Goal: Task Accomplishment & Management: Manage account settings

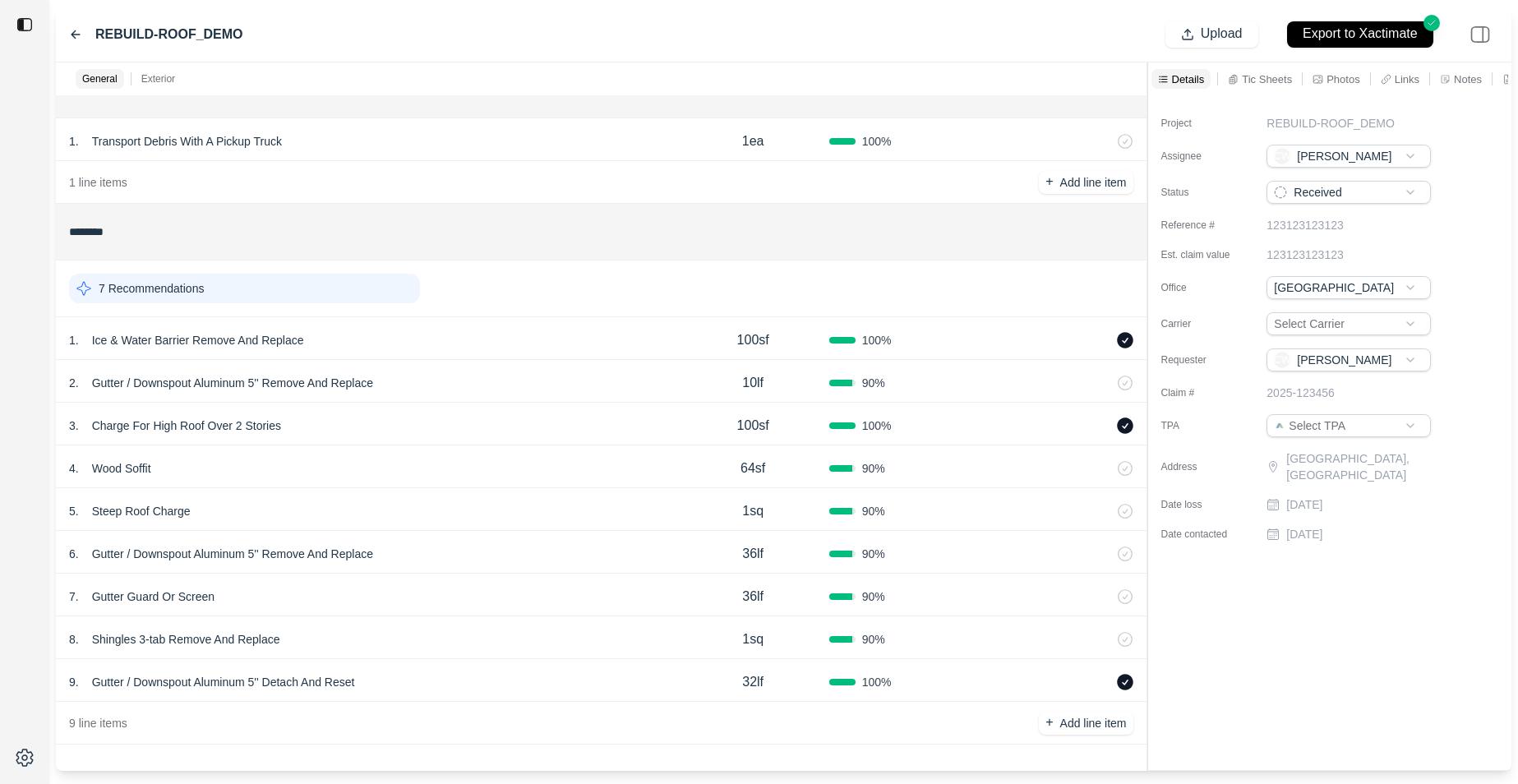
scroll to position [33, 0]
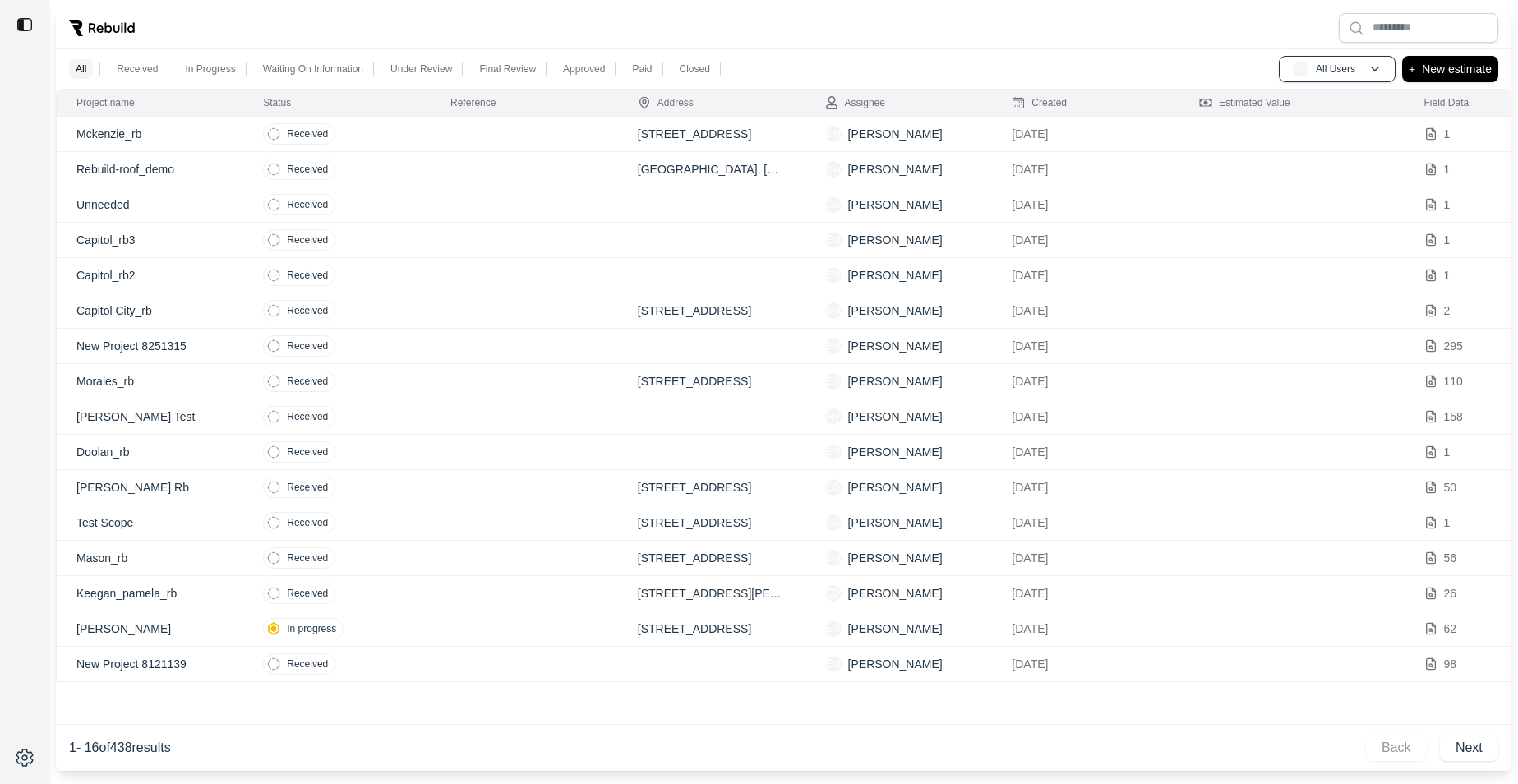
click at [551, 128] on td at bounding box center [525, 134] width 187 height 35
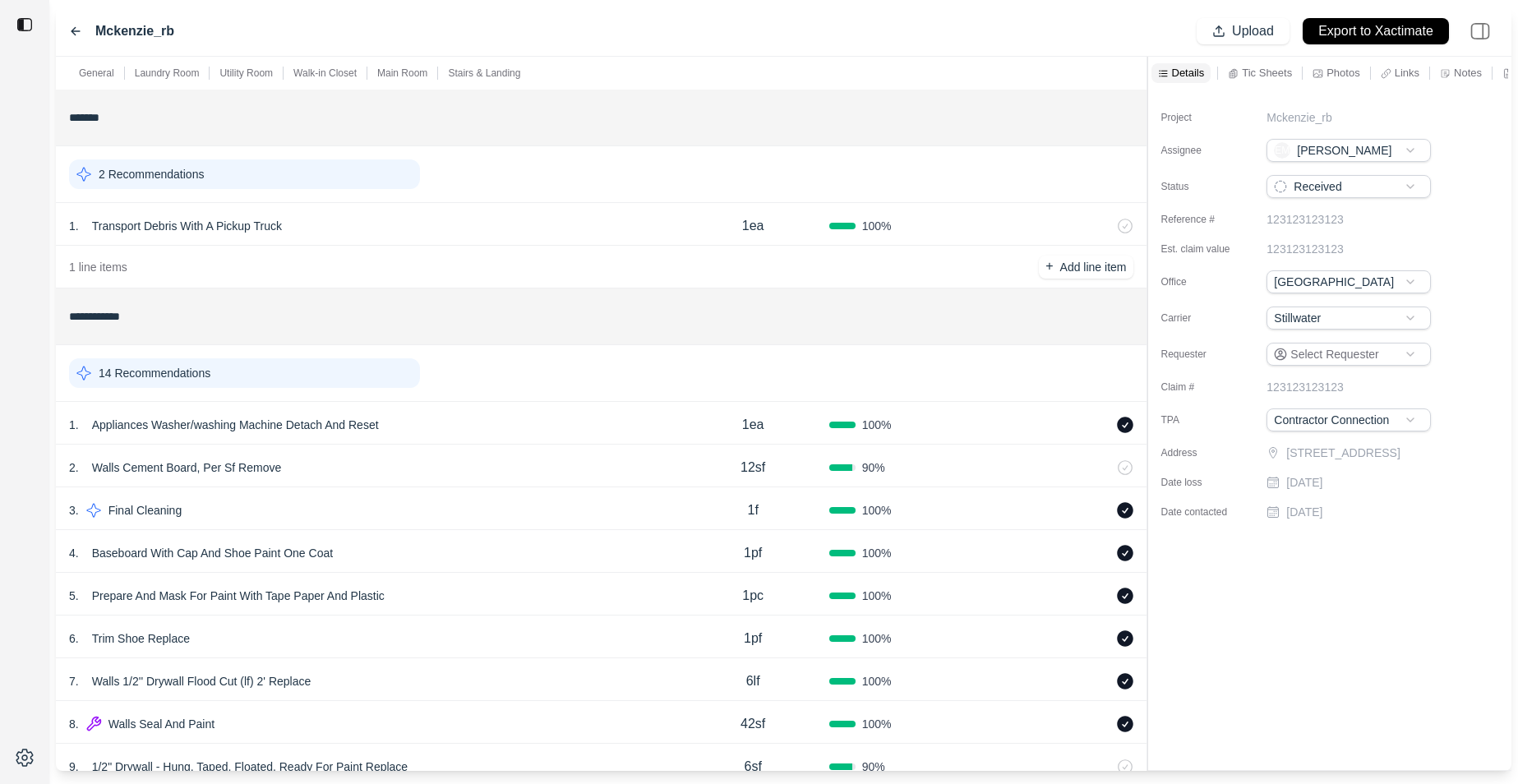
click at [1406, 72] on p "Links" at bounding box center [1408, 73] width 25 height 14
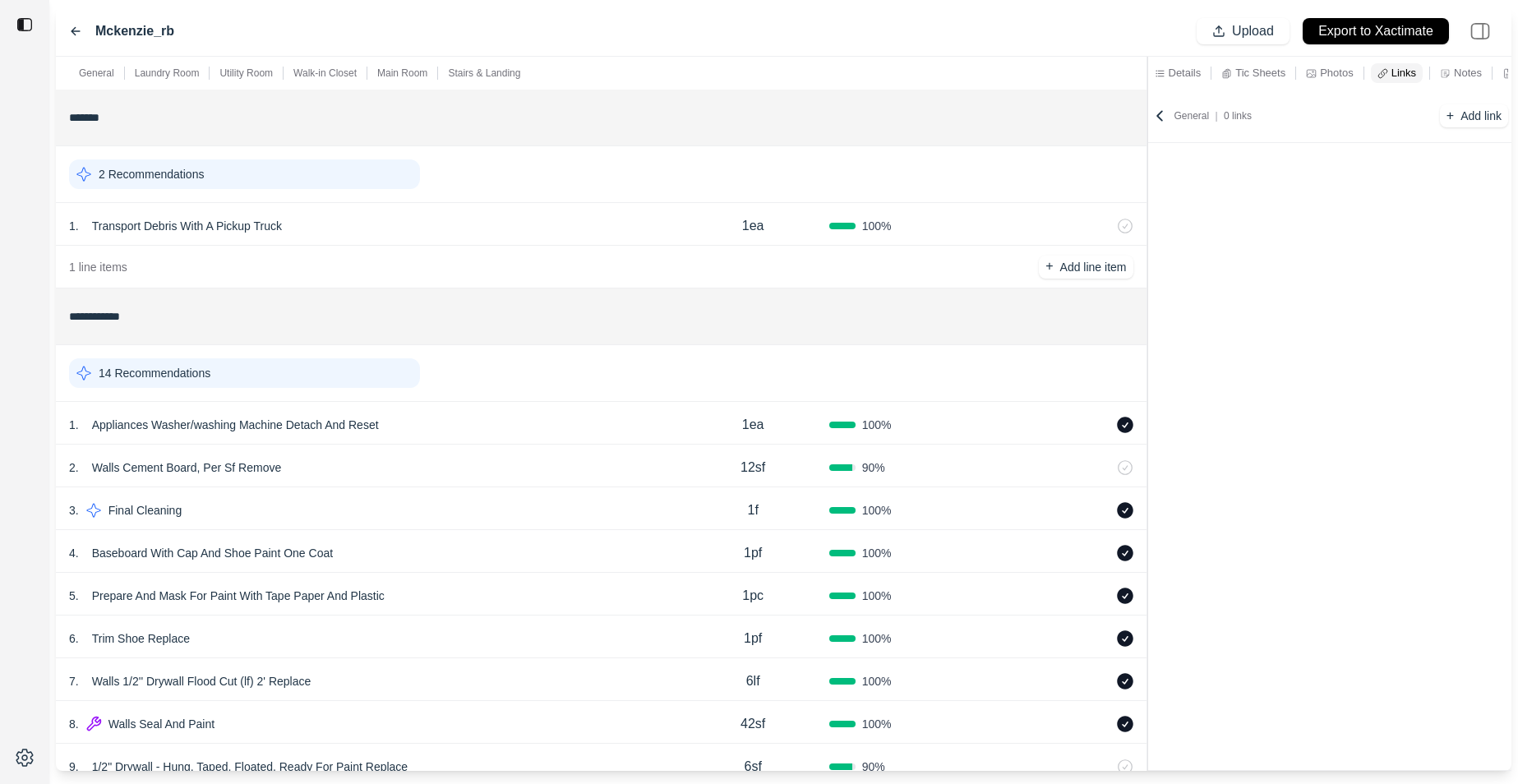
click at [1256, 77] on p "Tic Sheets" at bounding box center [1261, 73] width 50 height 14
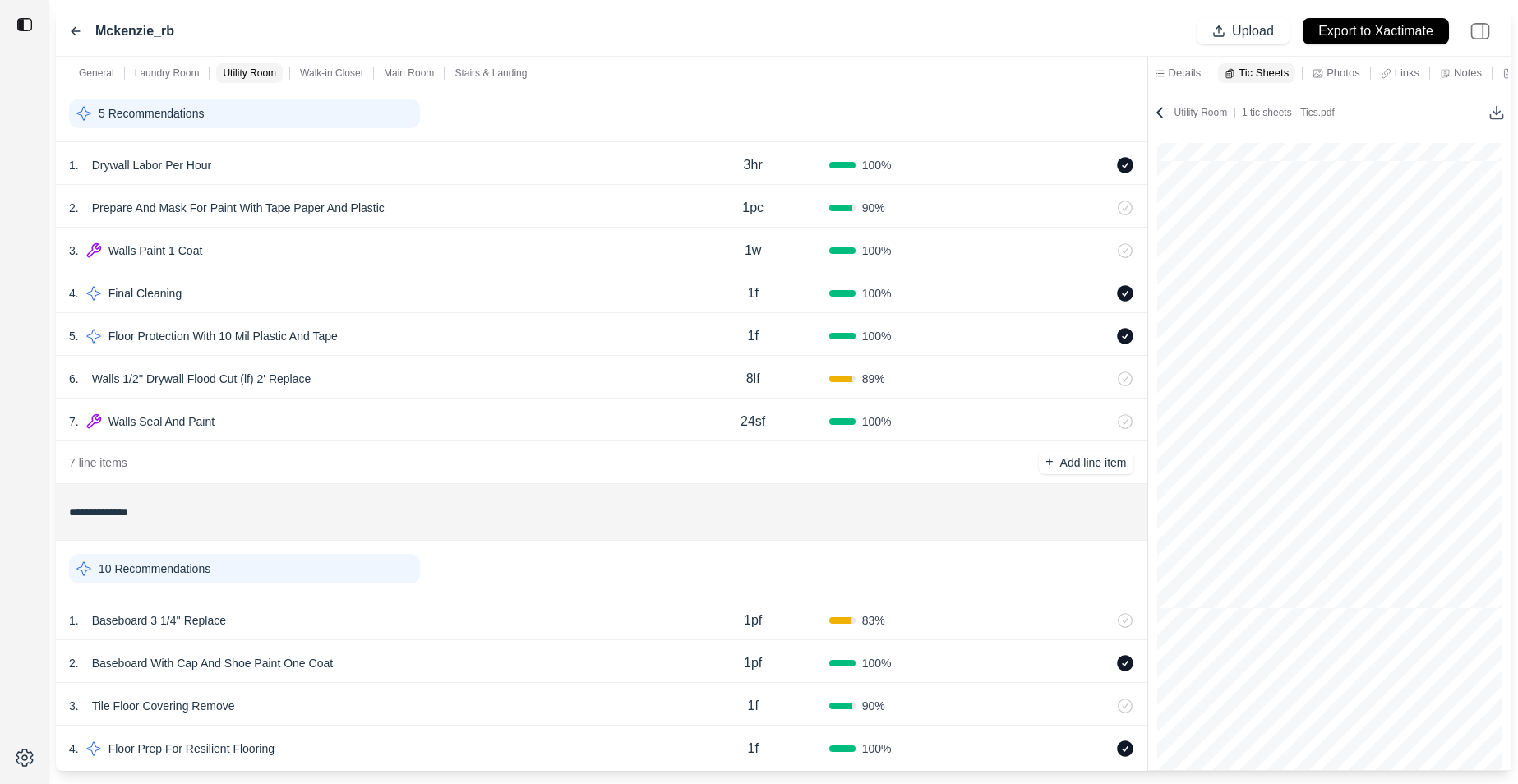
scroll to position [1054, 0]
click at [453, 344] on div "5 . Floor Protection With 10 Mil Plastic And Tape" at bounding box center [373, 339] width 608 height 23
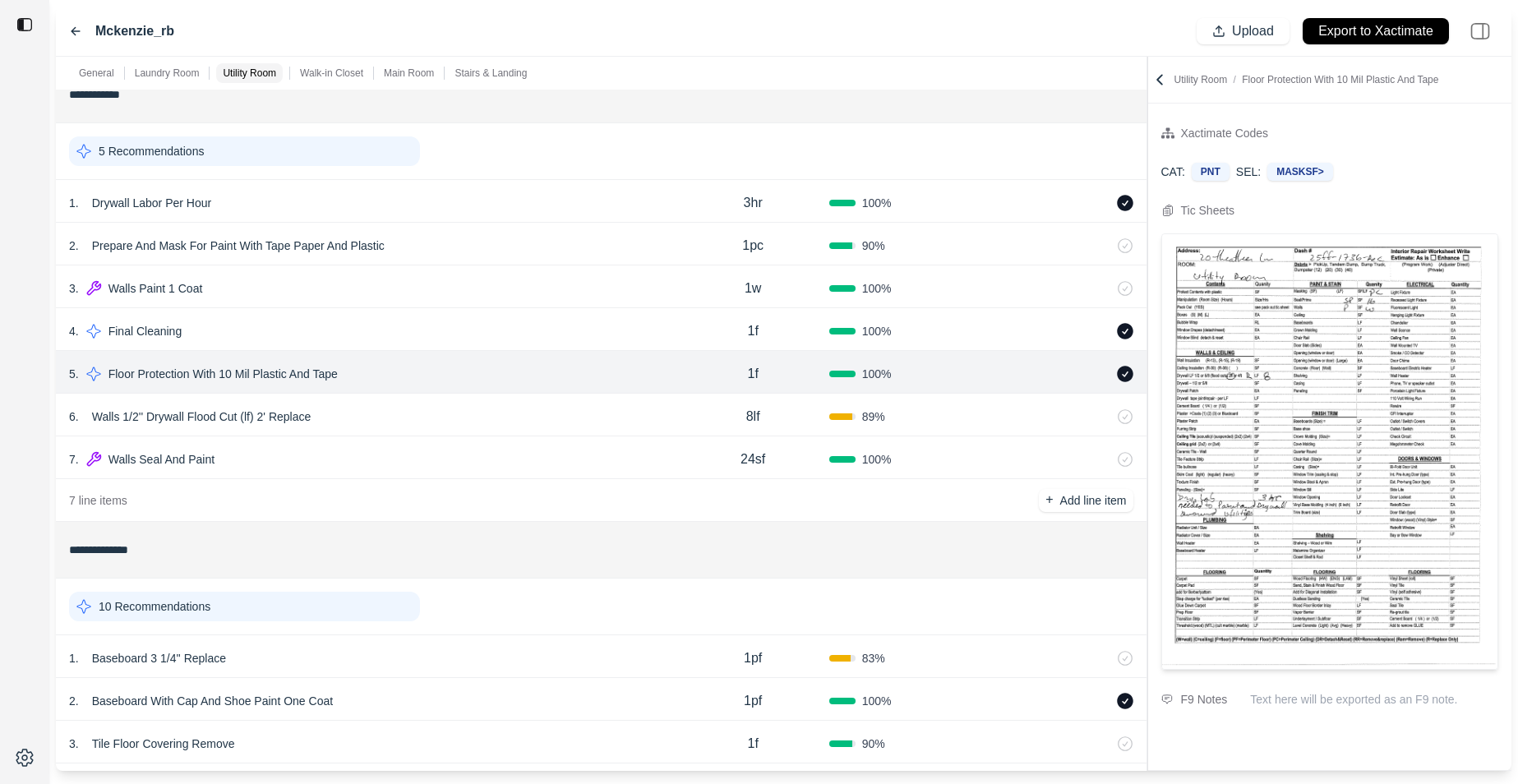
scroll to position [990, 0]
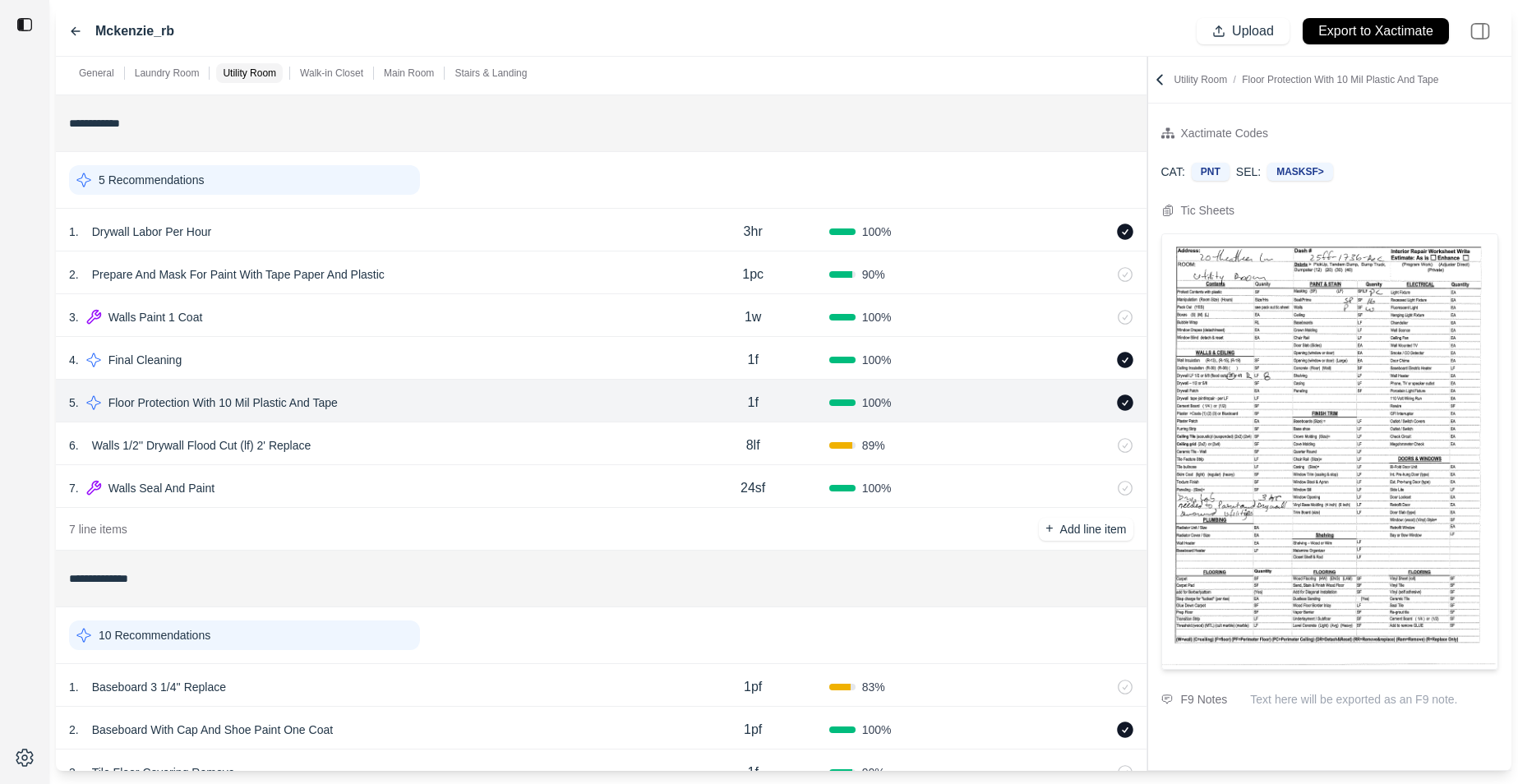
click at [445, 313] on div "3 . Walls Paint 1 Coat" at bounding box center [373, 317] width 608 height 23
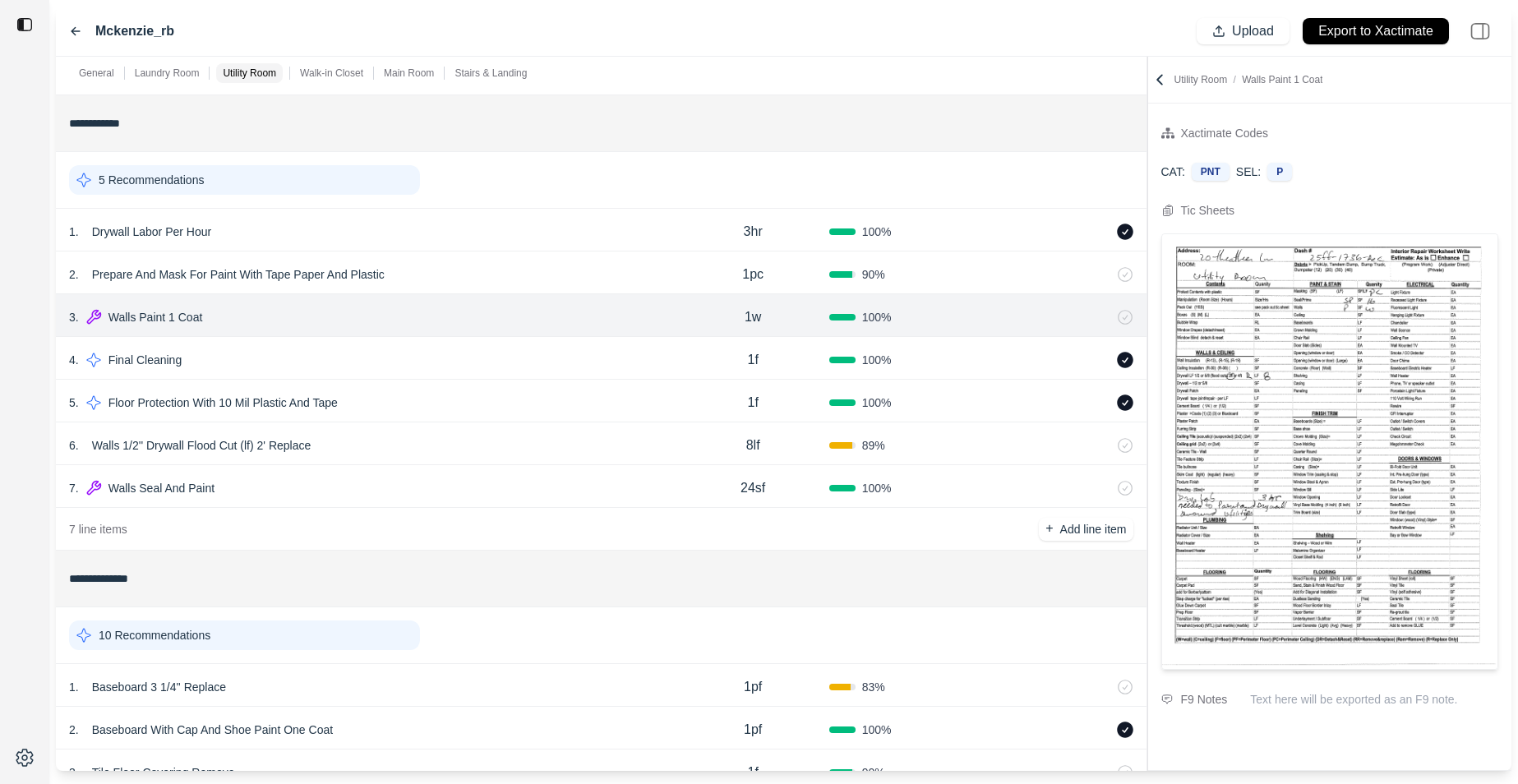
click at [470, 479] on div "7 . Walls Seal And Paint" at bounding box center [373, 488] width 608 height 23
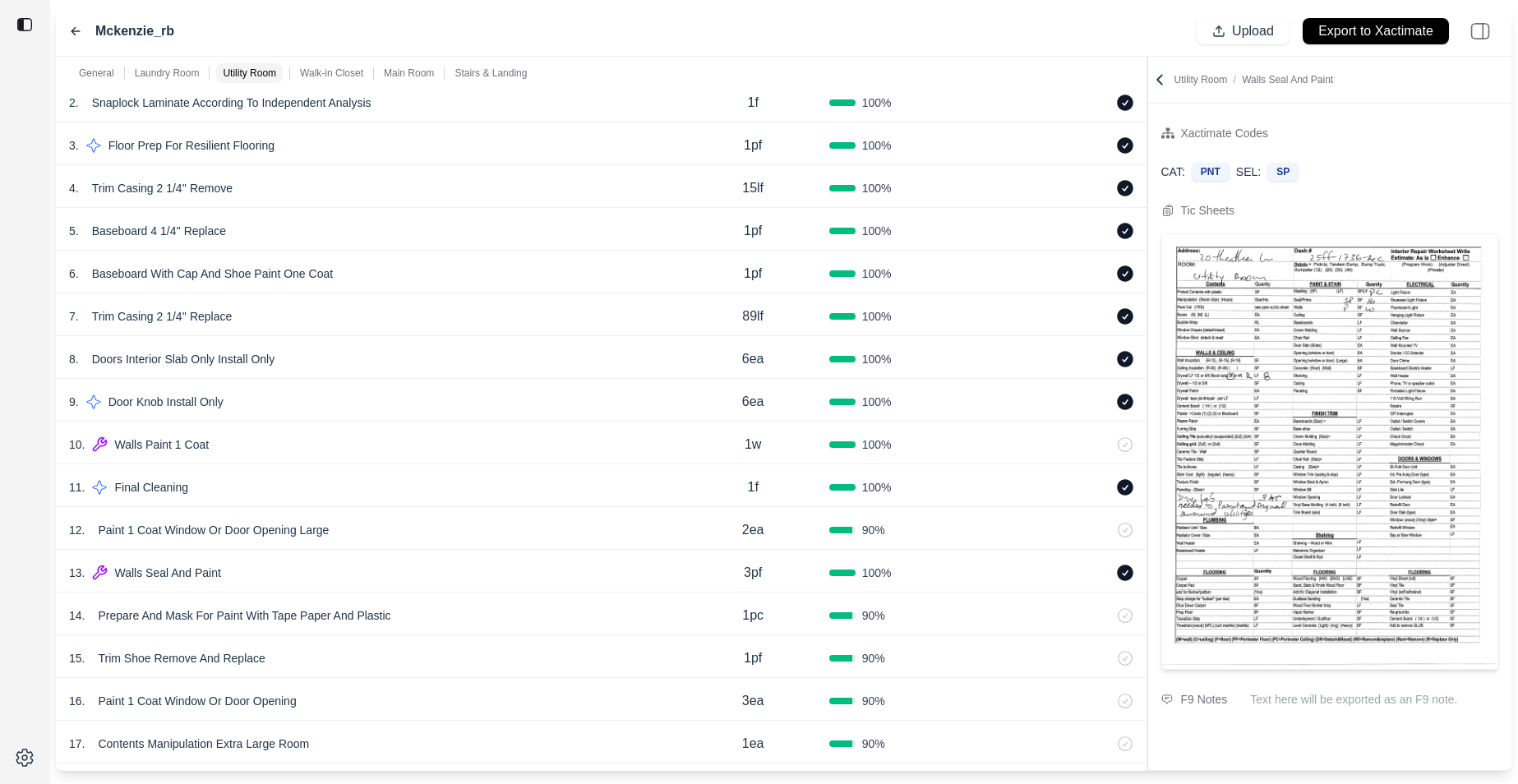
scroll to position [2173, 0]
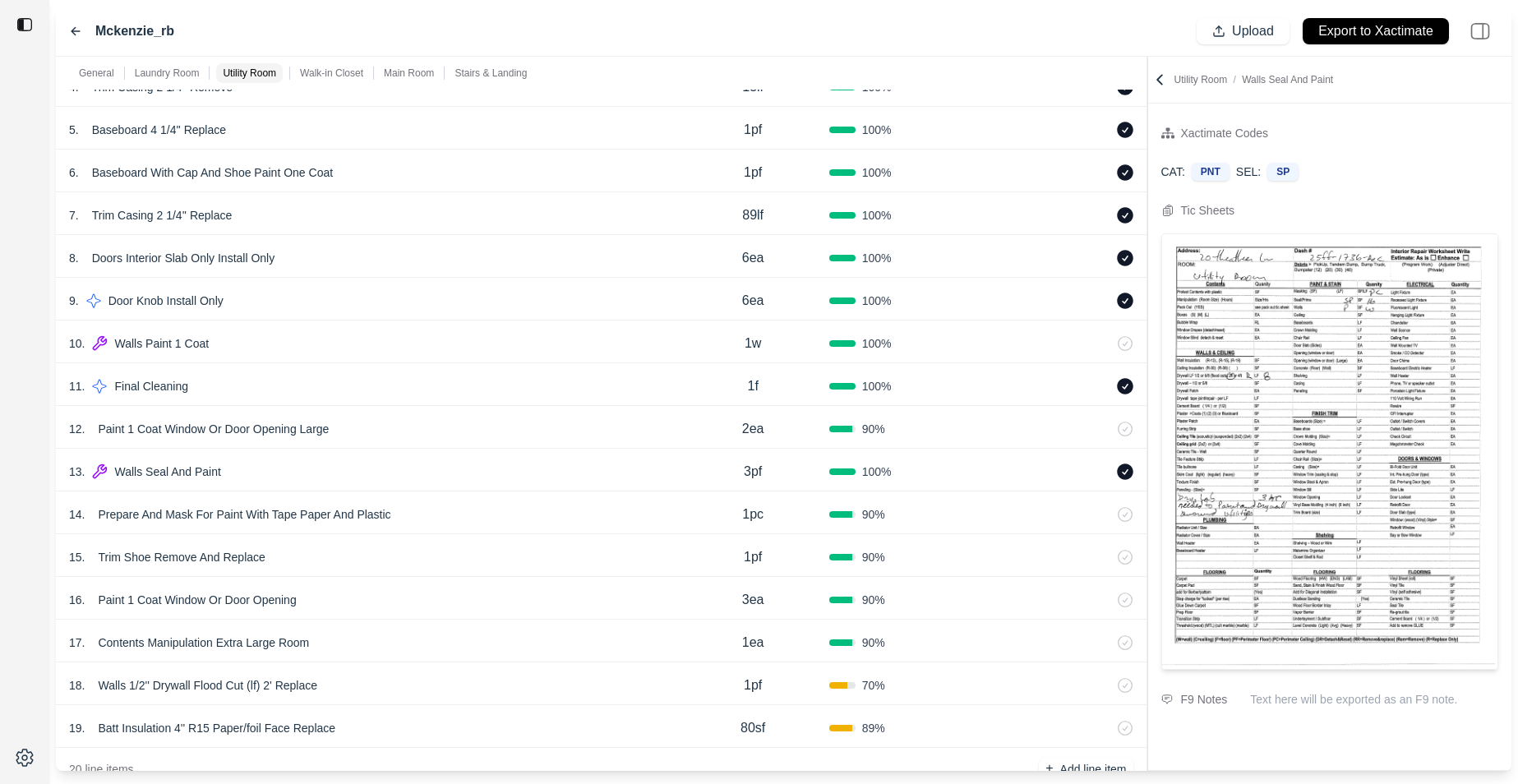
click at [463, 485] on div "13 . Walls Seal And Paint 3pf 100 %" at bounding box center [602, 469] width 1091 height 43
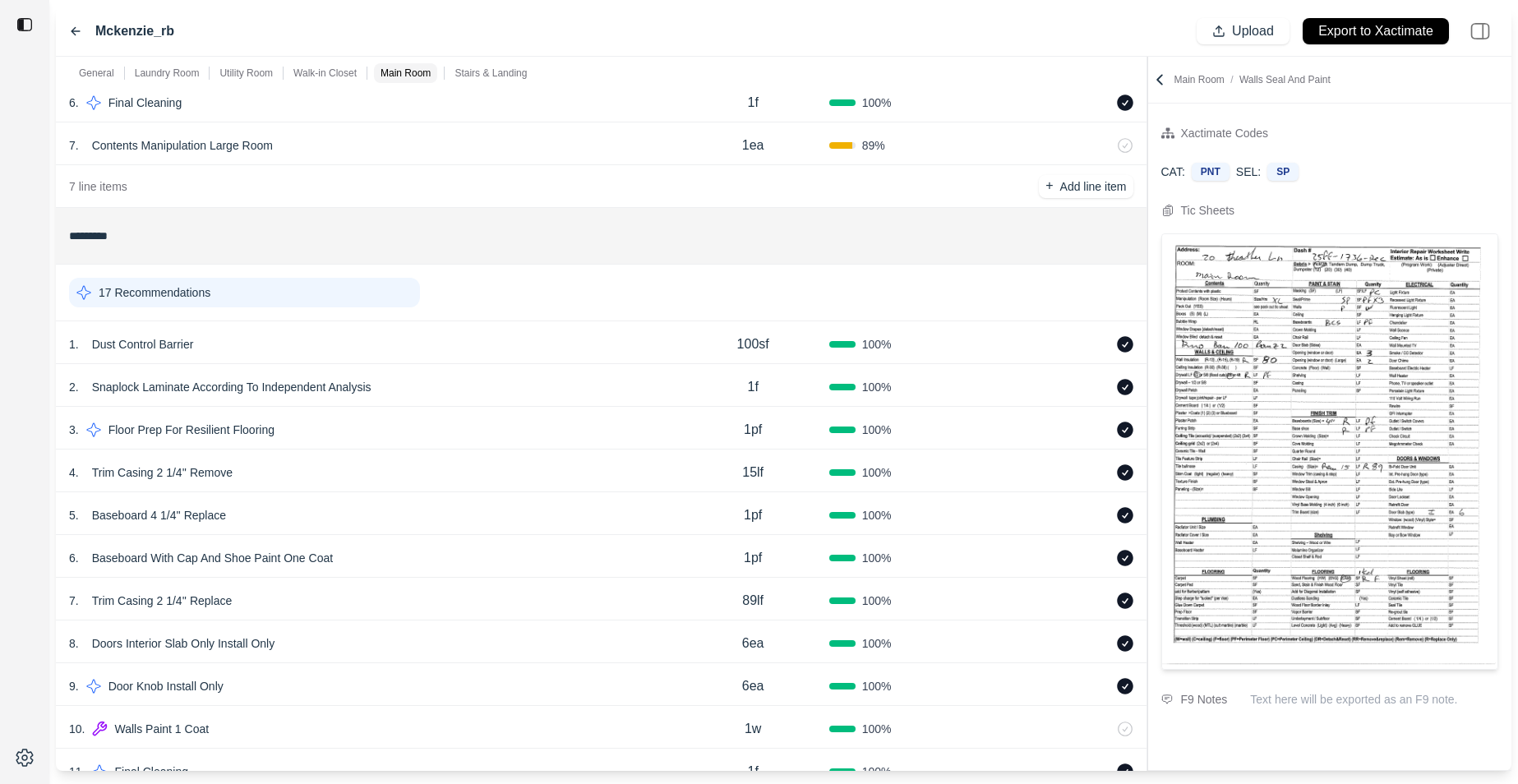
scroll to position [1786, 0]
click at [361, 690] on div "9 . Door Knob Install Only" at bounding box center [373, 688] width 608 height 23
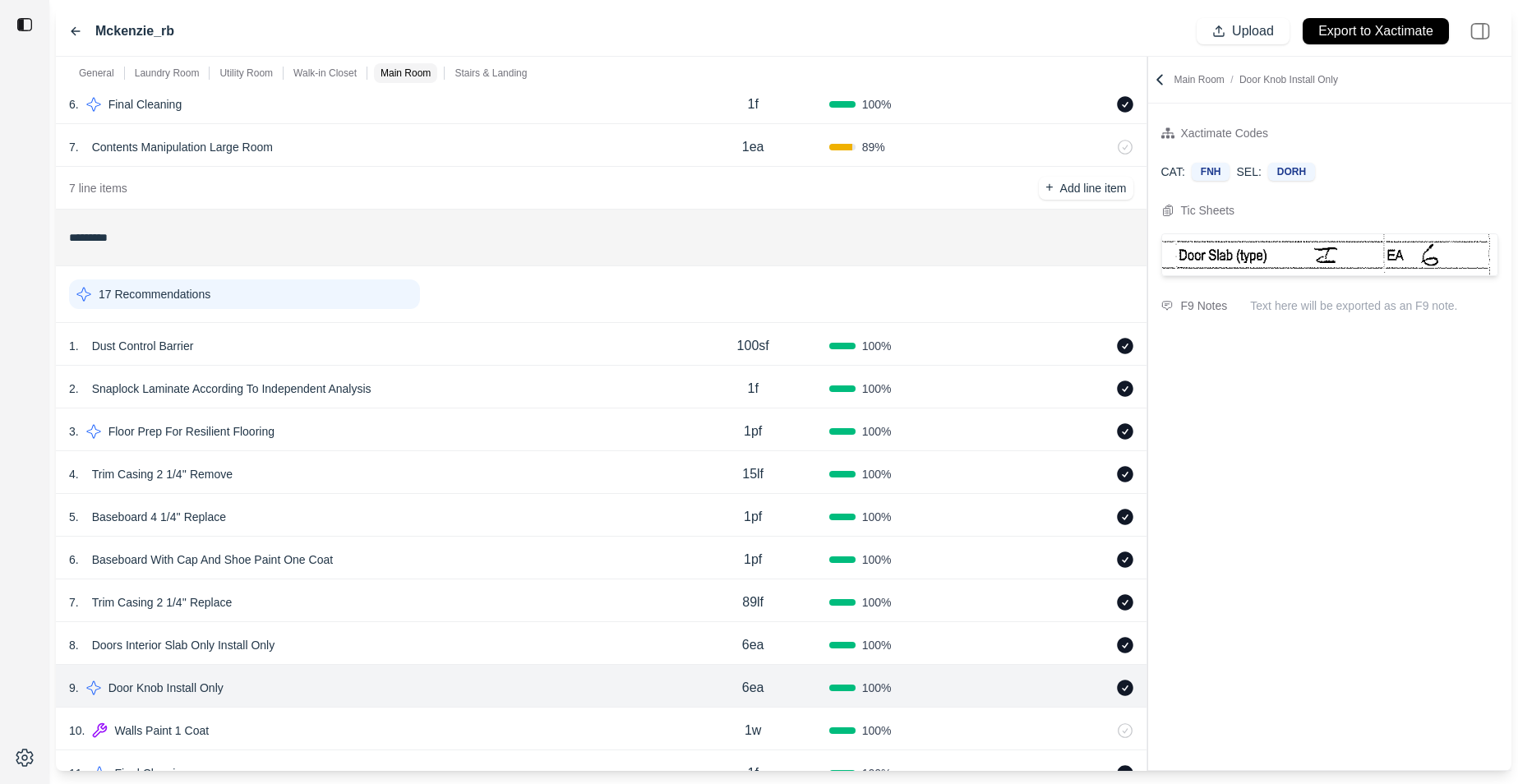
click at [361, 690] on div "9 . Door Knob Install Only" at bounding box center [373, 688] width 608 height 23
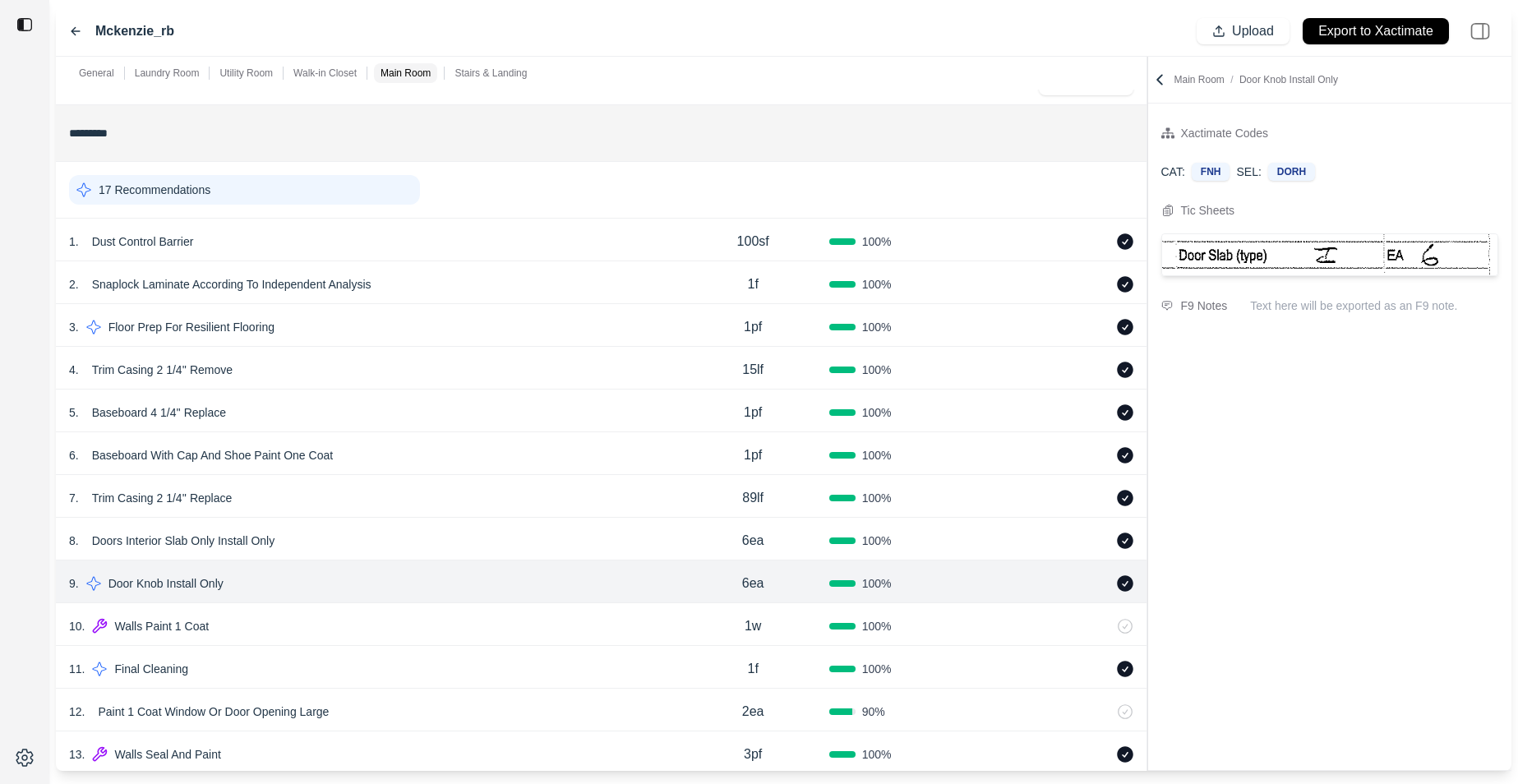
scroll to position [1940, 0]
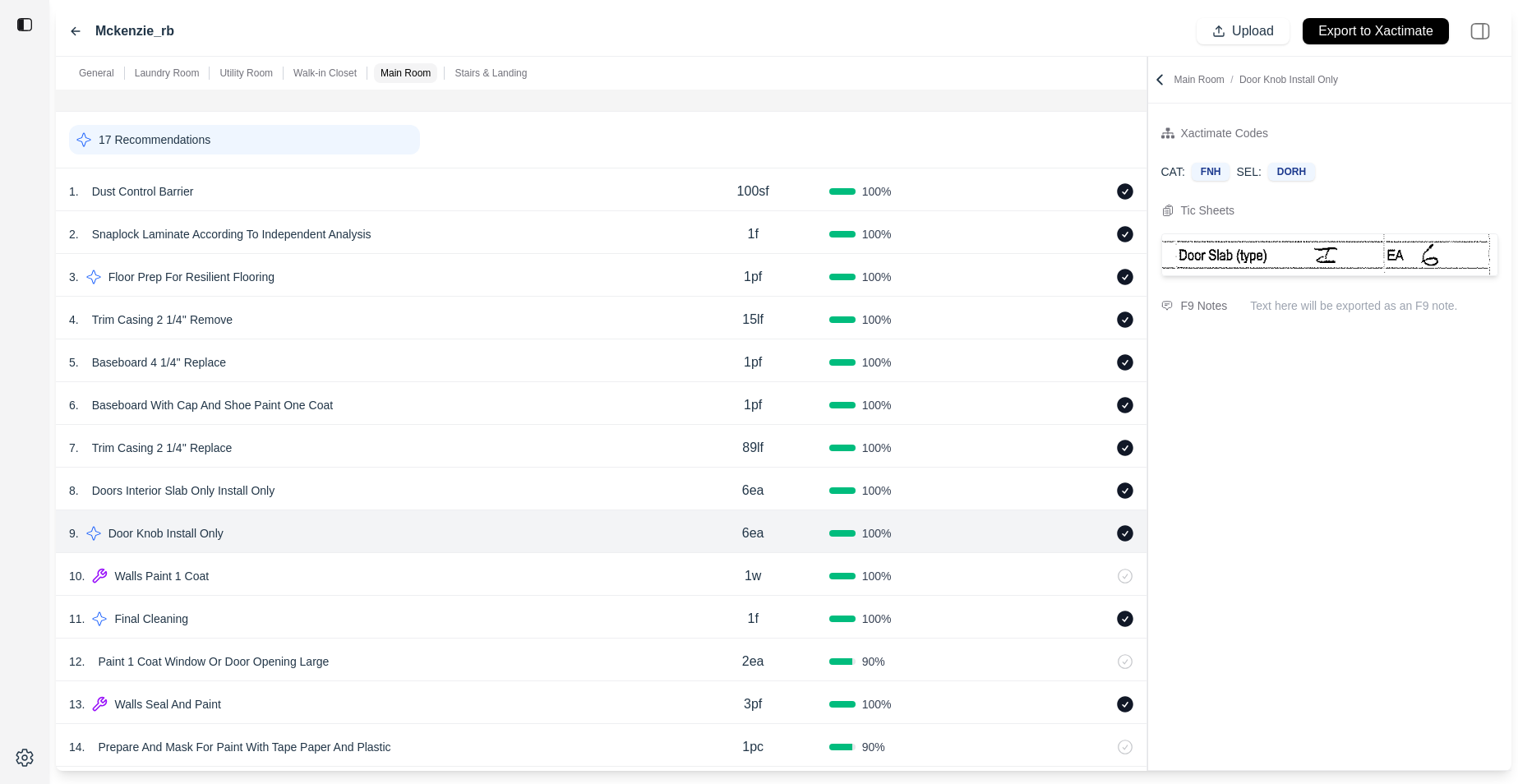
click at [326, 570] on div "10 . Walls Paint 1 Coat" at bounding box center [373, 576] width 608 height 23
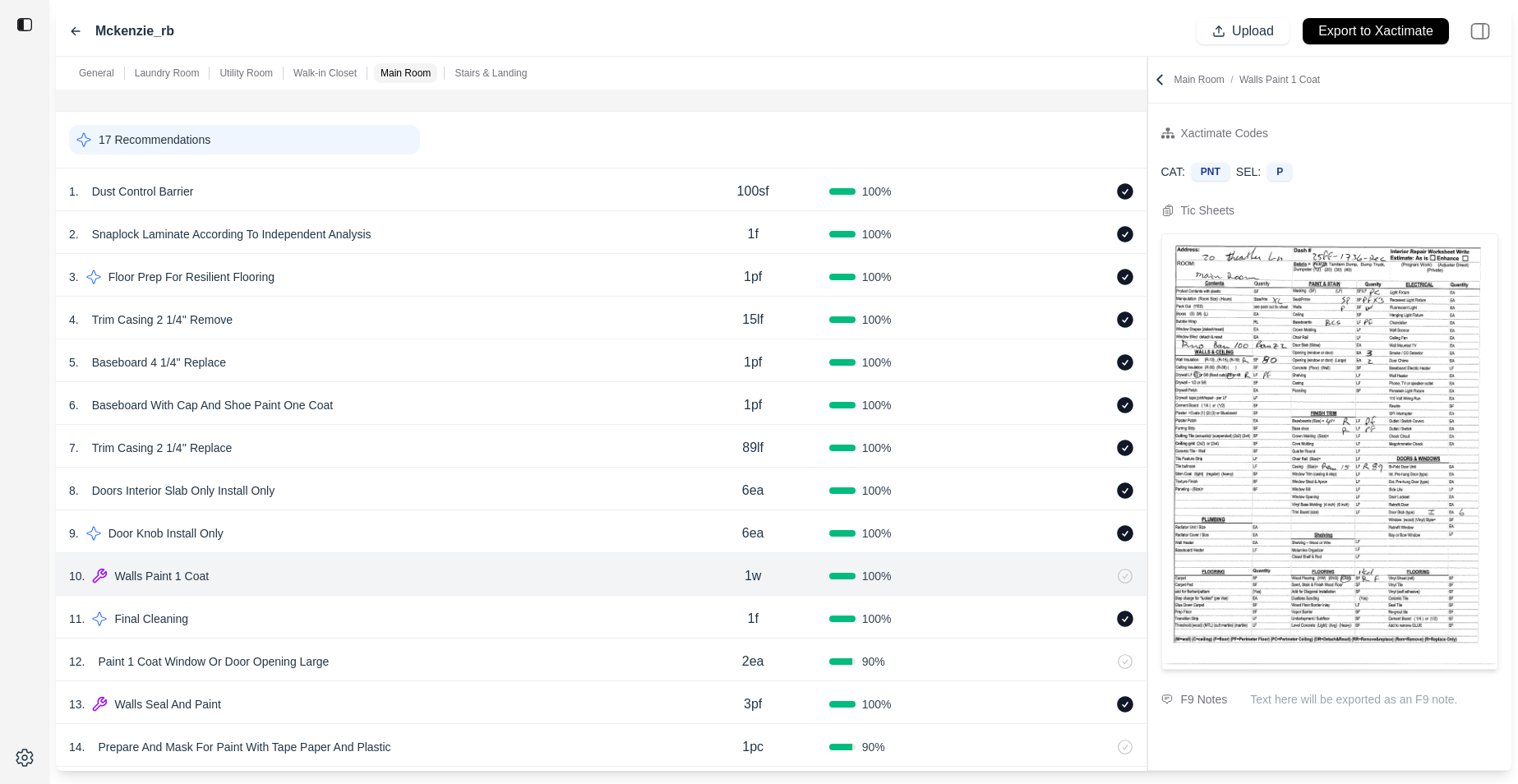
click at [327, 604] on div "11 . Final Cleaning 1f 100 %" at bounding box center [602, 616] width 1091 height 43
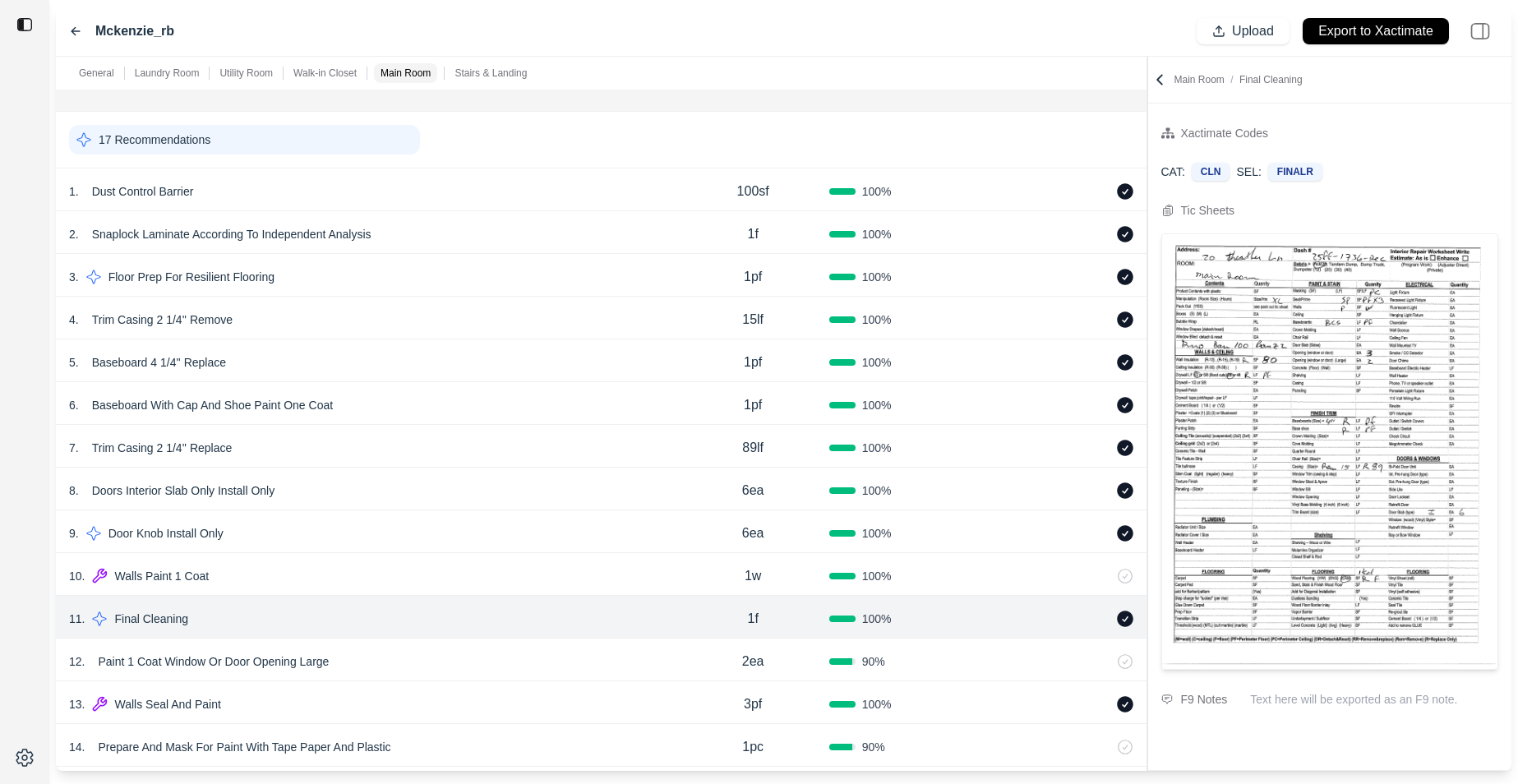
click at [332, 584] on div "10 . Walls Paint 1 Coat" at bounding box center [373, 576] width 608 height 23
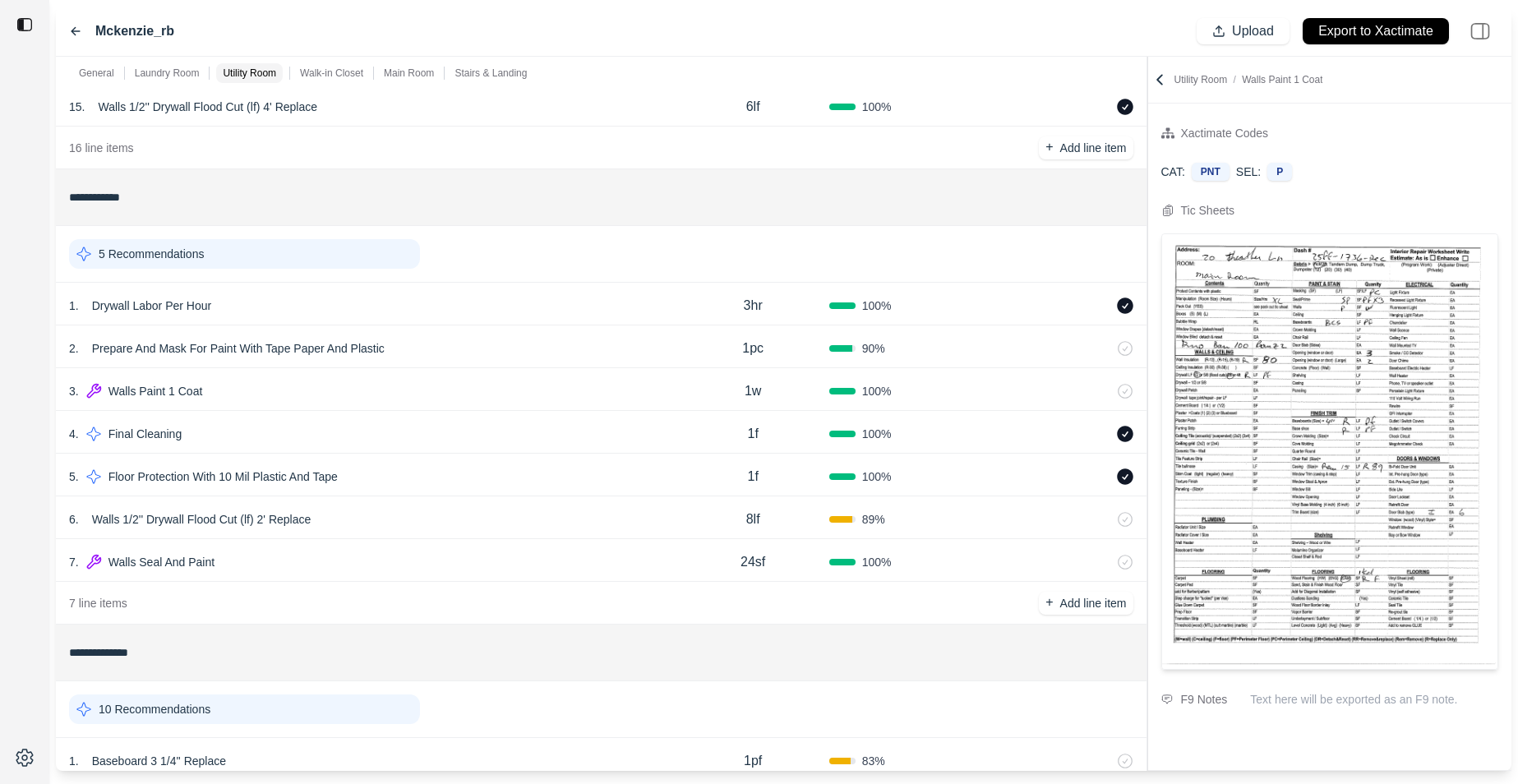
scroll to position [946, 0]
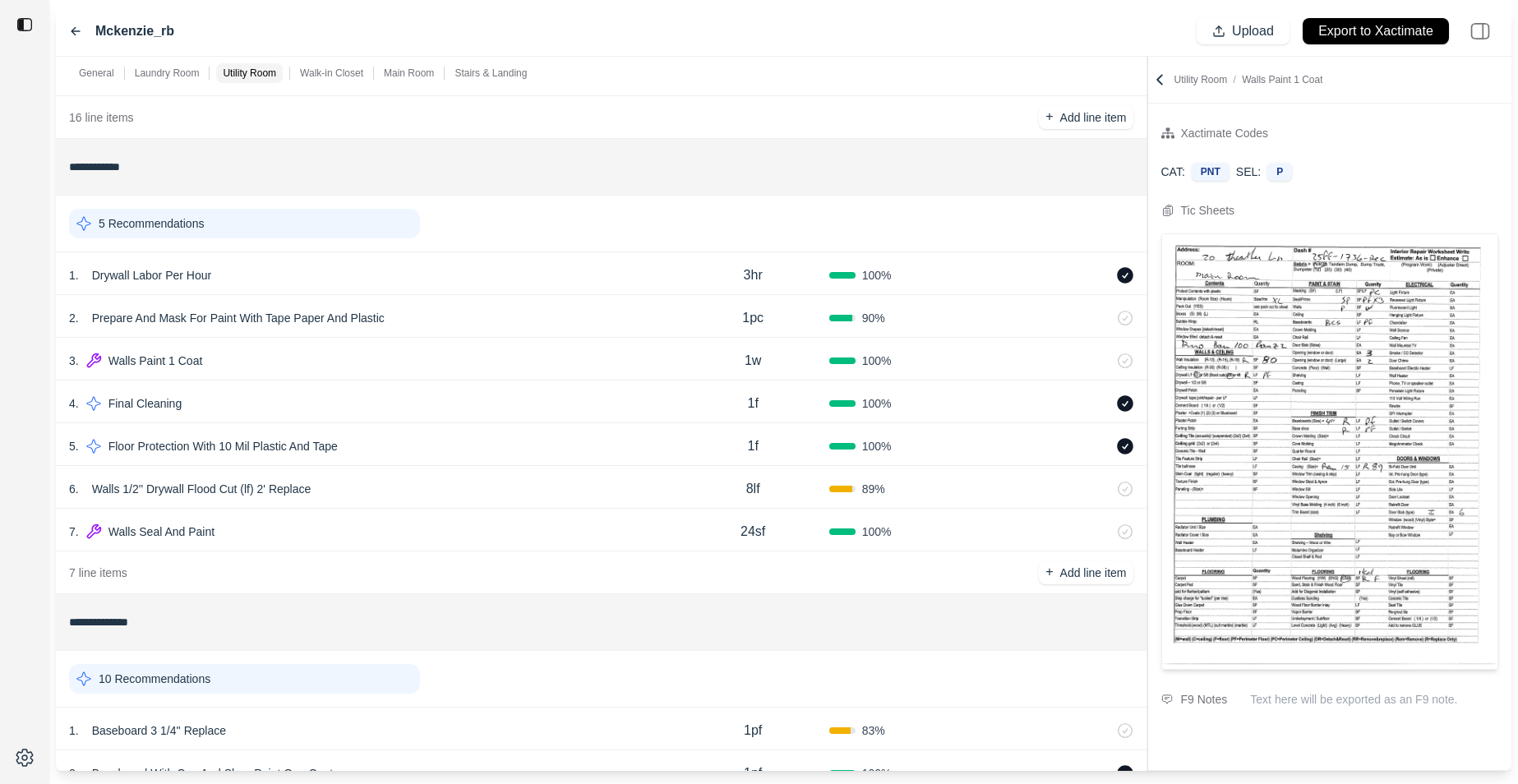
click at [608, 31] on div "Mckenzie_rb Upload Export to Xactimate" at bounding box center [784, 32] width 1456 height 50
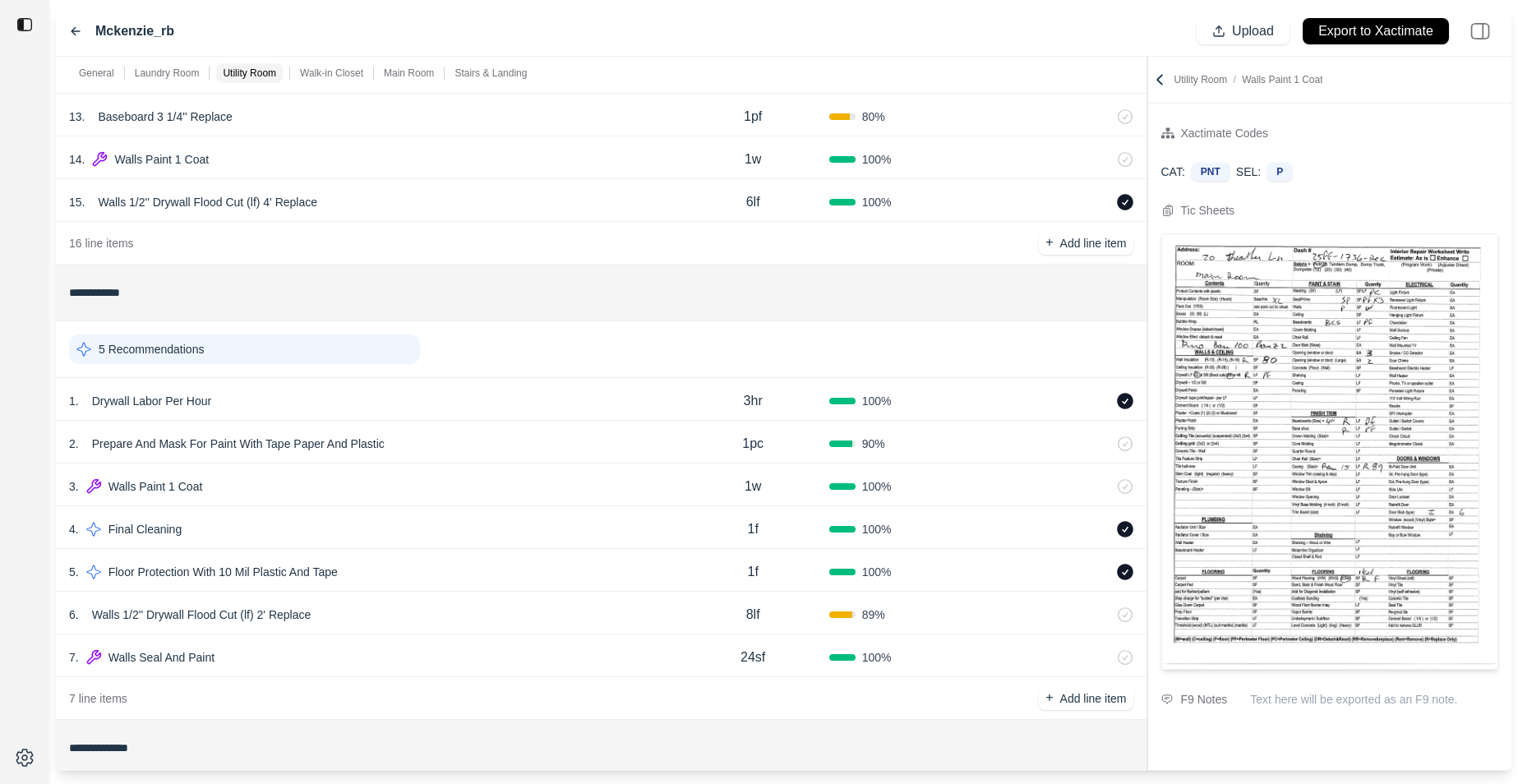
scroll to position [824, 0]
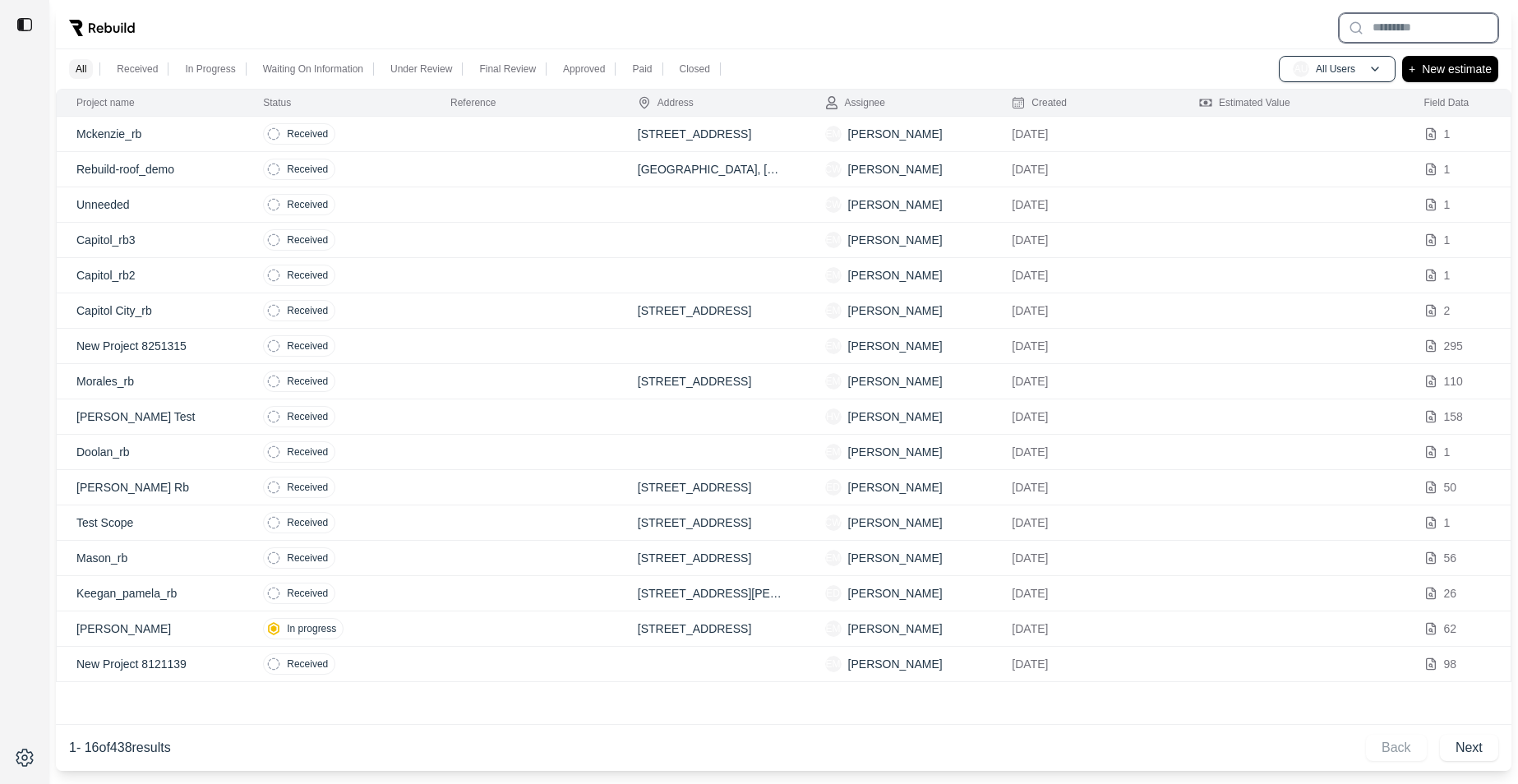
click at [1386, 24] on input "text" at bounding box center [1419, 28] width 160 height 29
click at [899, 71] on div "All Received In Progress Waiting On Information Under Review Final Review Appro…" at bounding box center [784, 68] width 1456 height 39
click at [1441, 26] on input "text" at bounding box center [1419, 28] width 160 height 29
click at [1243, 68] on div "All Received In Progress Waiting On Information Under Review Final Review Appro…" at bounding box center [784, 68] width 1456 height 39
click at [1405, 15] on input "text" at bounding box center [1419, 28] width 160 height 29
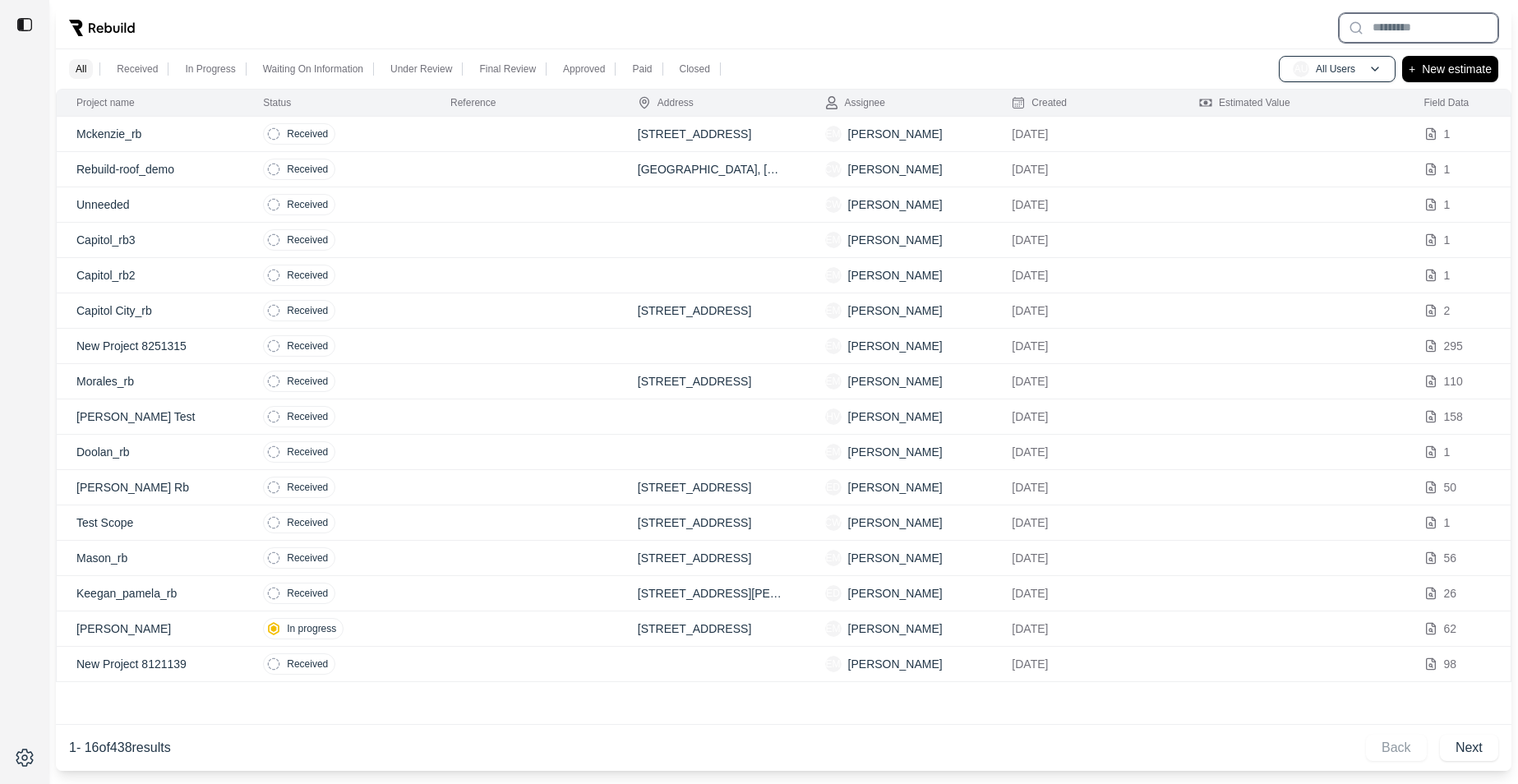
click at [1395, 13] on input "text" at bounding box center [1419, 28] width 160 height 29
click at [205, 459] on p "Doolan_rb" at bounding box center [150, 452] width 147 height 17
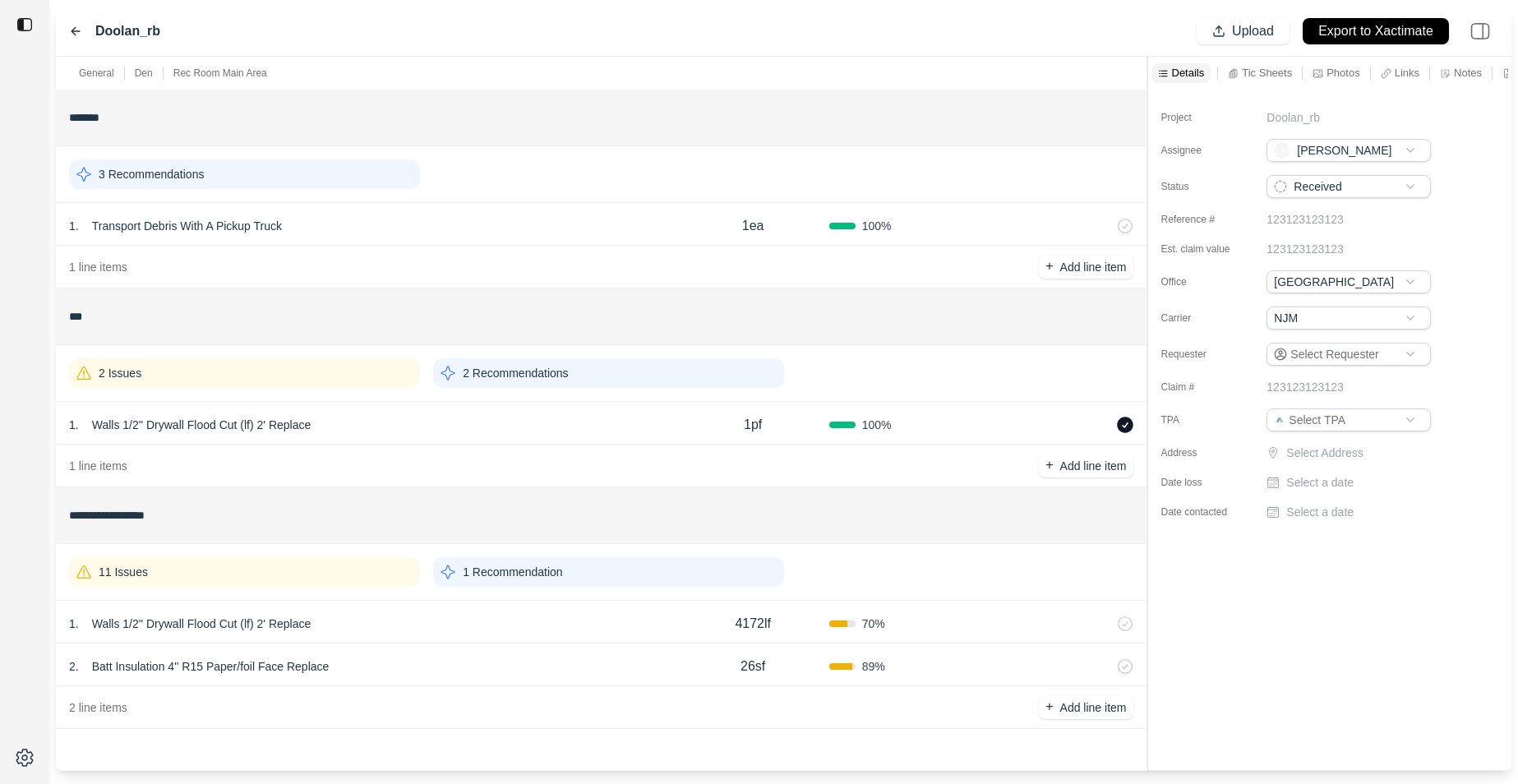
click at [1413, 70] on p "Links" at bounding box center [1408, 73] width 25 height 14
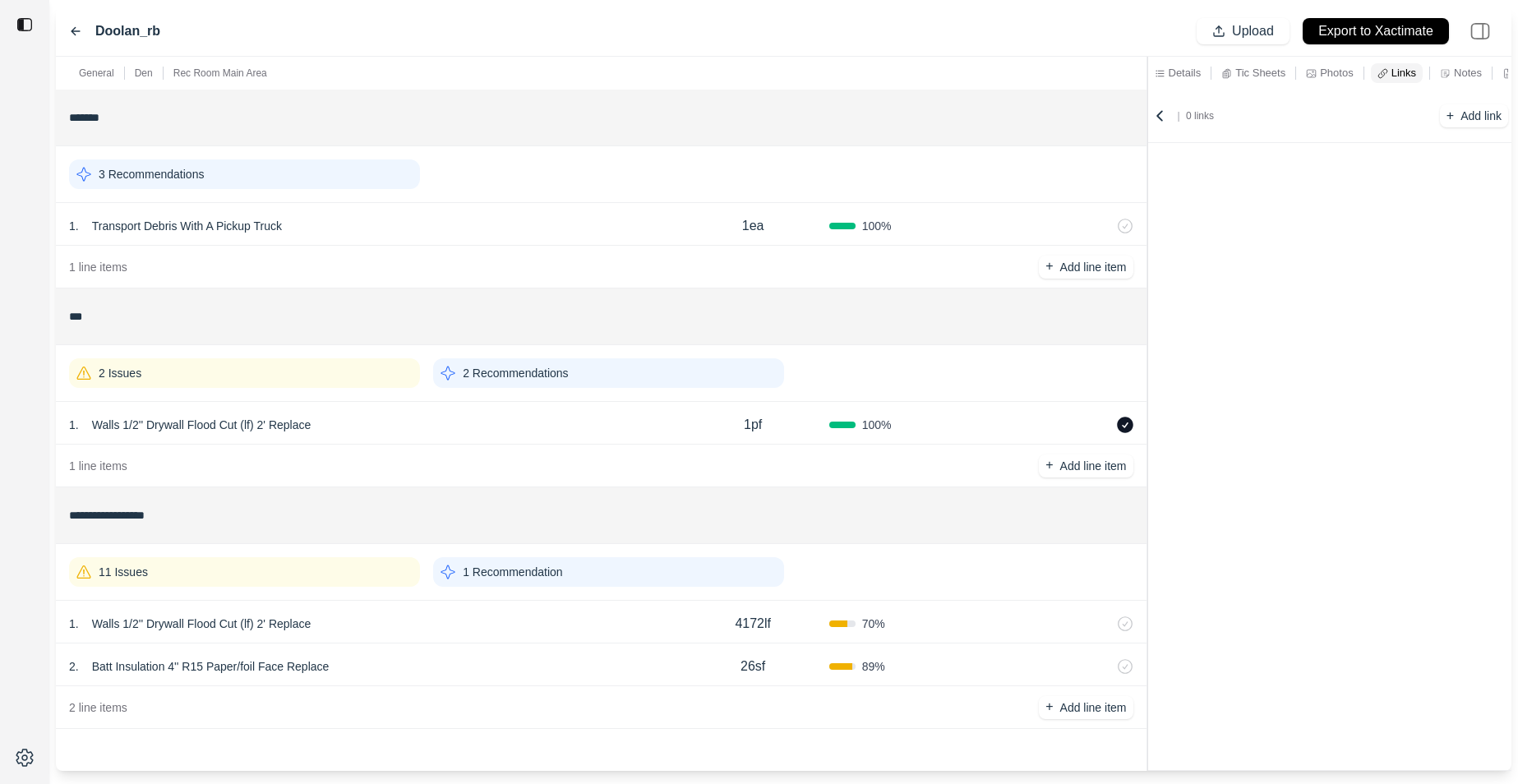
click at [1156, 118] on icon at bounding box center [1160, 116] width 17 height 17
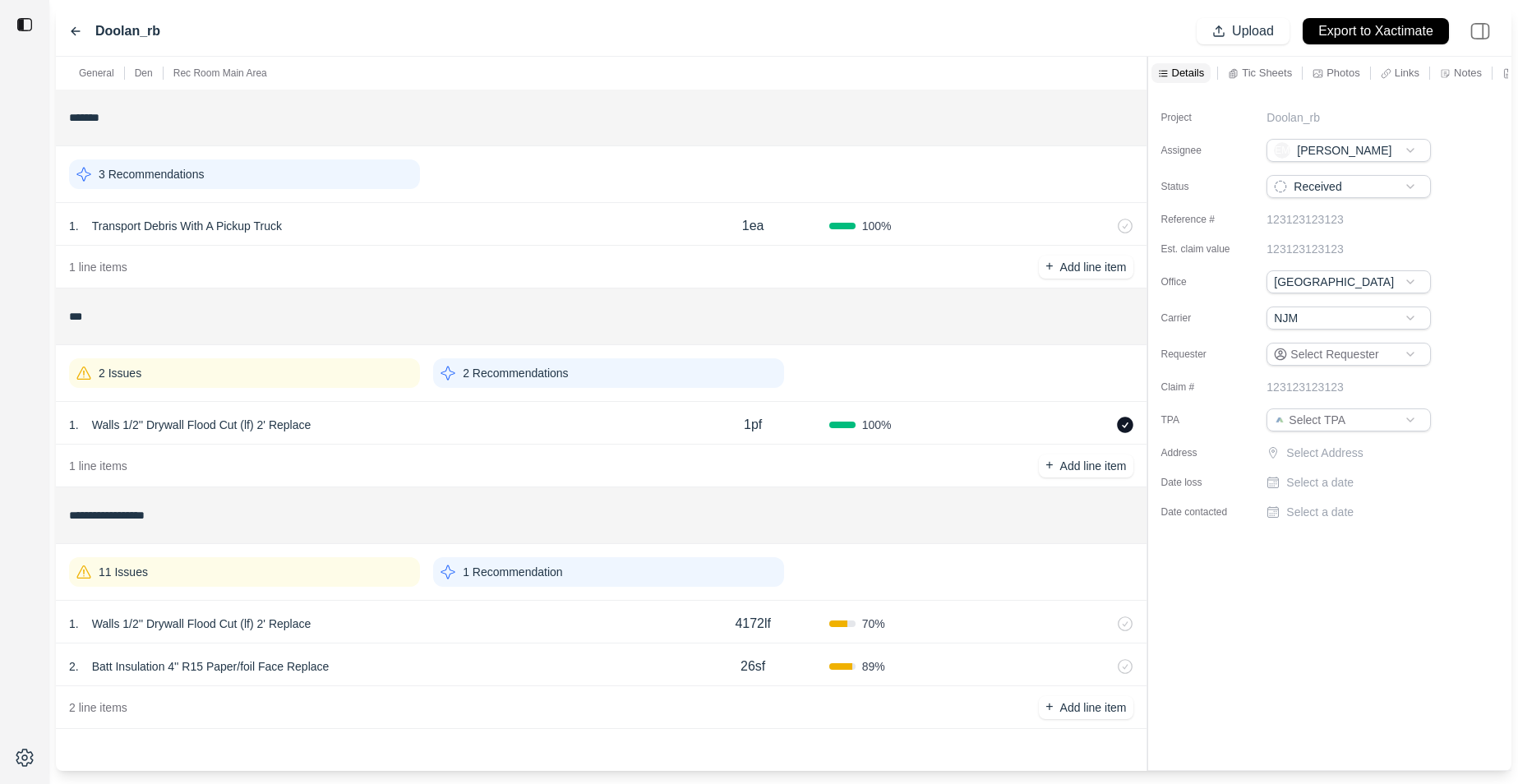
click at [76, 35] on icon at bounding box center [76, 32] width 13 height 13
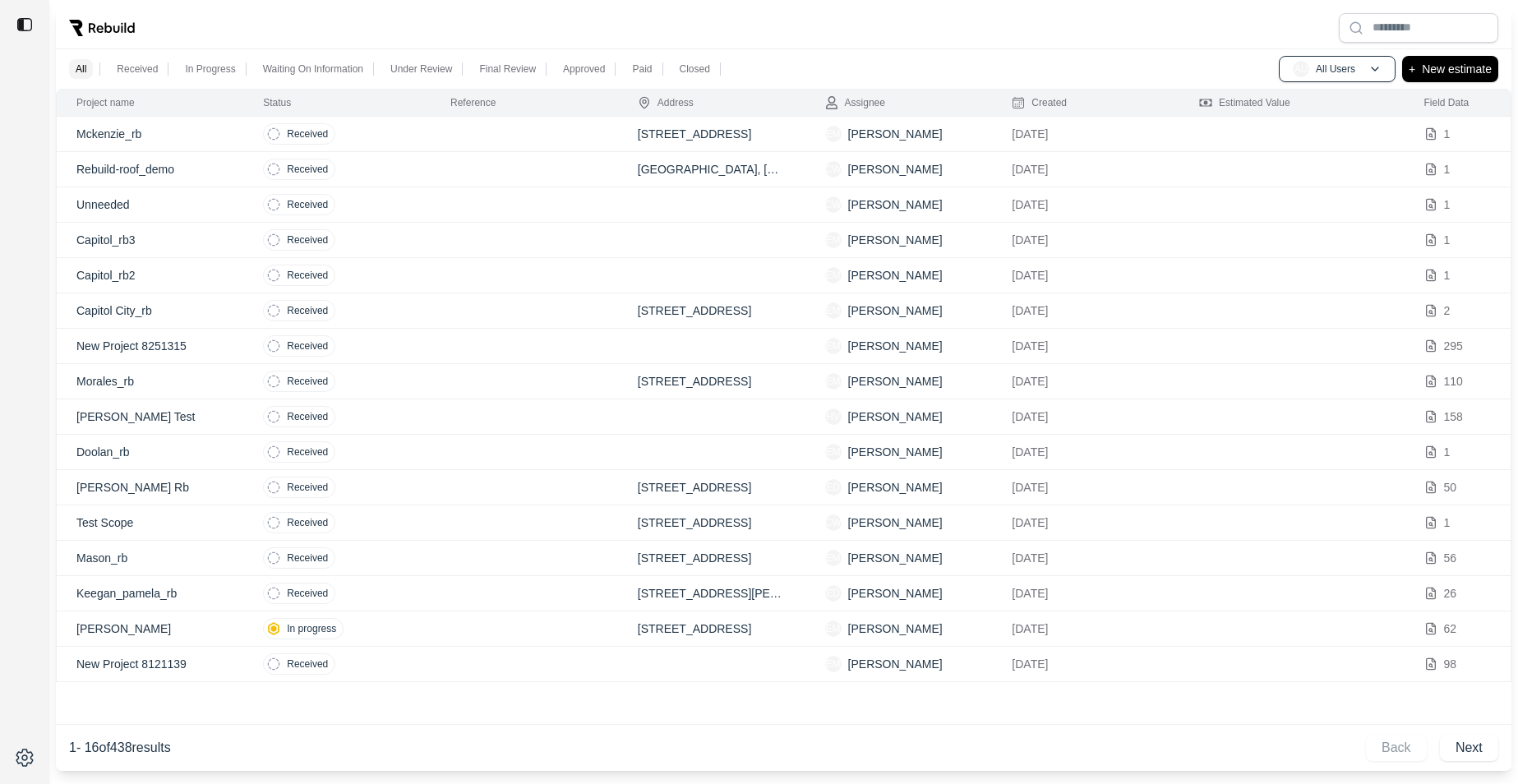
click at [486, 414] on td at bounding box center [525, 417] width 187 height 35
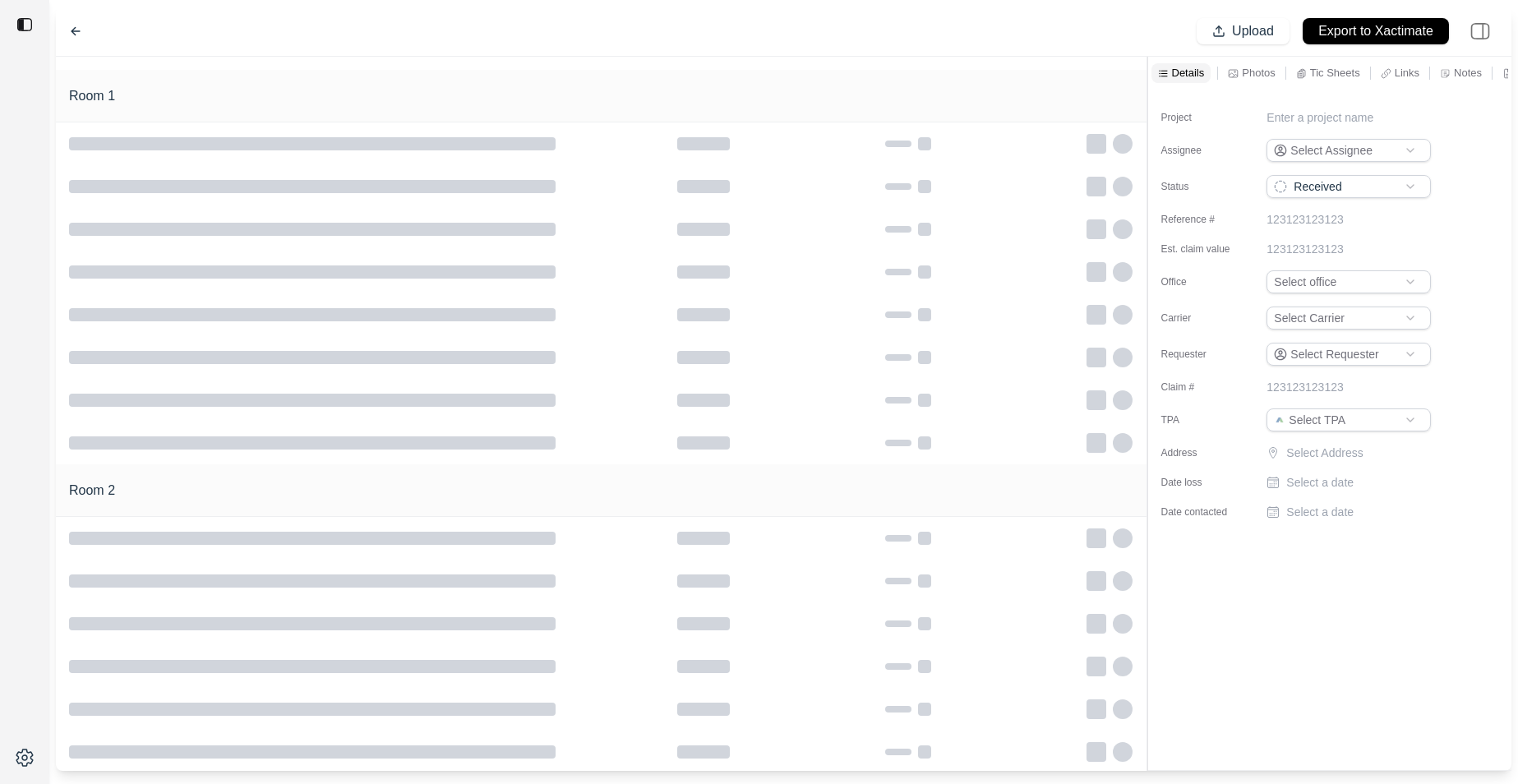
type input "**********"
click at [1402, 68] on p "Links" at bounding box center [1408, 73] width 25 height 14
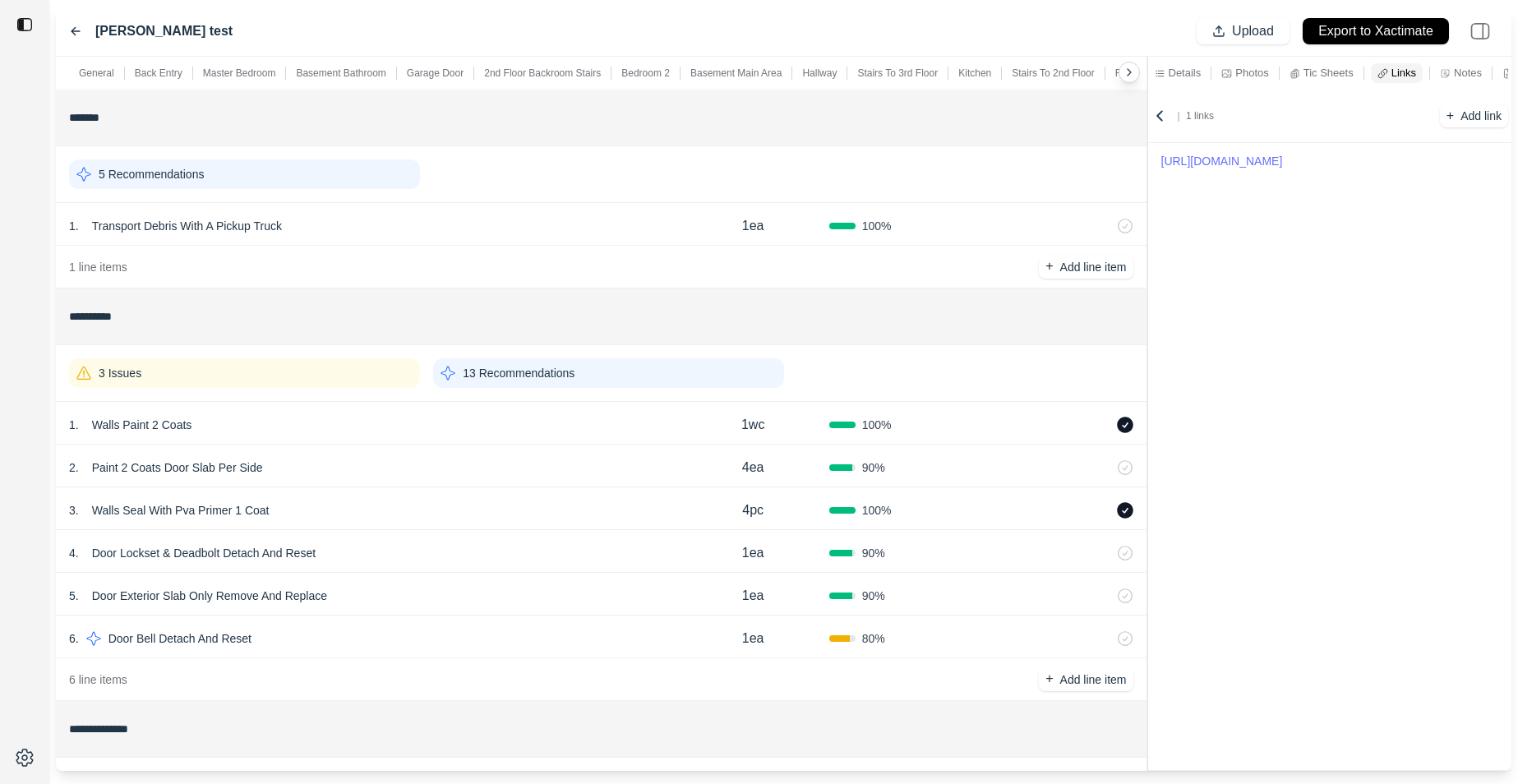
click at [1132, 73] on icon at bounding box center [1130, 73] width 13 height 13
click at [525, 377] on p "13 Recommendations" at bounding box center [519, 373] width 112 height 17
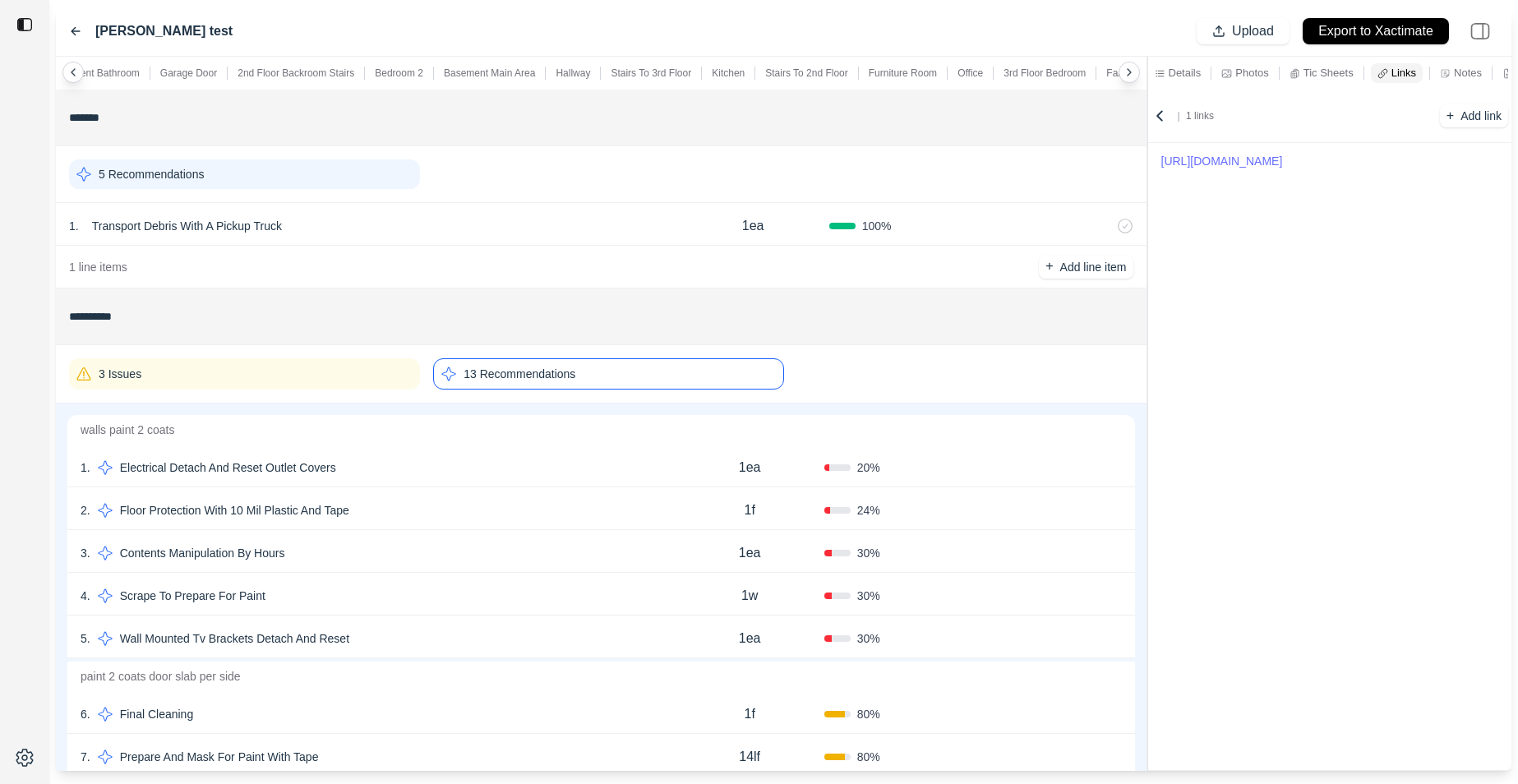
click at [538, 493] on div "2 . Floor Protection With 10 Mil Plastic And Tape 1f 24 % Confirm" at bounding box center [602, 508] width 1068 height 43
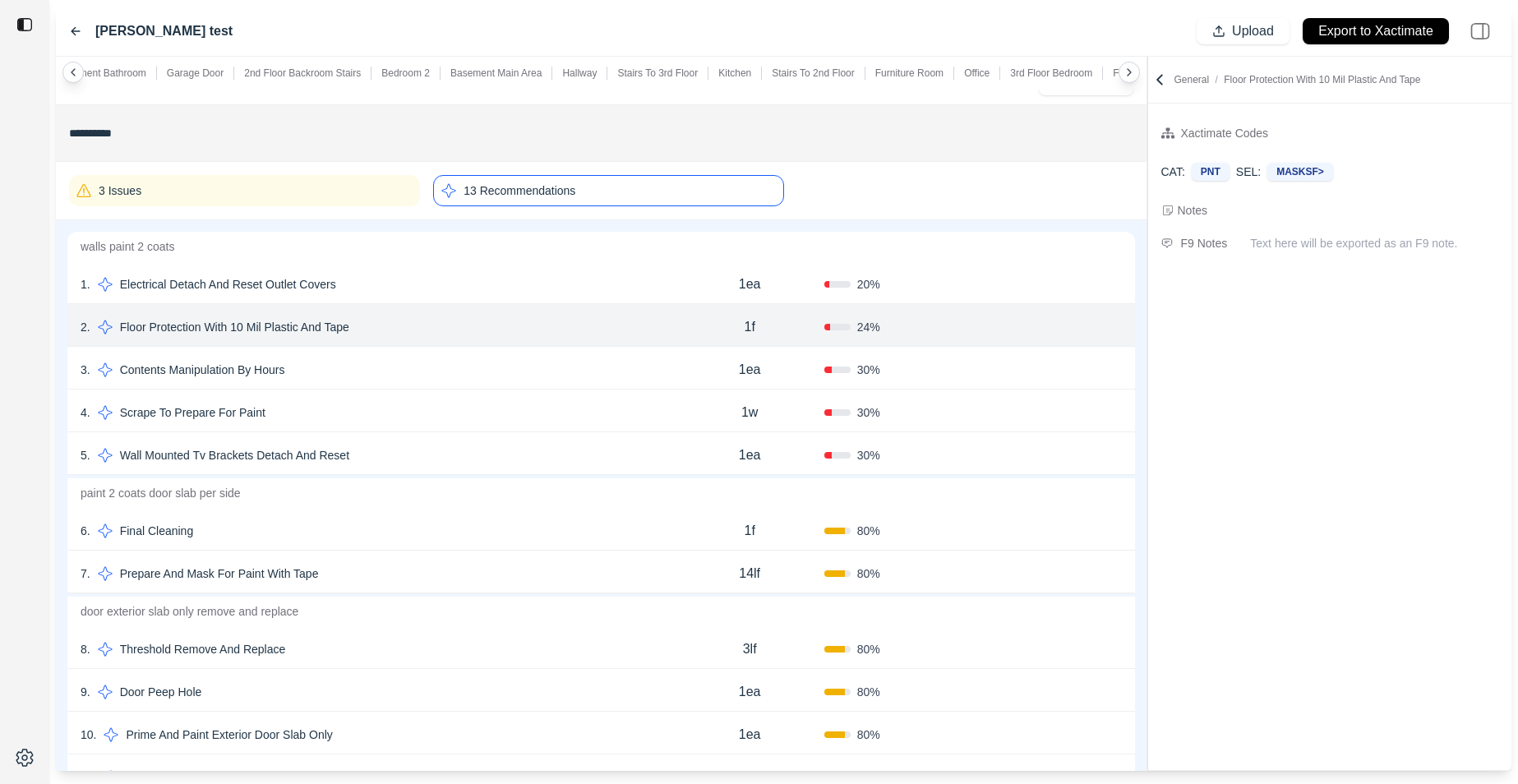
scroll to position [195, 0]
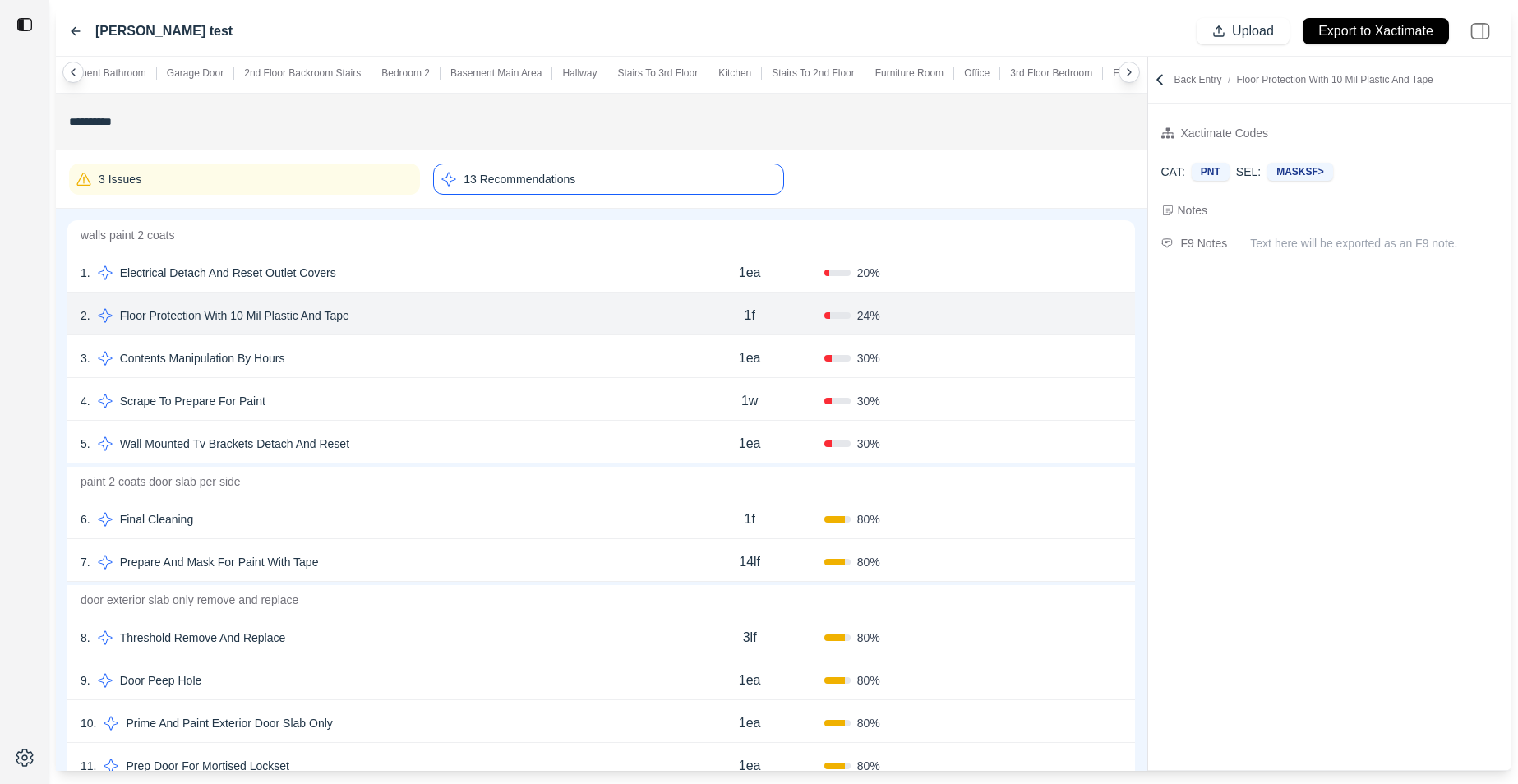
click at [508, 433] on div "5 . Wall Mounted Tv Brackets Detach And Reset" at bounding box center [378, 444] width 595 height 23
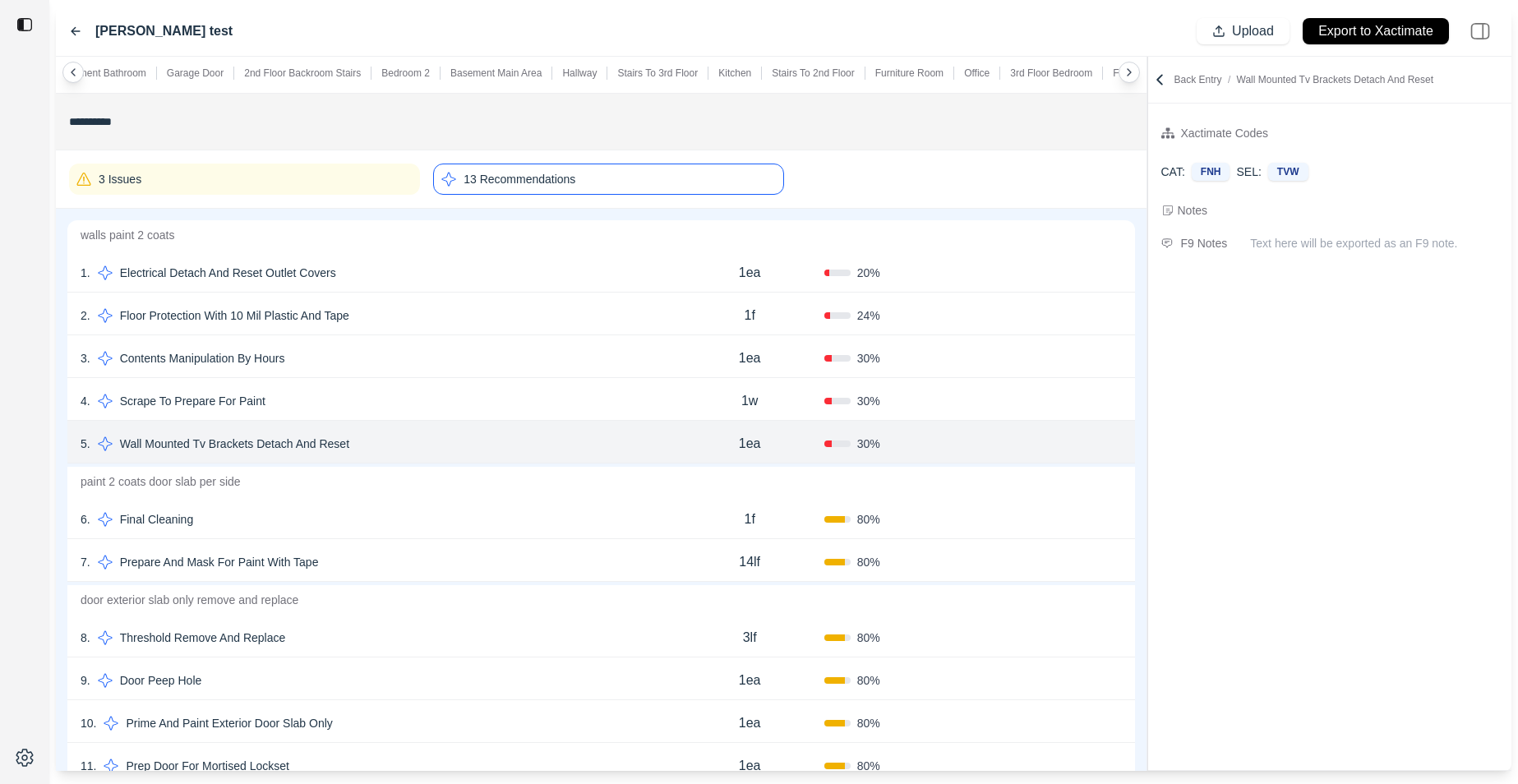
click at [505, 266] on div "1 . Electrical Detach And Reset Outlet Covers" at bounding box center [378, 273] width 595 height 23
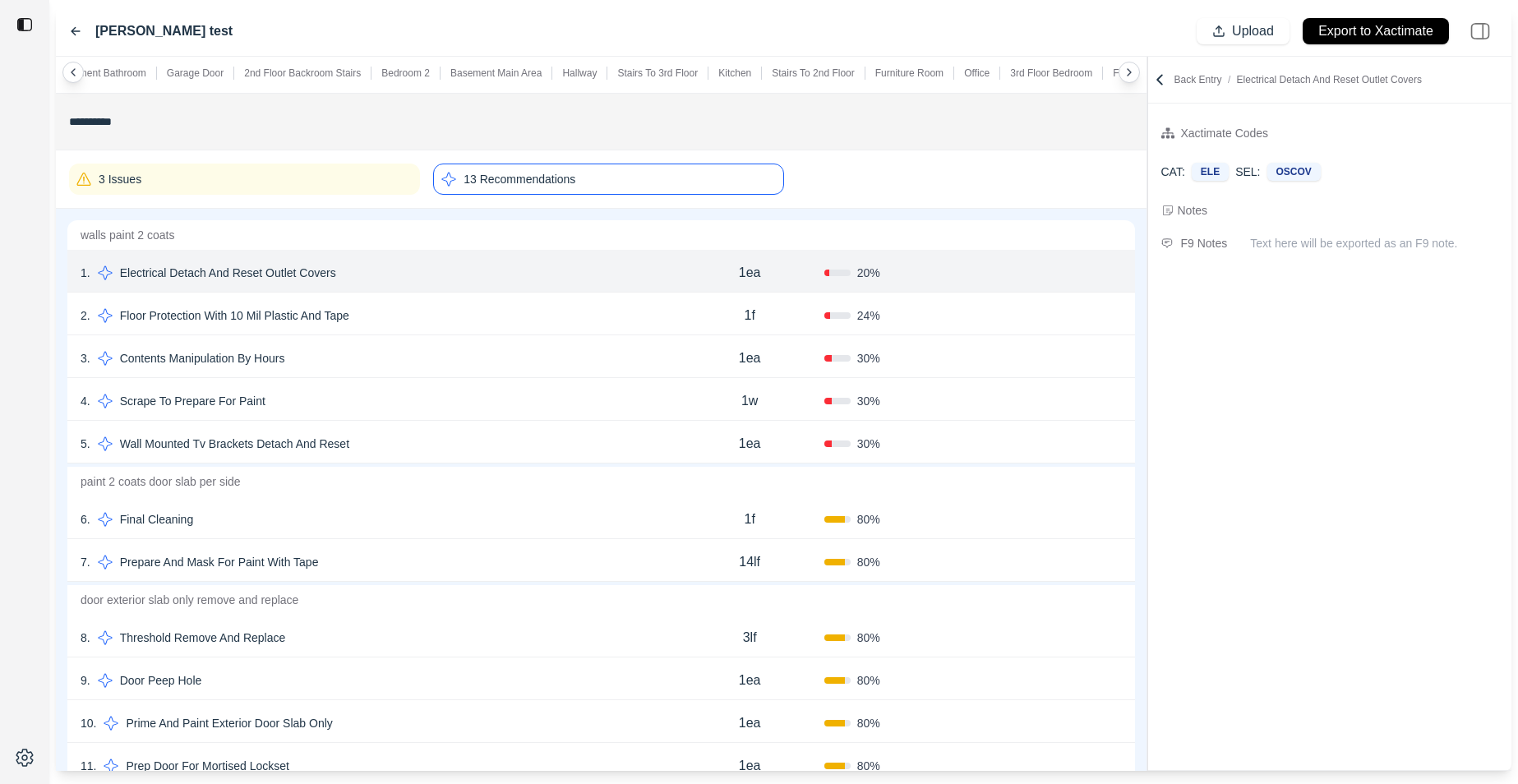
click at [508, 321] on div "2 . Floor Protection With 10 Mil Plastic And Tape" at bounding box center [378, 316] width 595 height 23
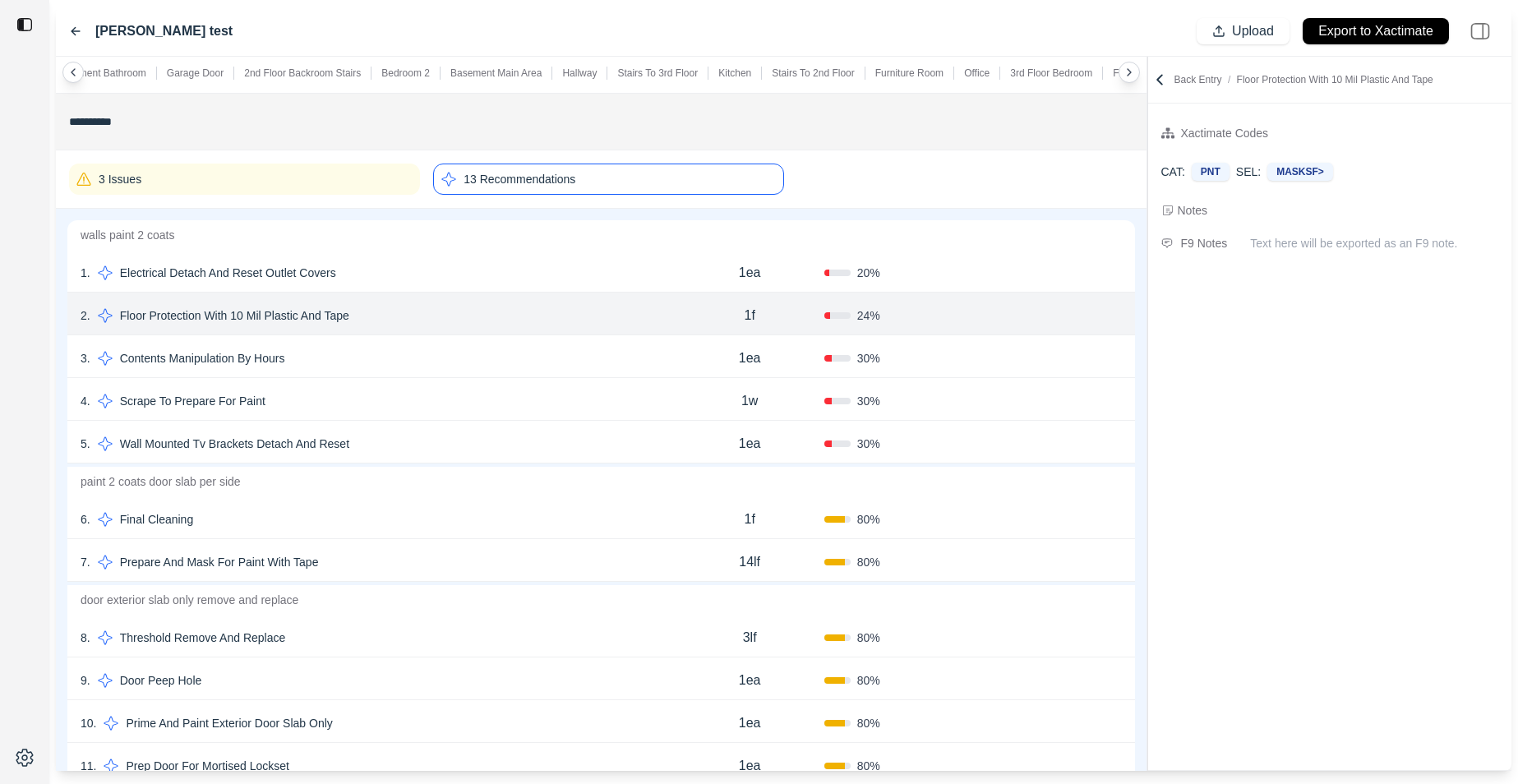
click at [495, 417] on div "4 . Scrape To Prepare For Paint 1w 30 % Confirm" at bounding box center [602, 399] width 1068 height 43
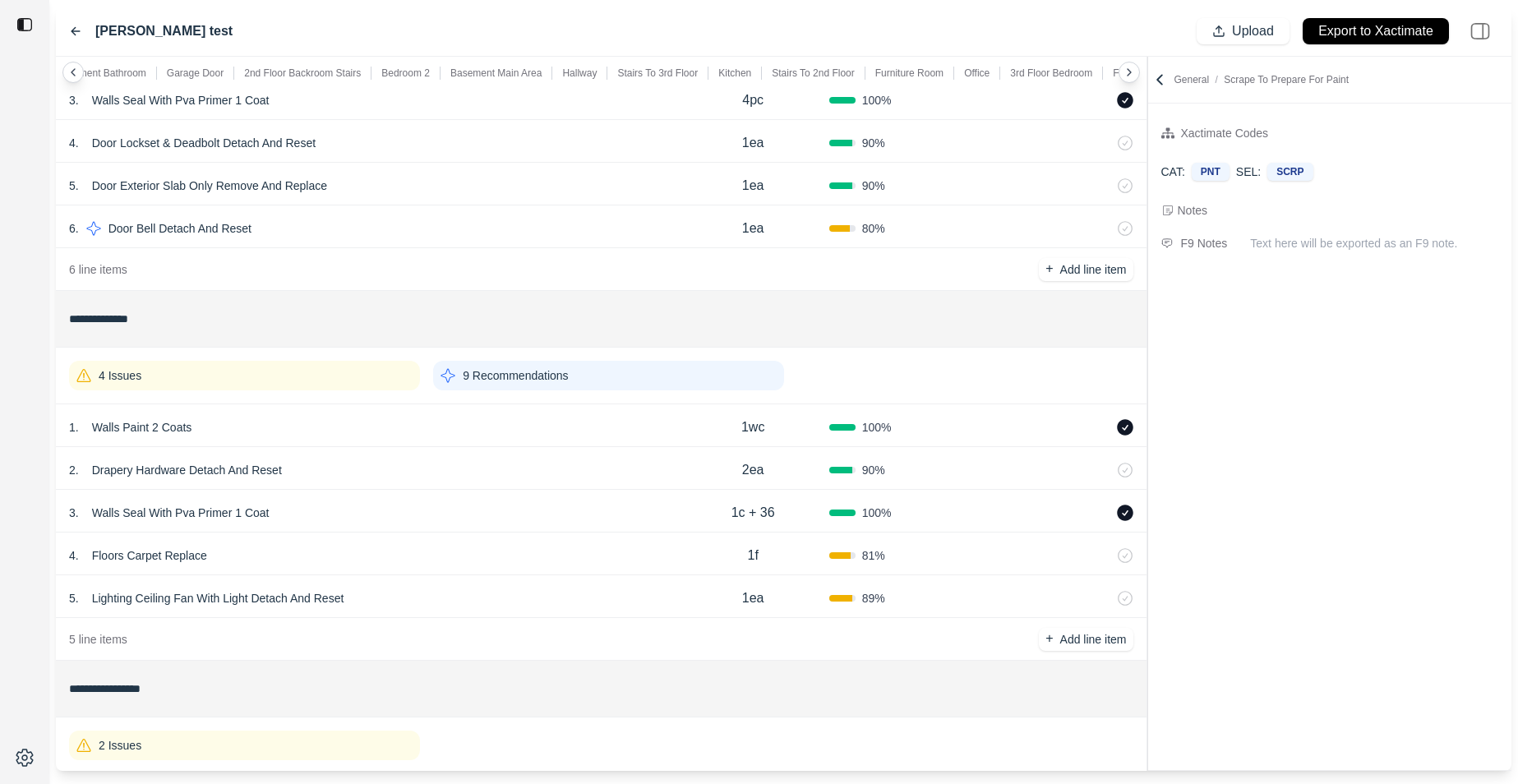
scroll to position [1205, 0]
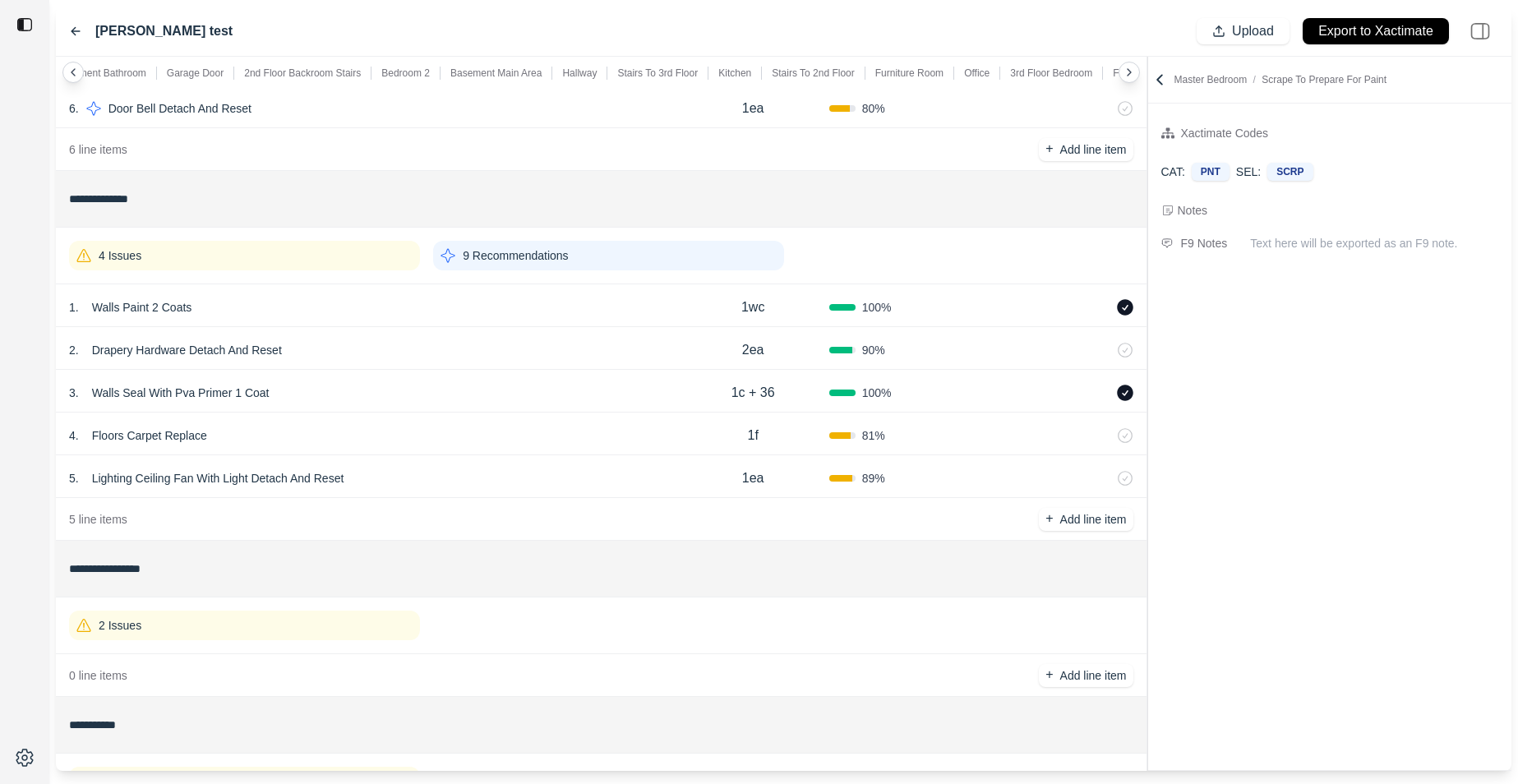
click at [1129, 73] on icon at bounding box center [1130, 73] width 3 height 7
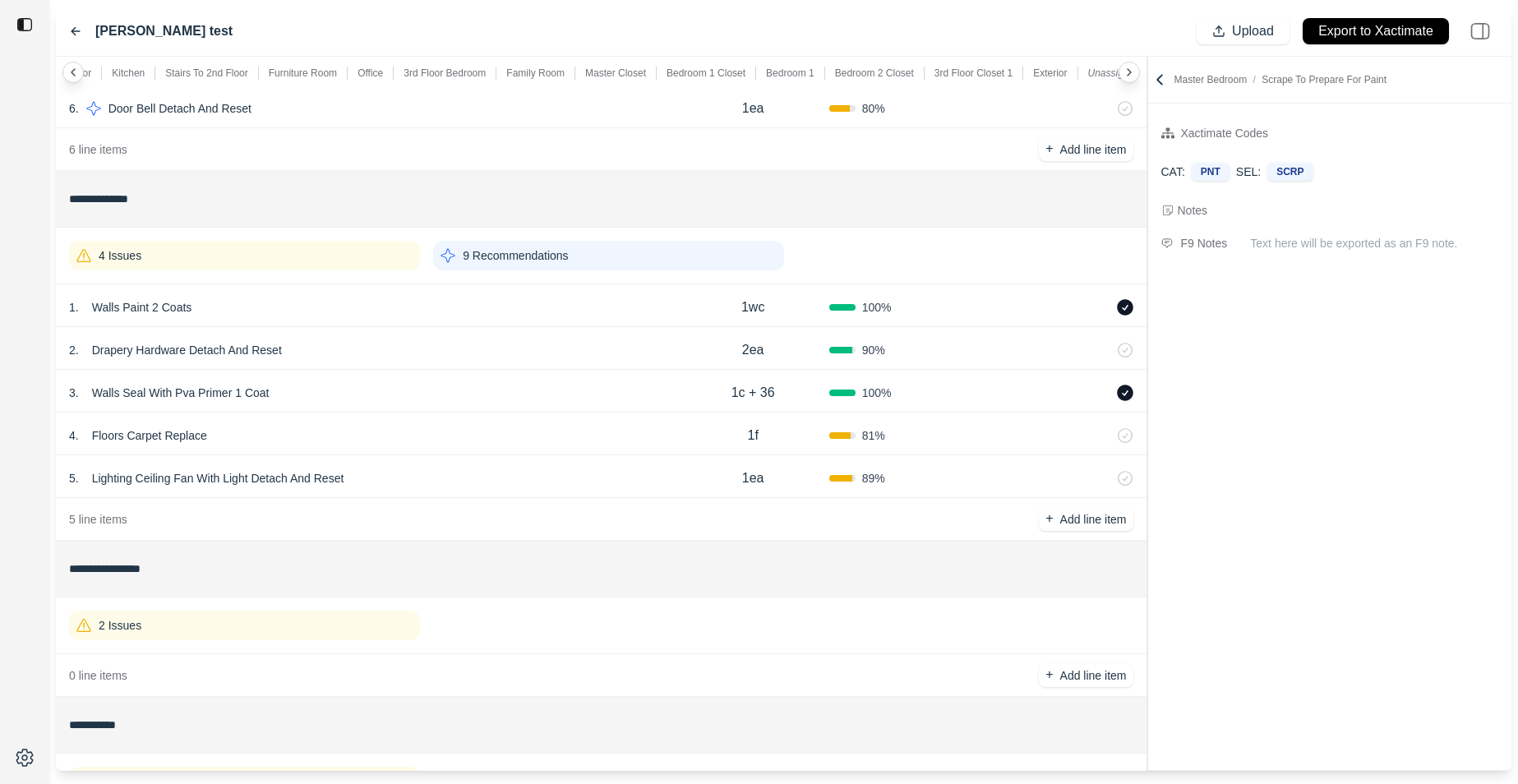
click at [1129, 73] on icon at bounding box center [1130, 73] width 3 height 7
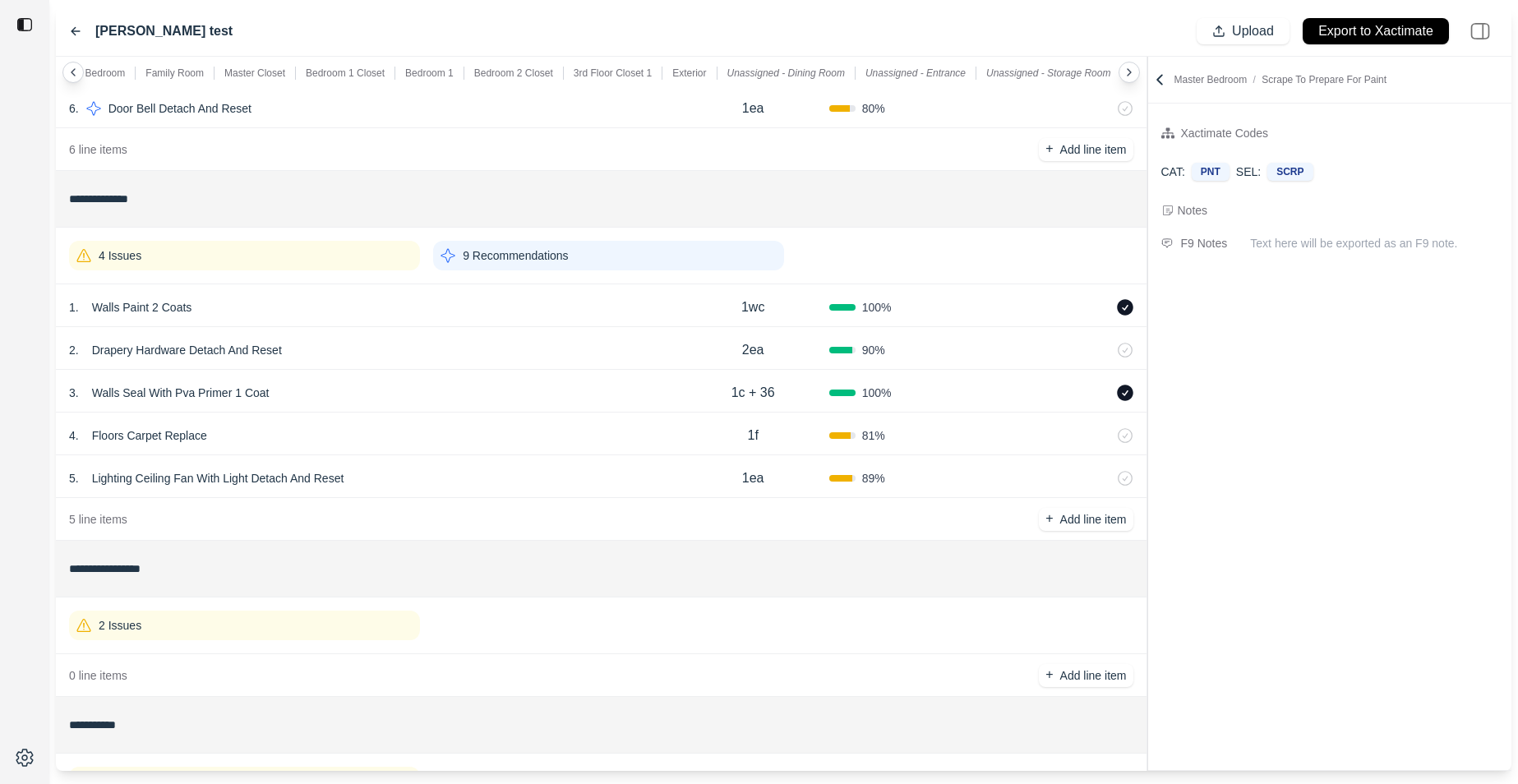
click at [1129, 73] on icon at bounding box center [1130, 73] width 3 height 7
click at [68, 73] on icon at bounding box center [74, 73] width 13 height 13
click at [74, 68] on icon at bounding box center [74, 73] width 13 height 13
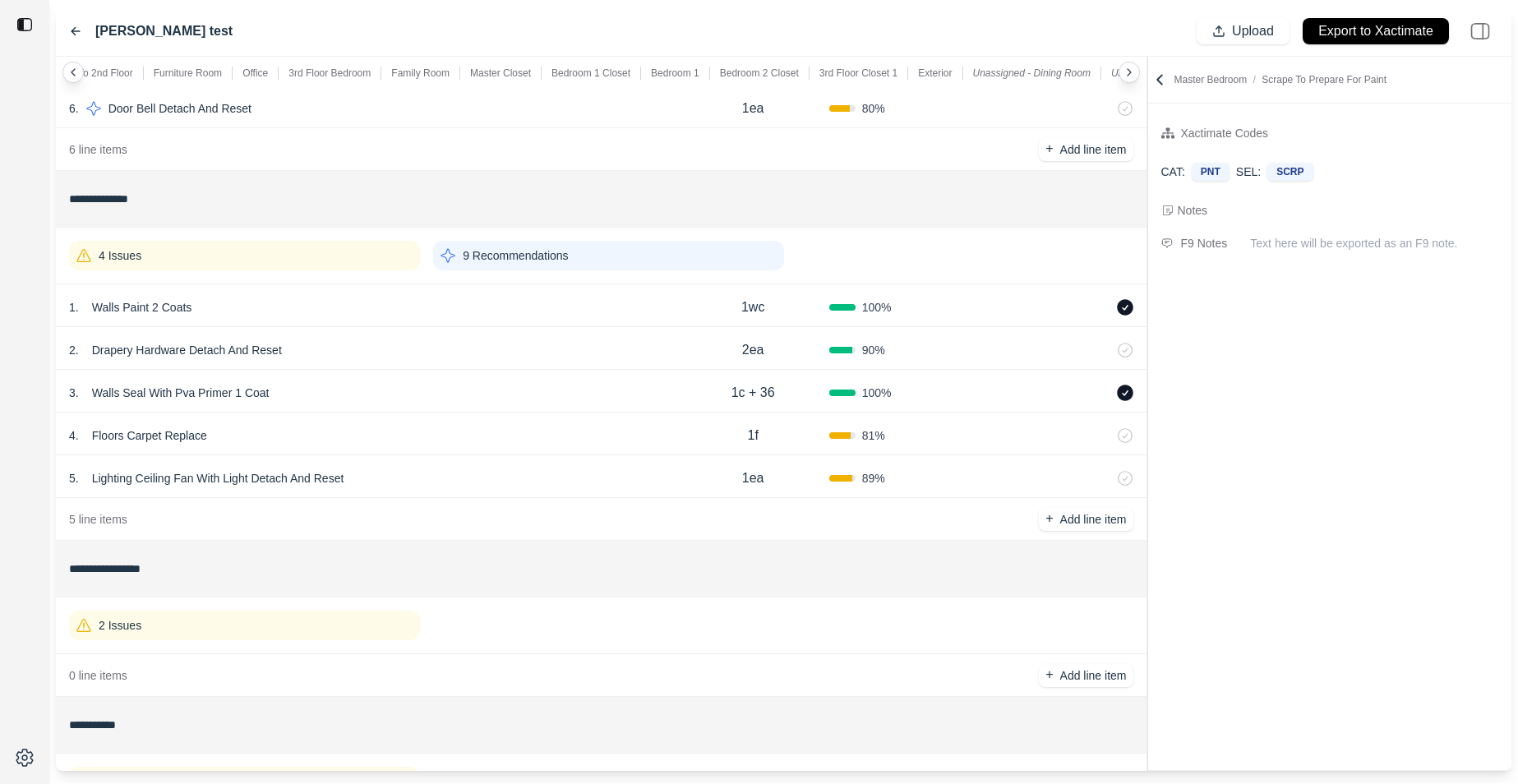
click at [74, 30] on icon at bounding box center [76, 31] width 8 height 8
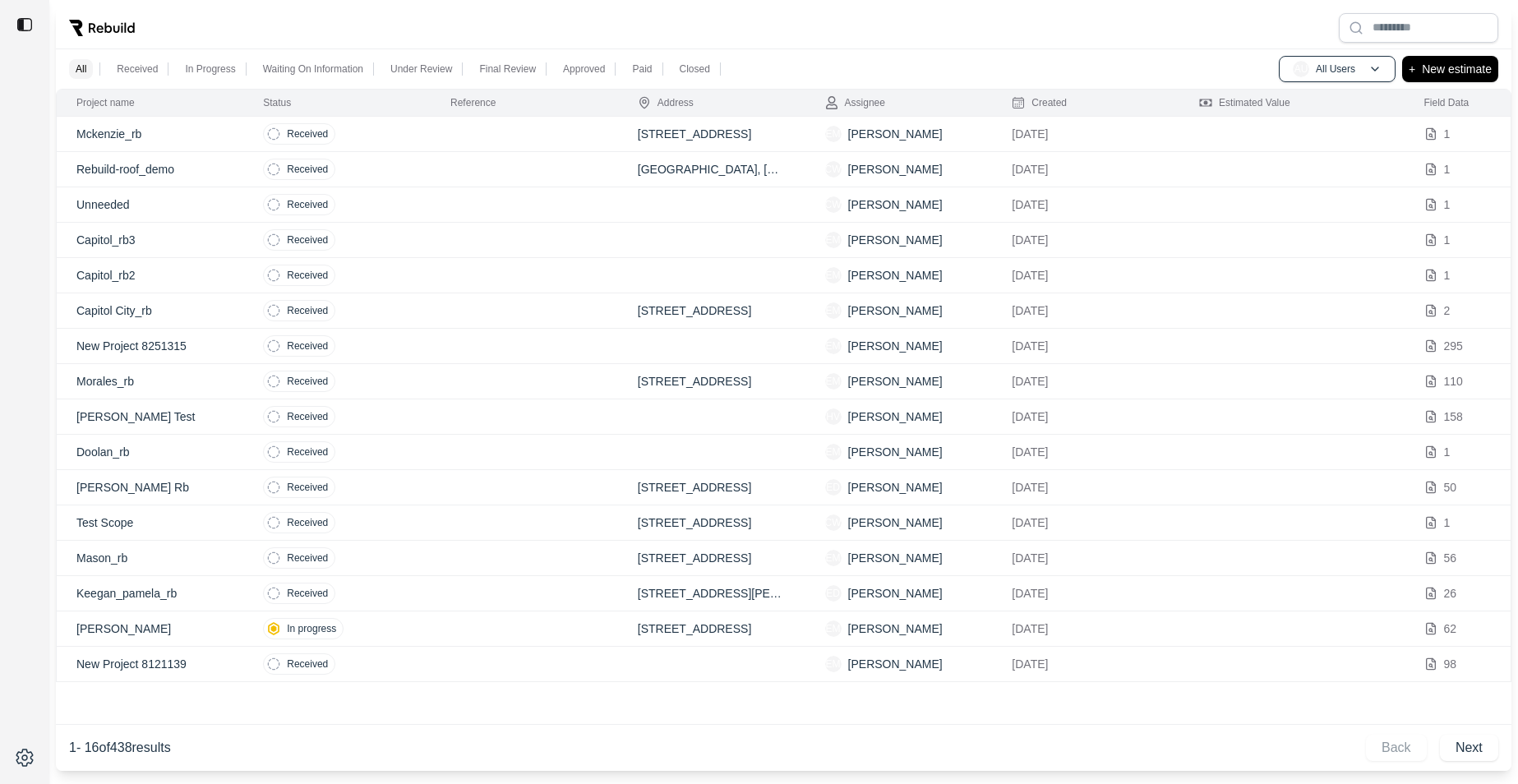
click at [419, 422] on td "Received" at bounding box center [337, 417] width 187 height 35
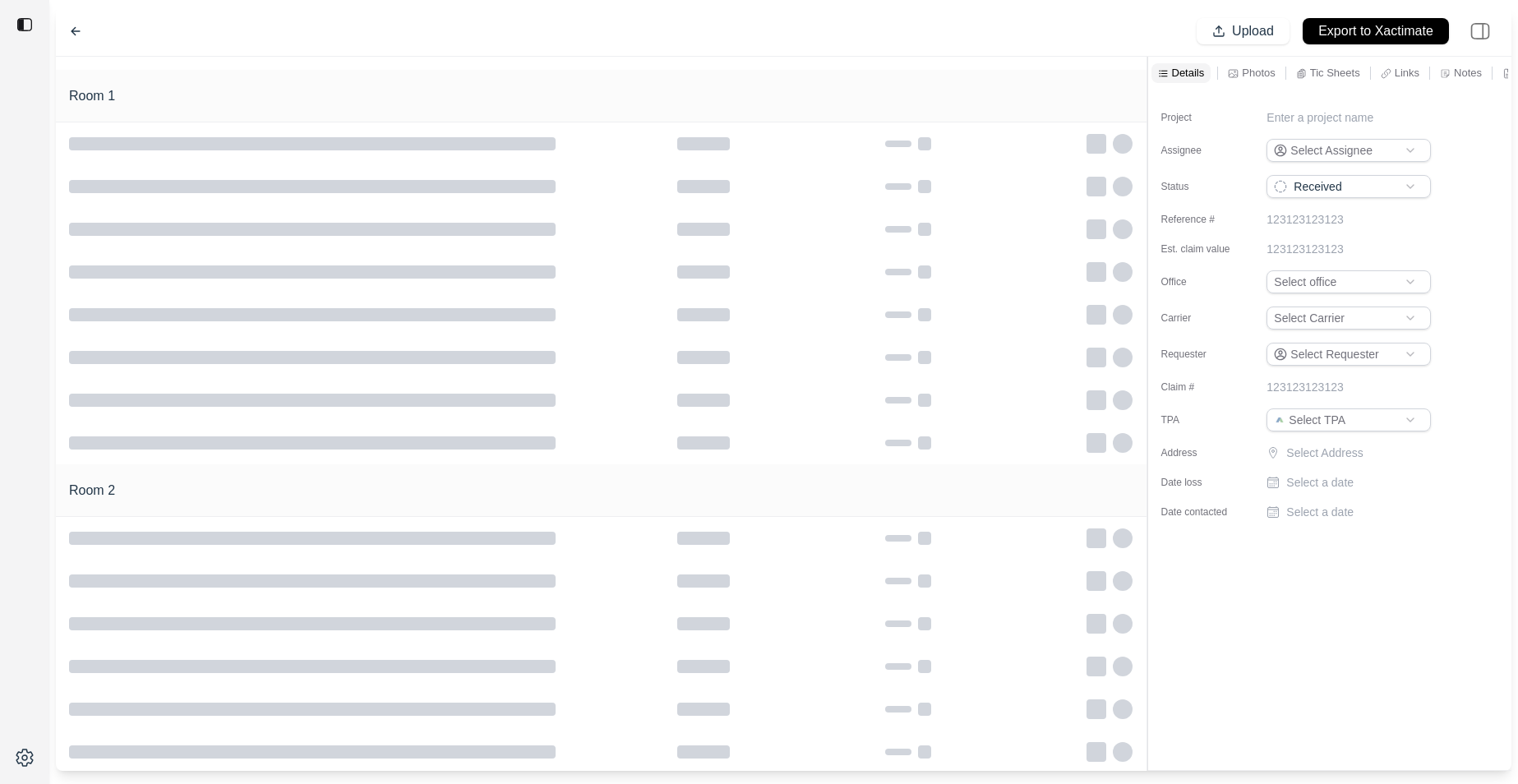
type input "**********"
click at [1409, 74] on p "Links" at bounding box center [1408, 73] width 25 height 14
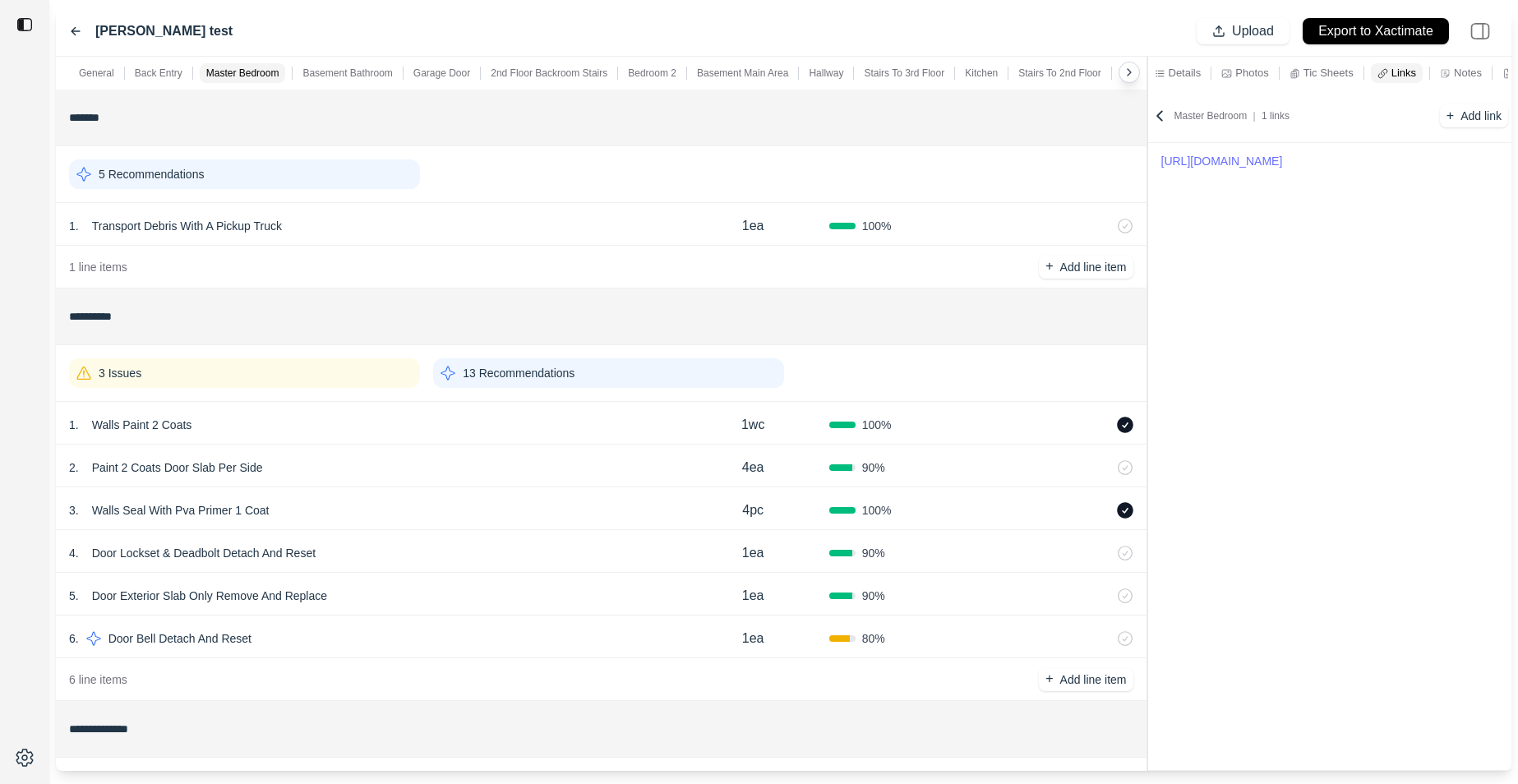
click at [1326, 74] on p "Tic Sheets" at bounding box center [1329, 73] width 50 height 14
click at [1496, 118] on icon at bounding box center [1497, 117] width 13 height 4
click at [74, 33] on icon at bounding box center [76, 31] width 8 height 8
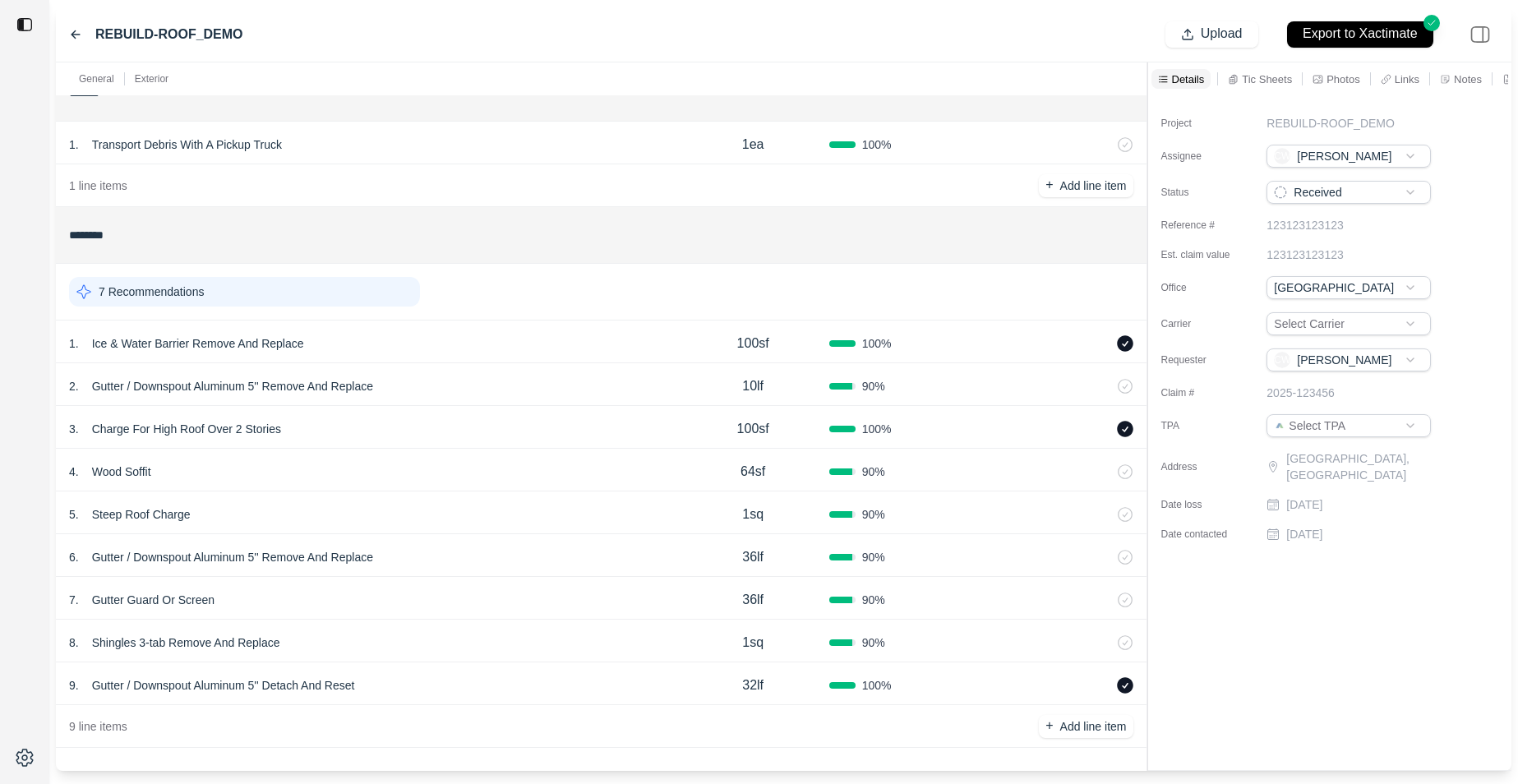
scroll to position [33, 0]
click at [320, 307] on div "7 Recommendations" at bounding box center [602, 288] width 1064 height 43
click at [333, 282] on div "7 Recommendations" at bounding box center [245, 288] width 351 height 29
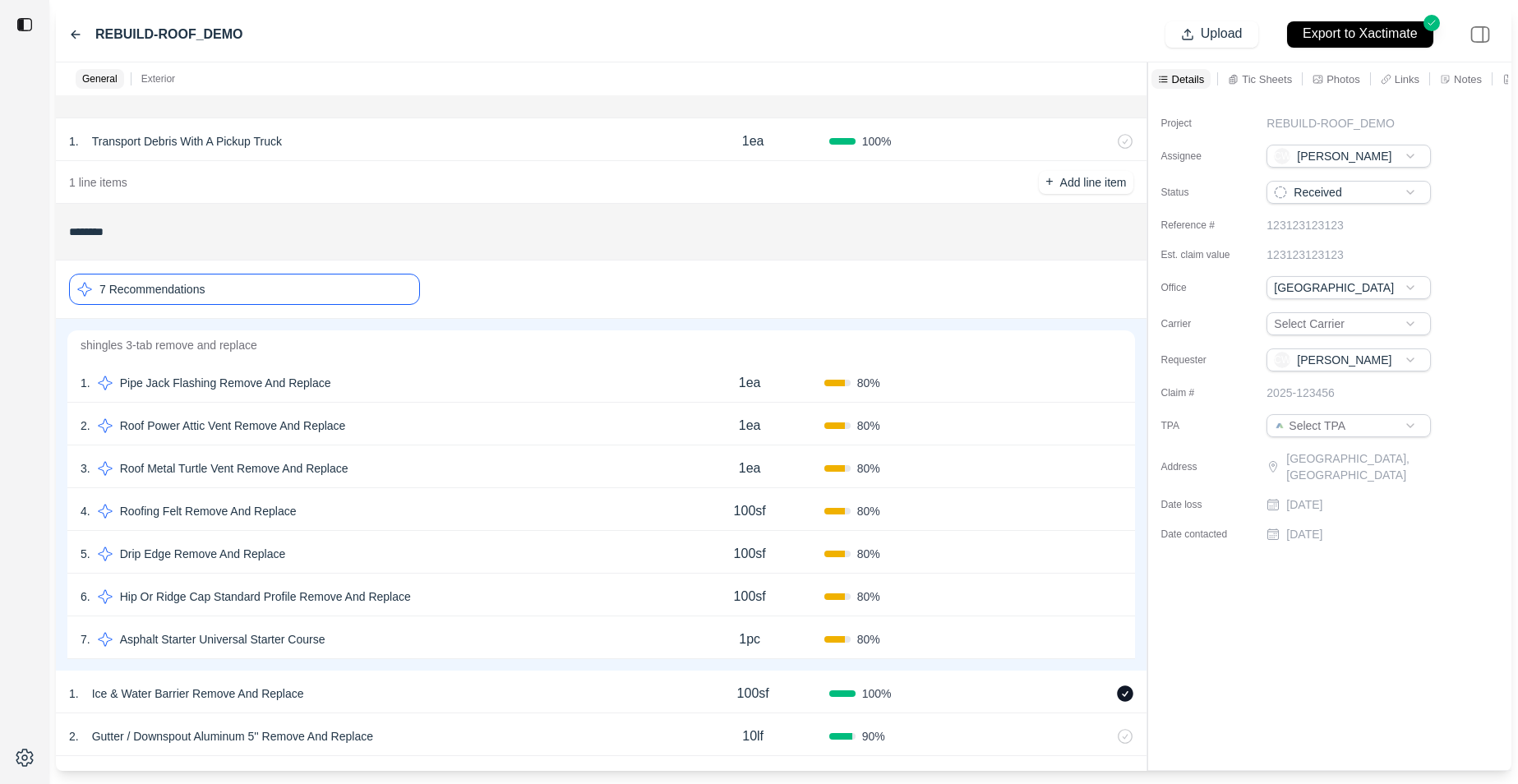
click at [538, 438] on div "2 . Roof Power Attic Vent Remove And Replace 1ea 80 % Confirm" at bounding box center [602, 423] width 1068 height 43
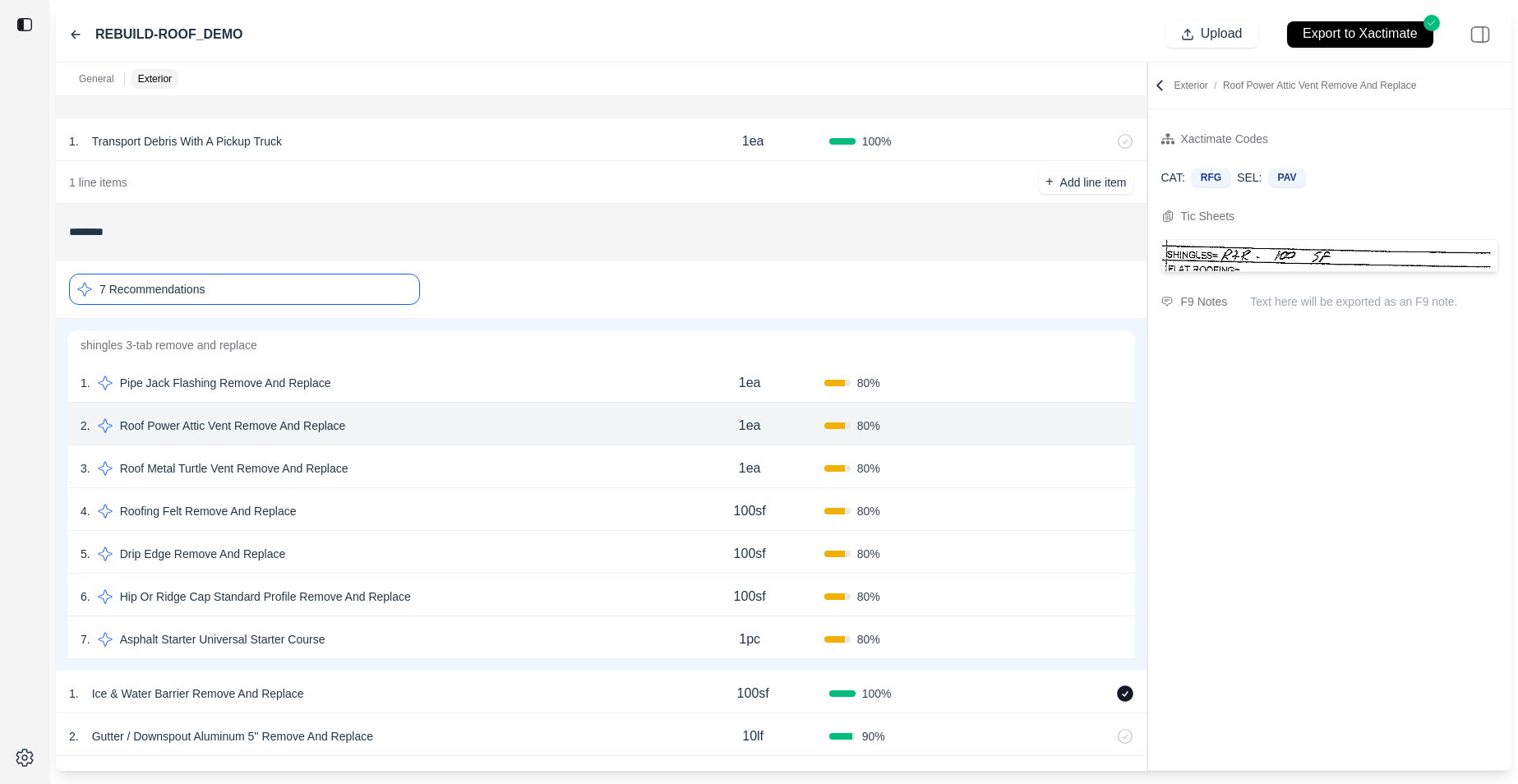
click at [478, 470] on div "3 . Roof Metal Turtle Vent Remove And Replace" at bounding box center [378, 468] width 595 height 23
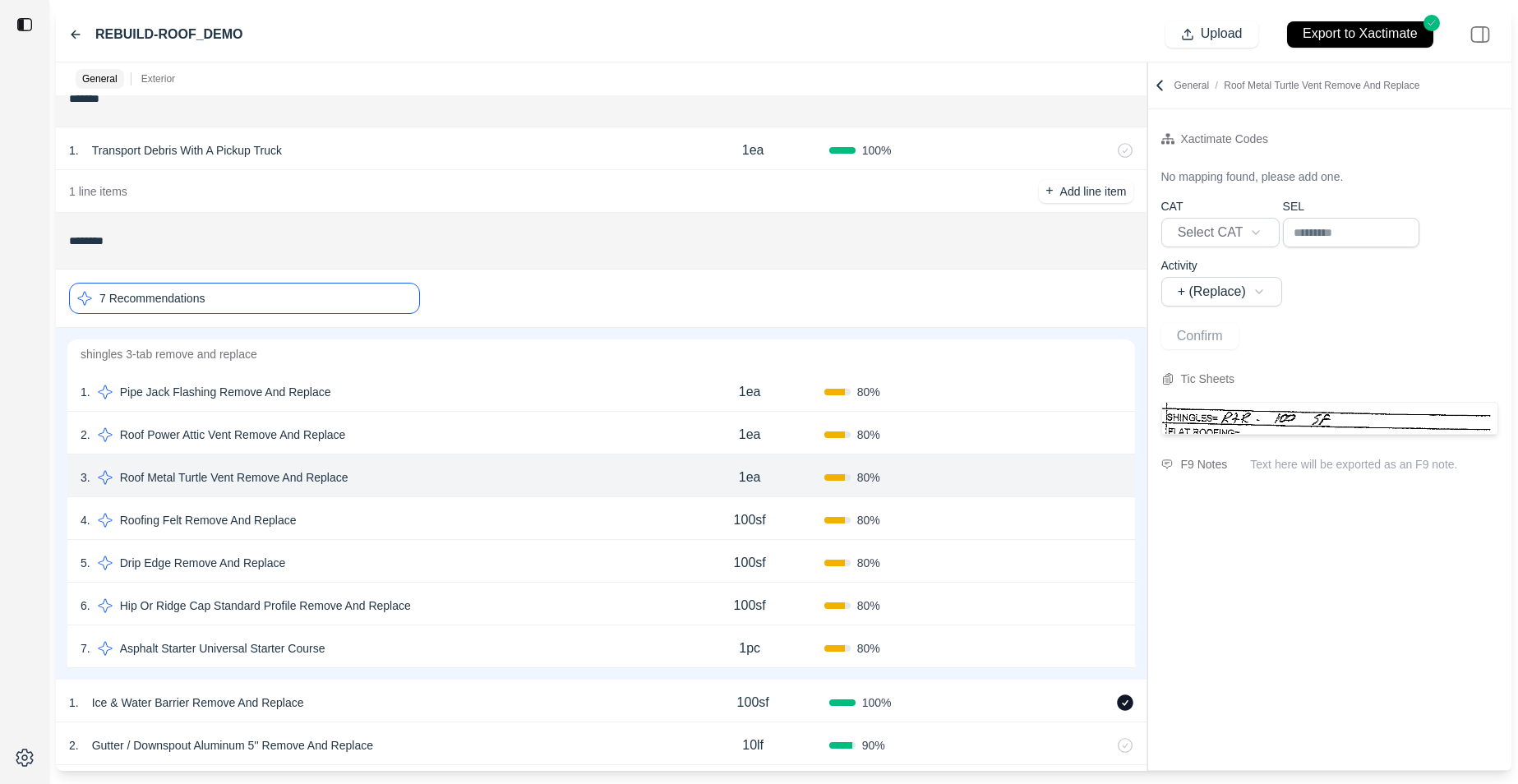
scroll to position [0, 0]
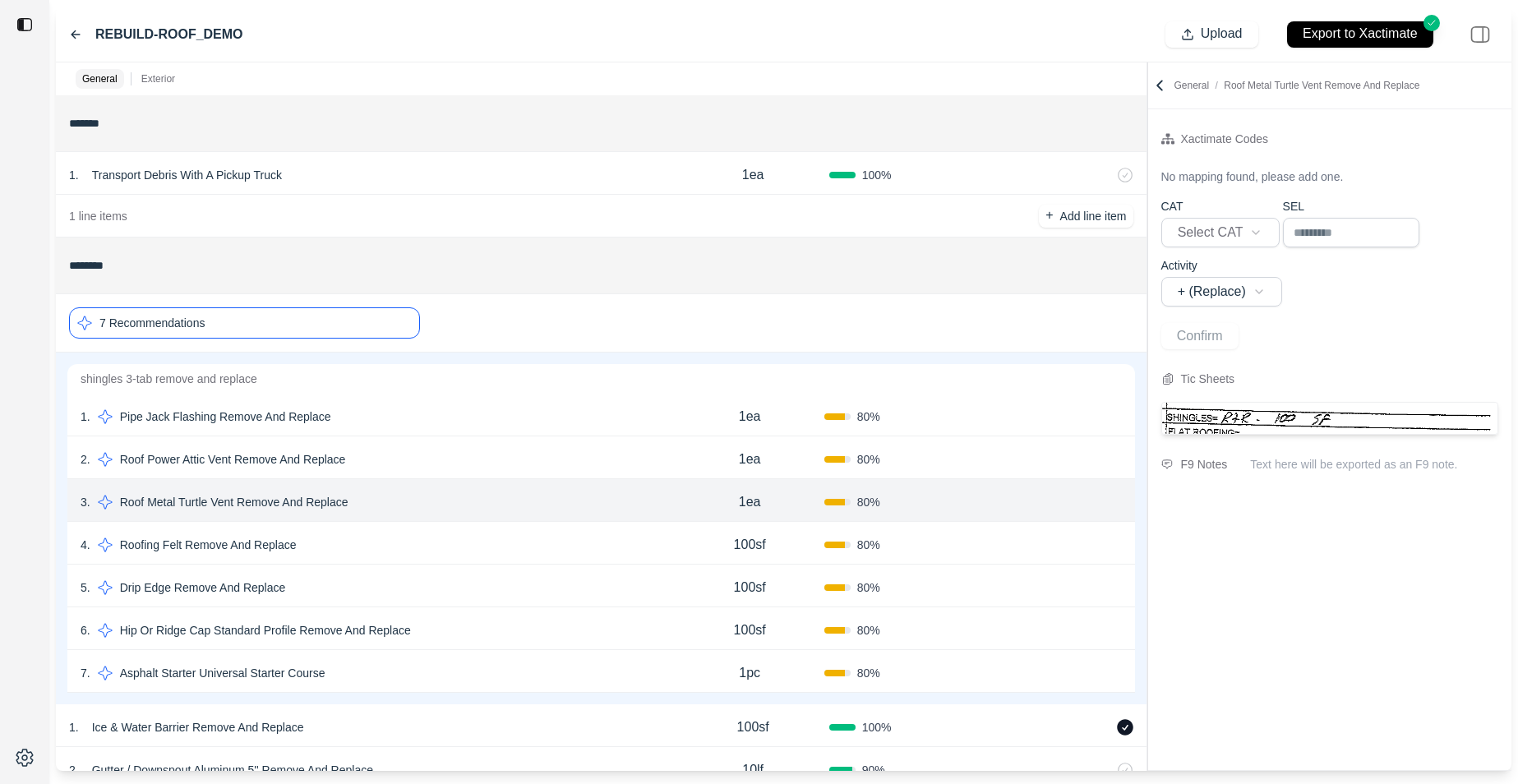
click at [327, 331] on div "7 Recommendations" at bounding box center [245, 322] width 351 height 31
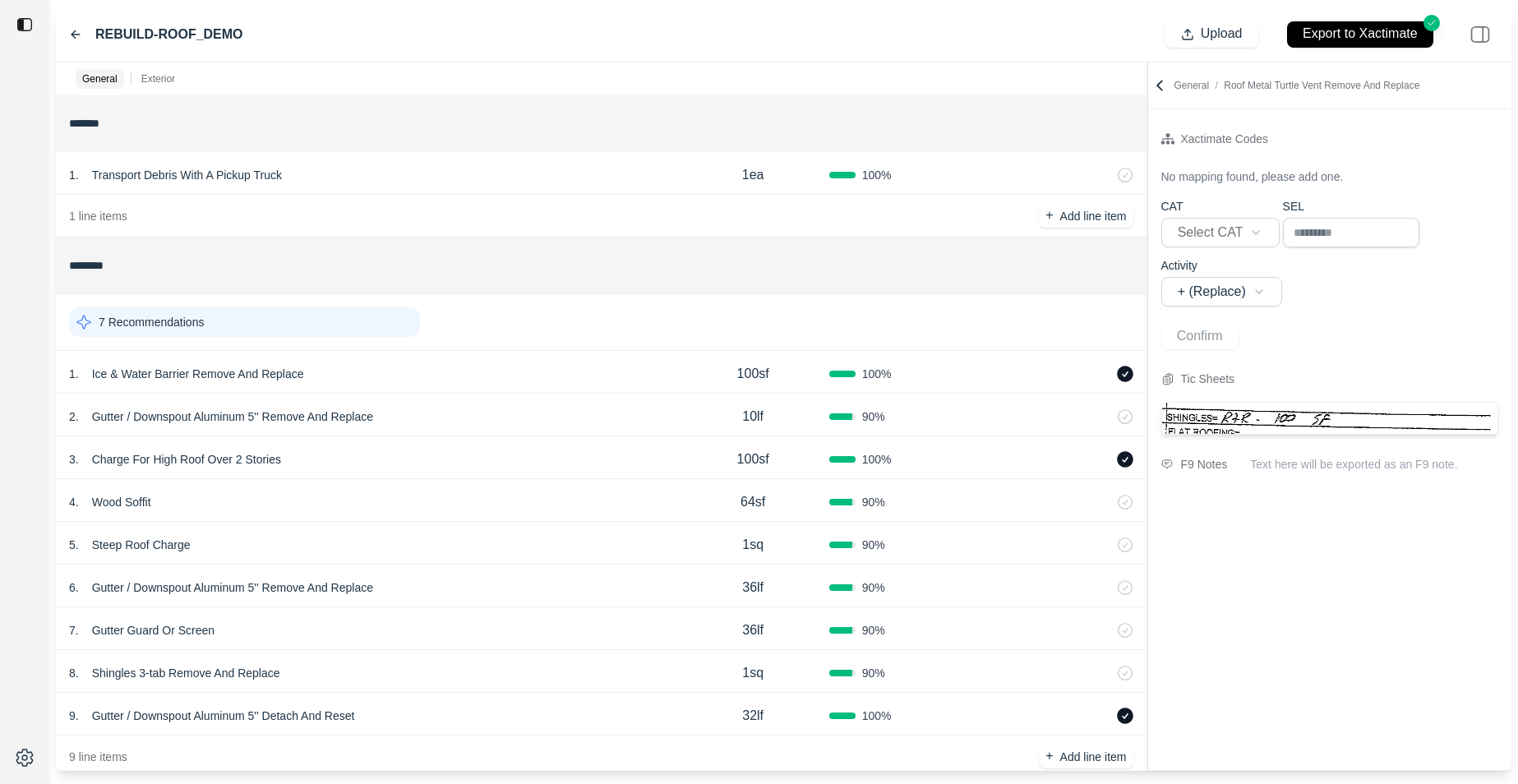
click at [327, 331] on div "7 Recommendations" at bounding box center [245, 321] width 351 height 29
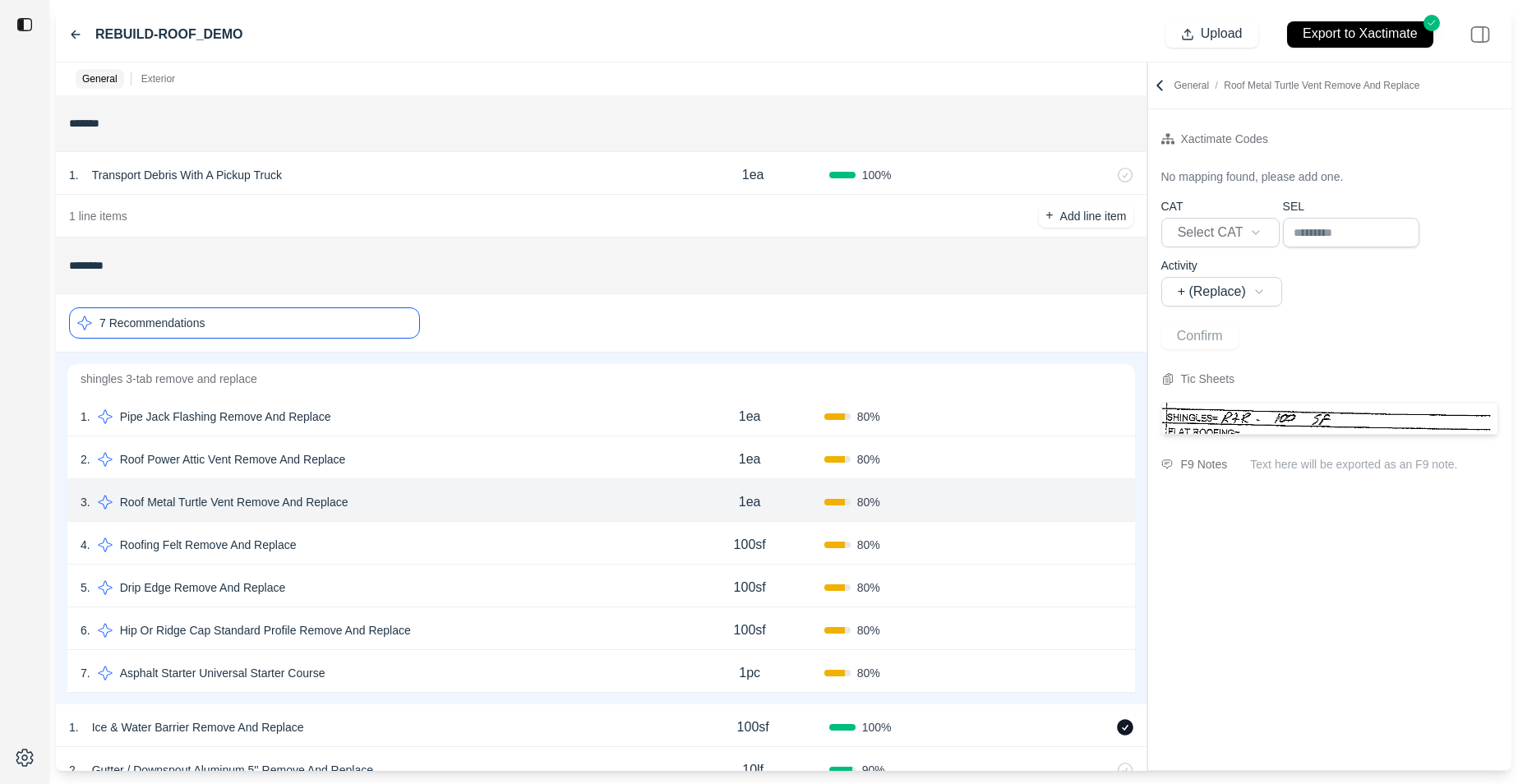
click at [447, 417] on div "1 . Pipe Jack Flashing Remove And Replace" at bounding box center [378, 417] width 595 height 23
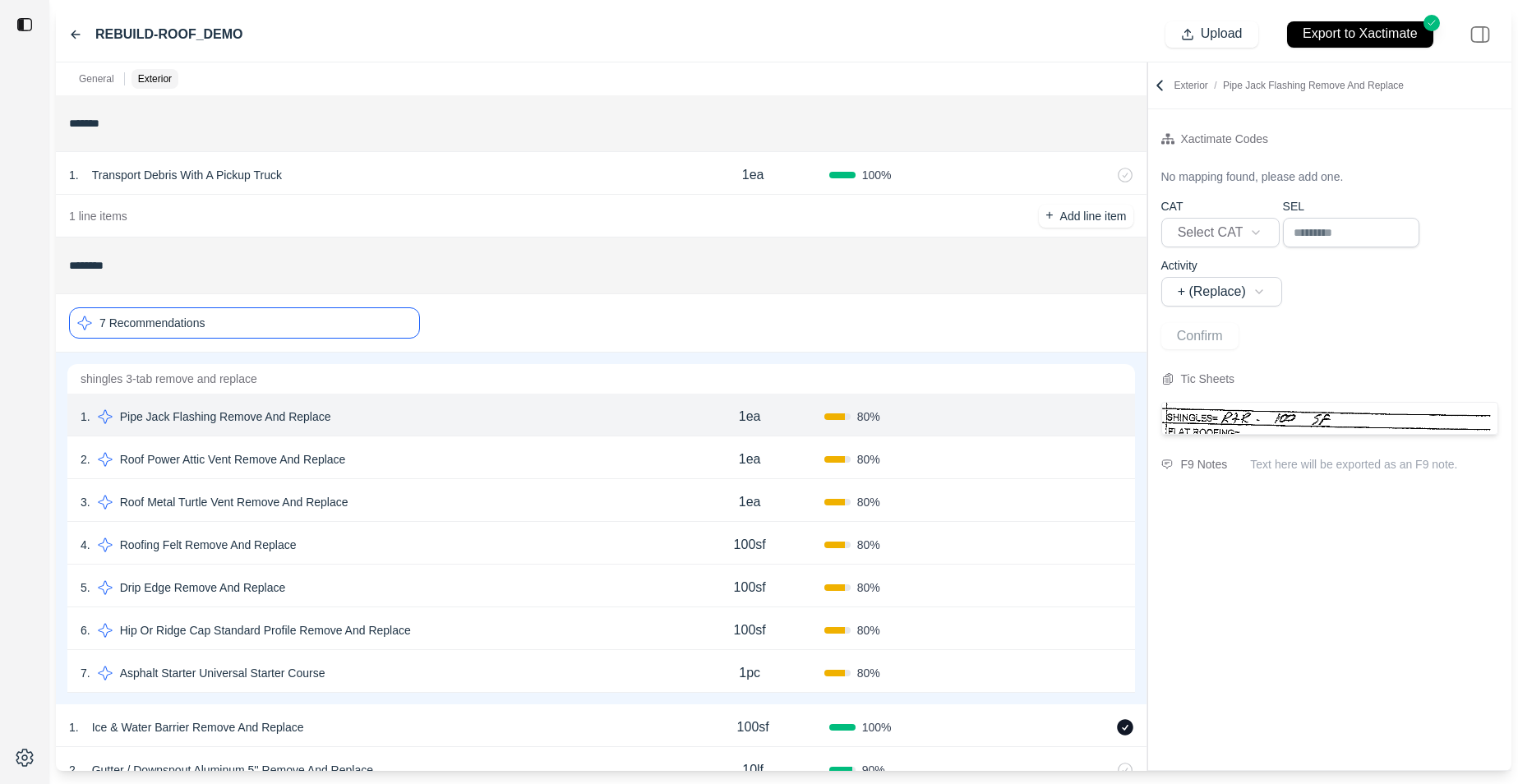
click at [439, 465] on div "2 . Roof Power Attic Vent Remove And Replace" at bounding box center [378, 459] width 595 height 23
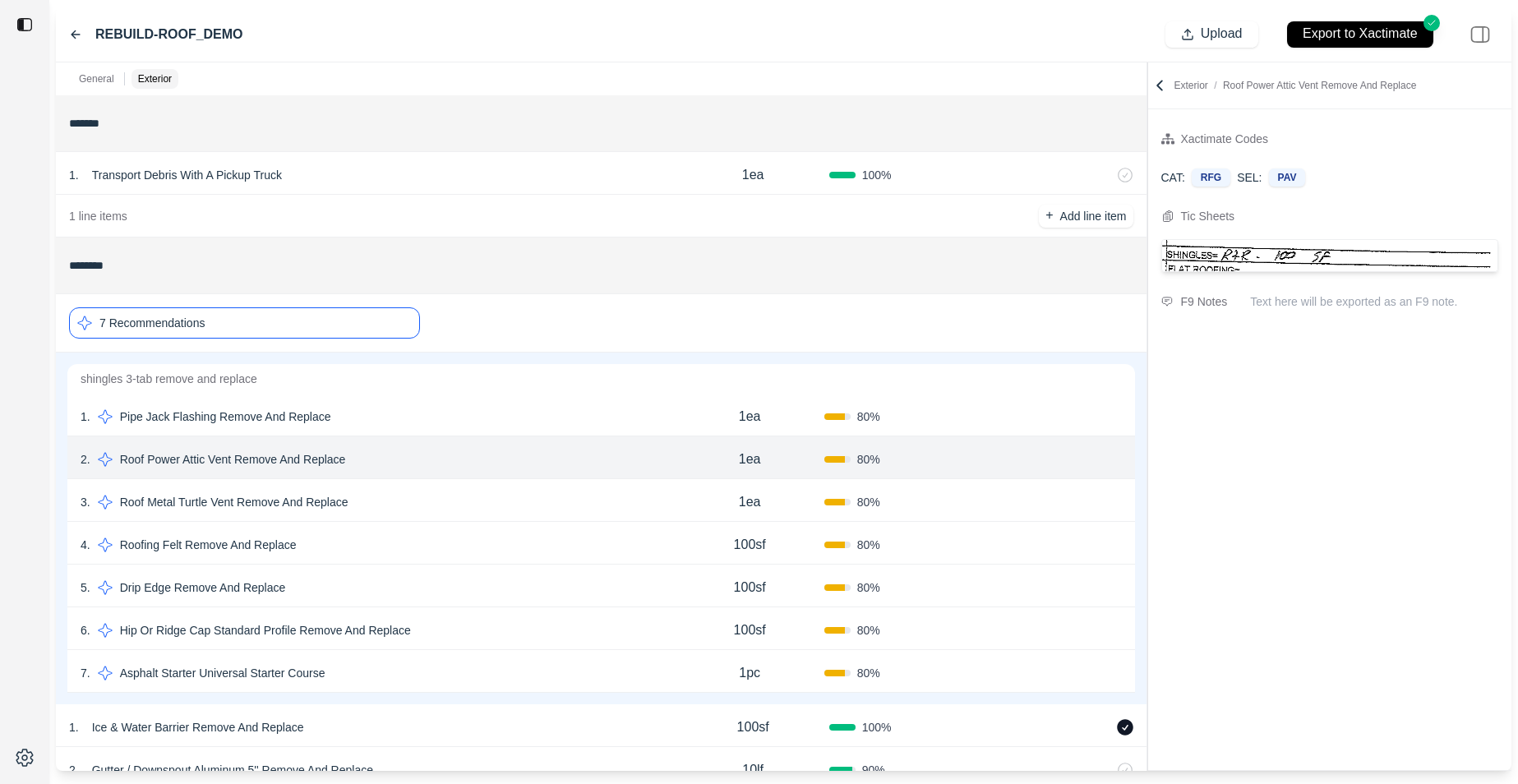
click at [430, 504] on div "3 . Roof Metal Turtle Vent Remove And Replace" at bounding box center [378, 502] width 595 height 23
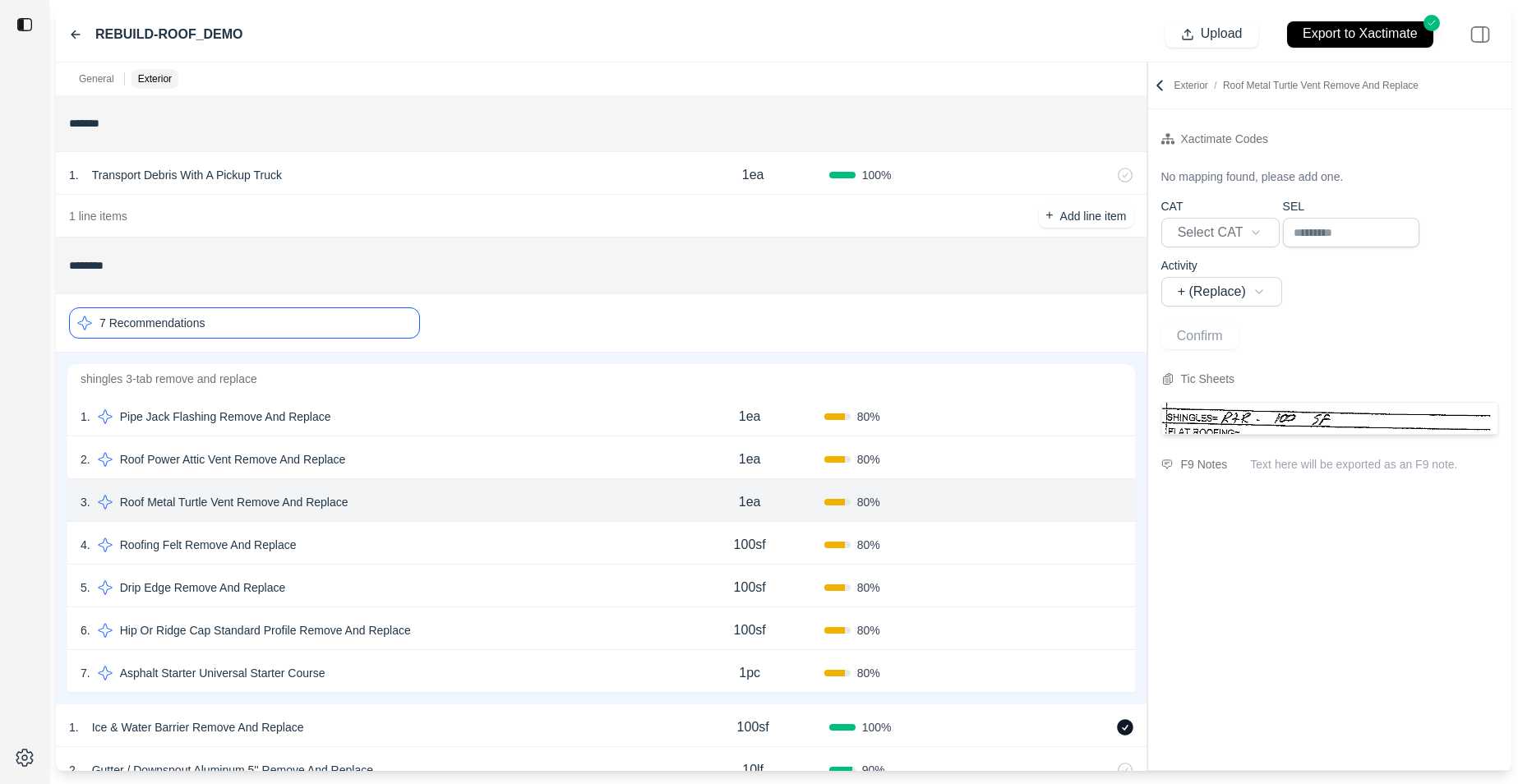
click at [450, 557] on div "4 . Roofing Felt Remove And Replace 100sf 80 % Confirm" at bounding box center [602, 543] width 1068 height 43
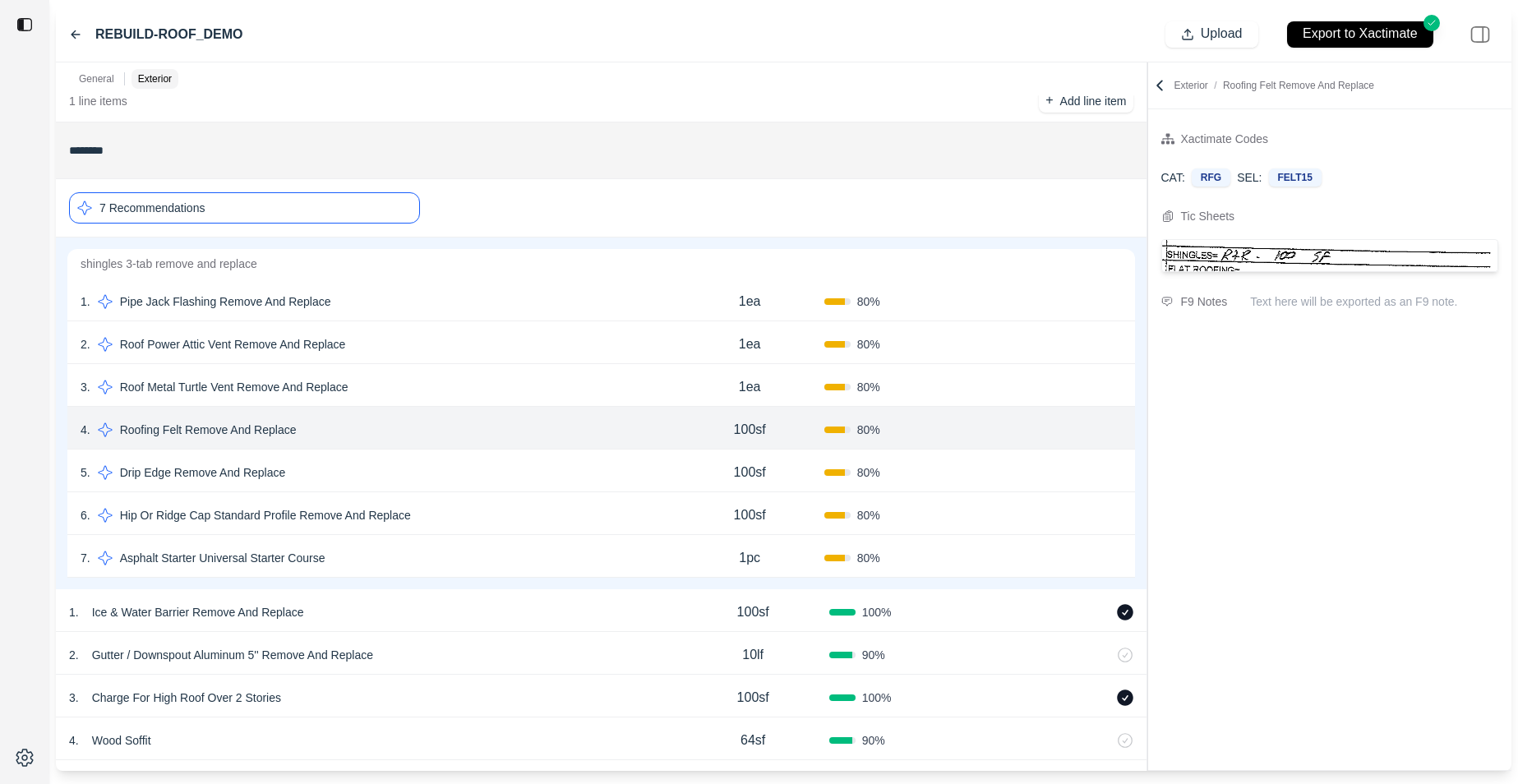
scroll to position [118, 0]
click at [436, 623] on div "1 . Ice & Water Barrier Remove And Replace 100sf 100 %" at bounding box center [602, 608] width 1091 height 43
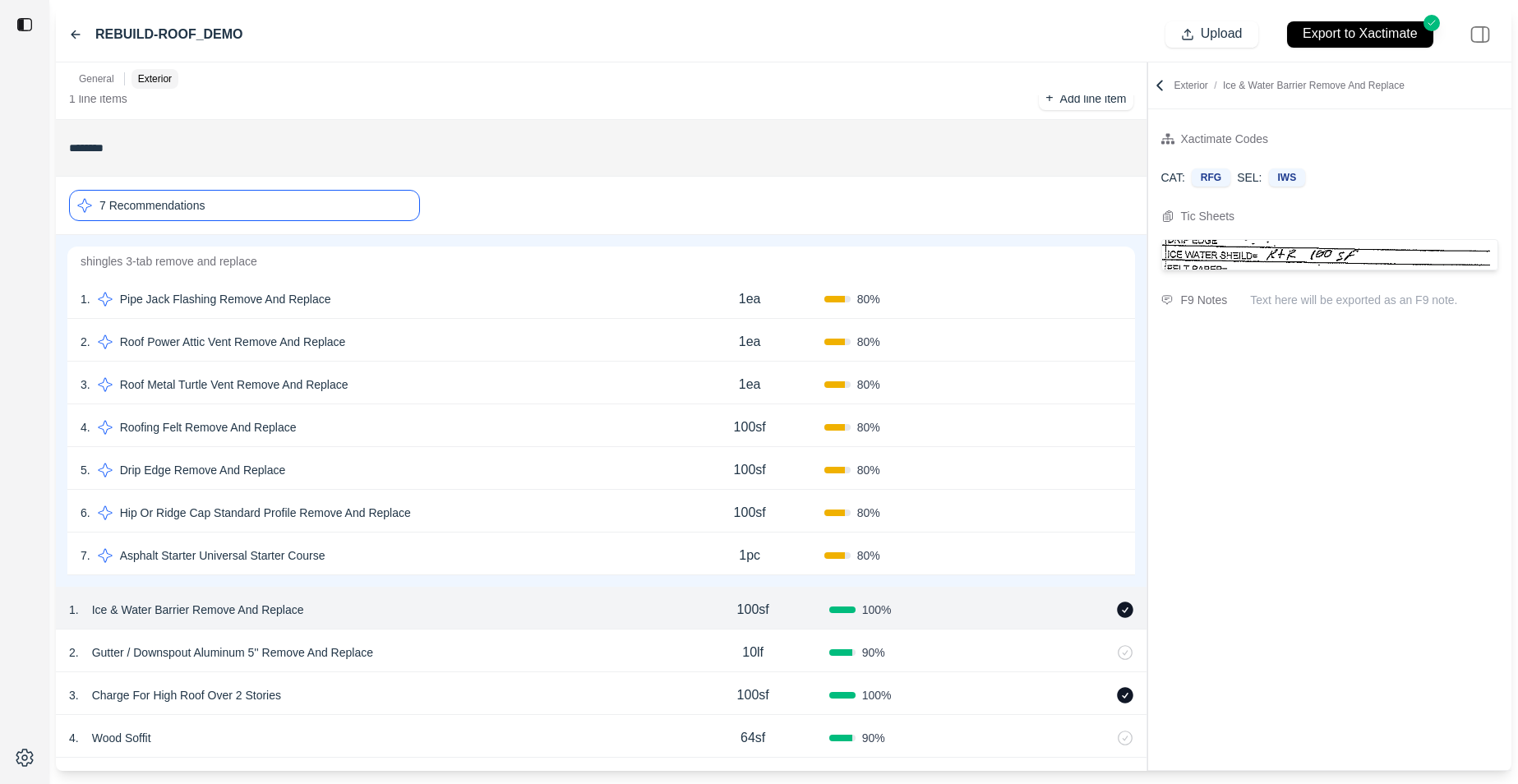
click at [480, 379] on div "3 . Roof Metal Turtle Vent Remove And Replace" at bounding box center [378, 385] width 595 height 23
select select "*"
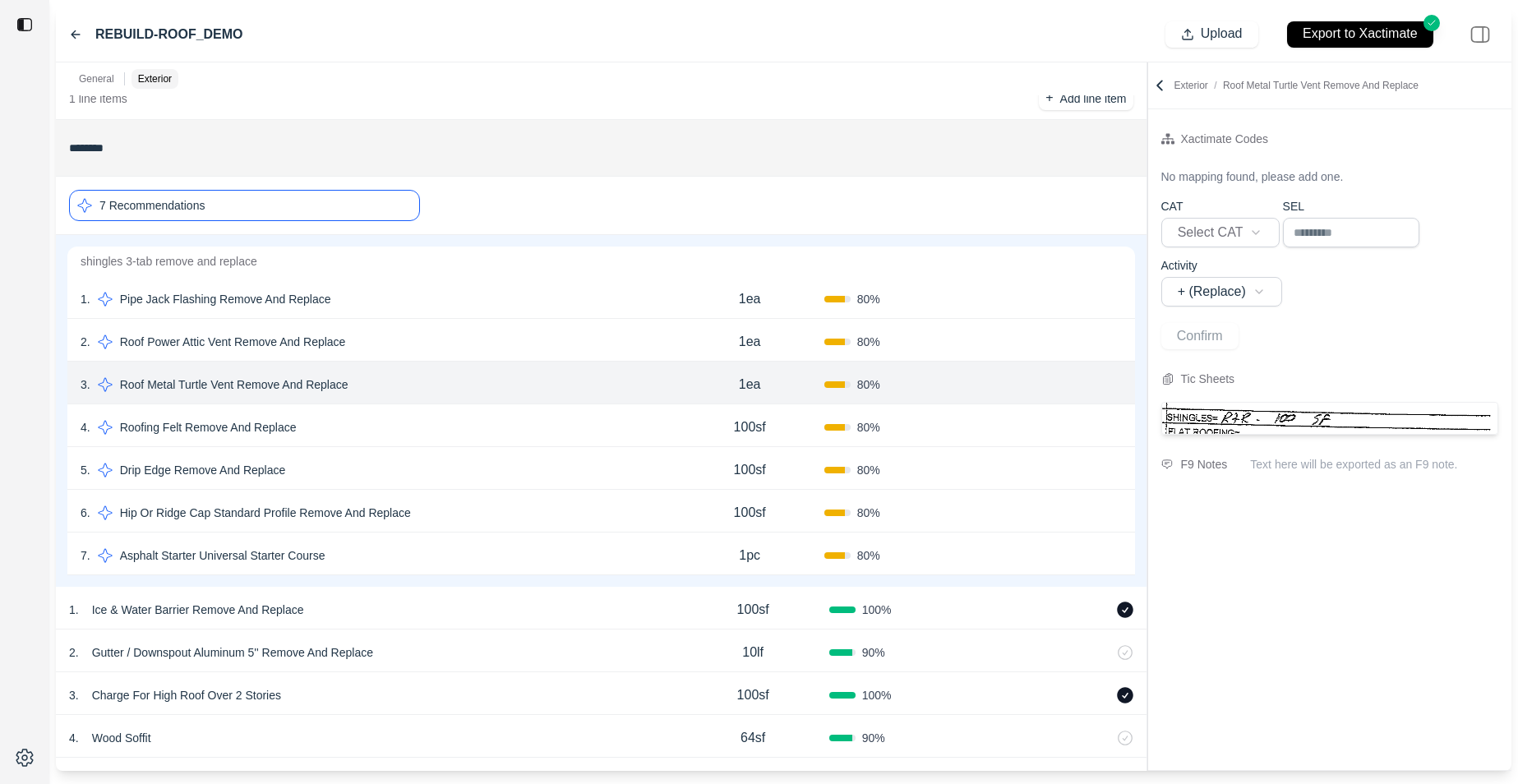
click at [470, 426] on div "4 . Roofing Felt Remove And Replace" at bounding box center [378, 427] width 595 height 23
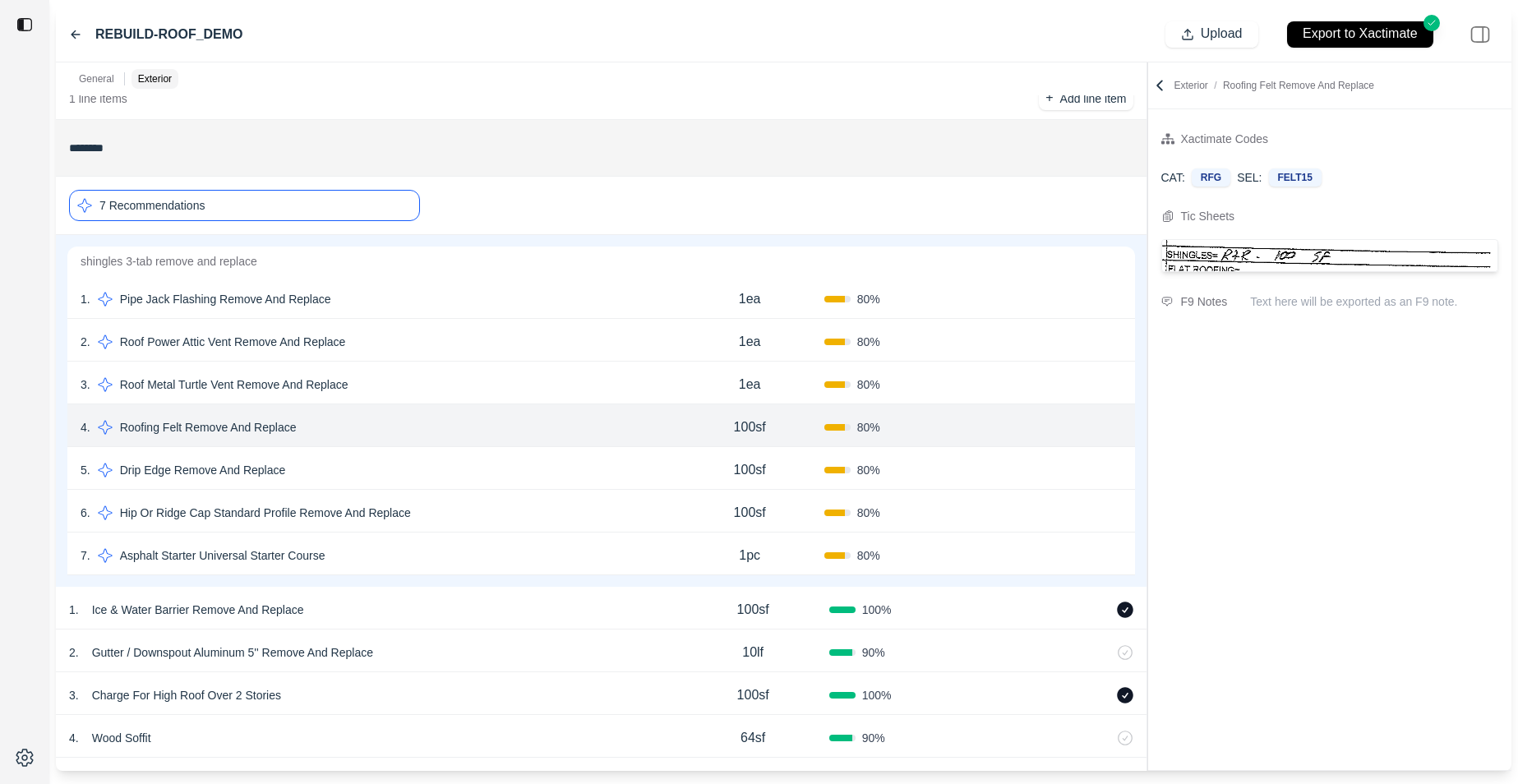
click at [458, 479] on div "5 . Drip Edge Remove And Replace" at bounding box center [378, 470] width 595 height 23
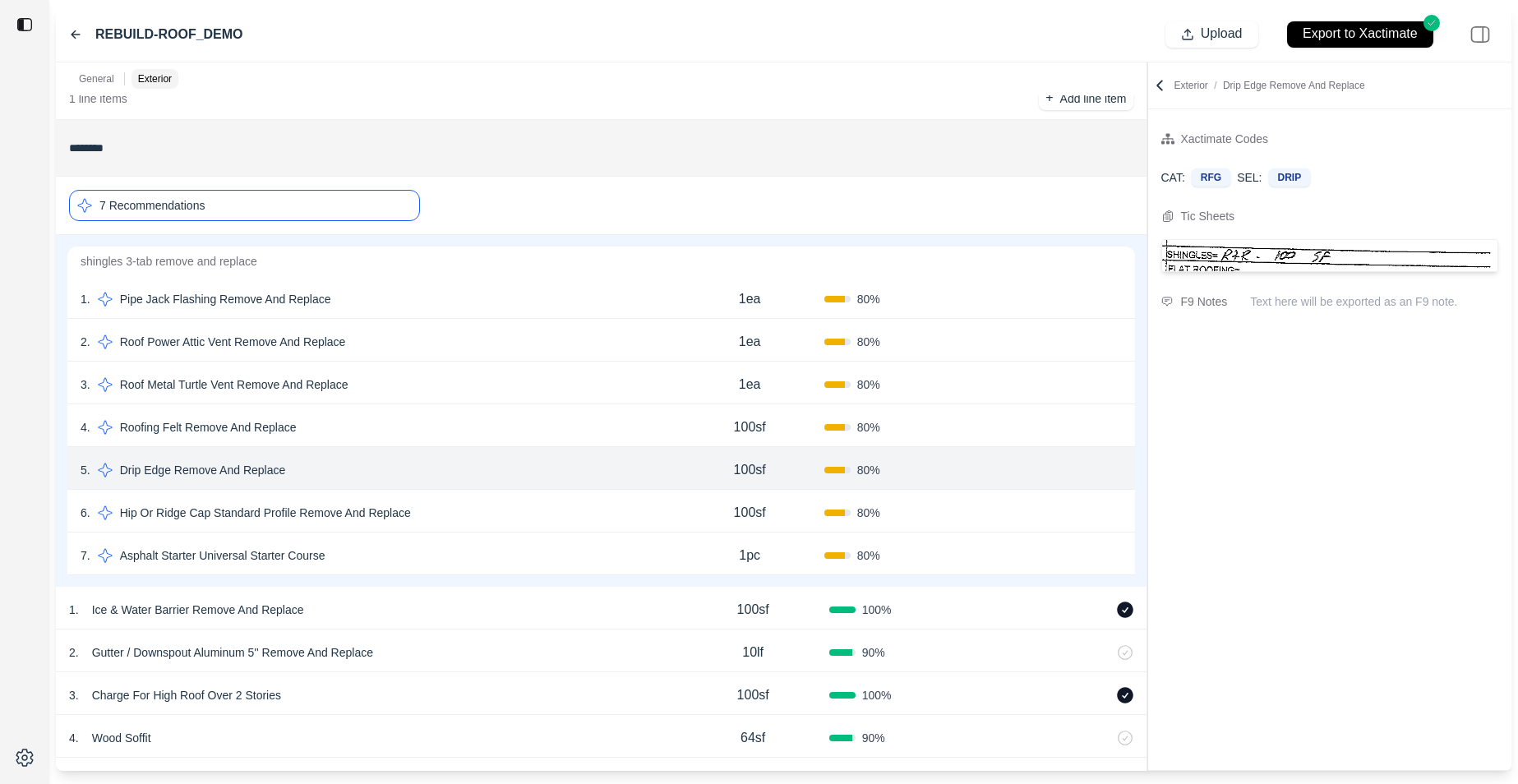
click at [478, 524] on div "6 . Hip Or Ridge Cap Standard Profile Remove And Replace" at bounding box center [378, 513] width 595 height 23
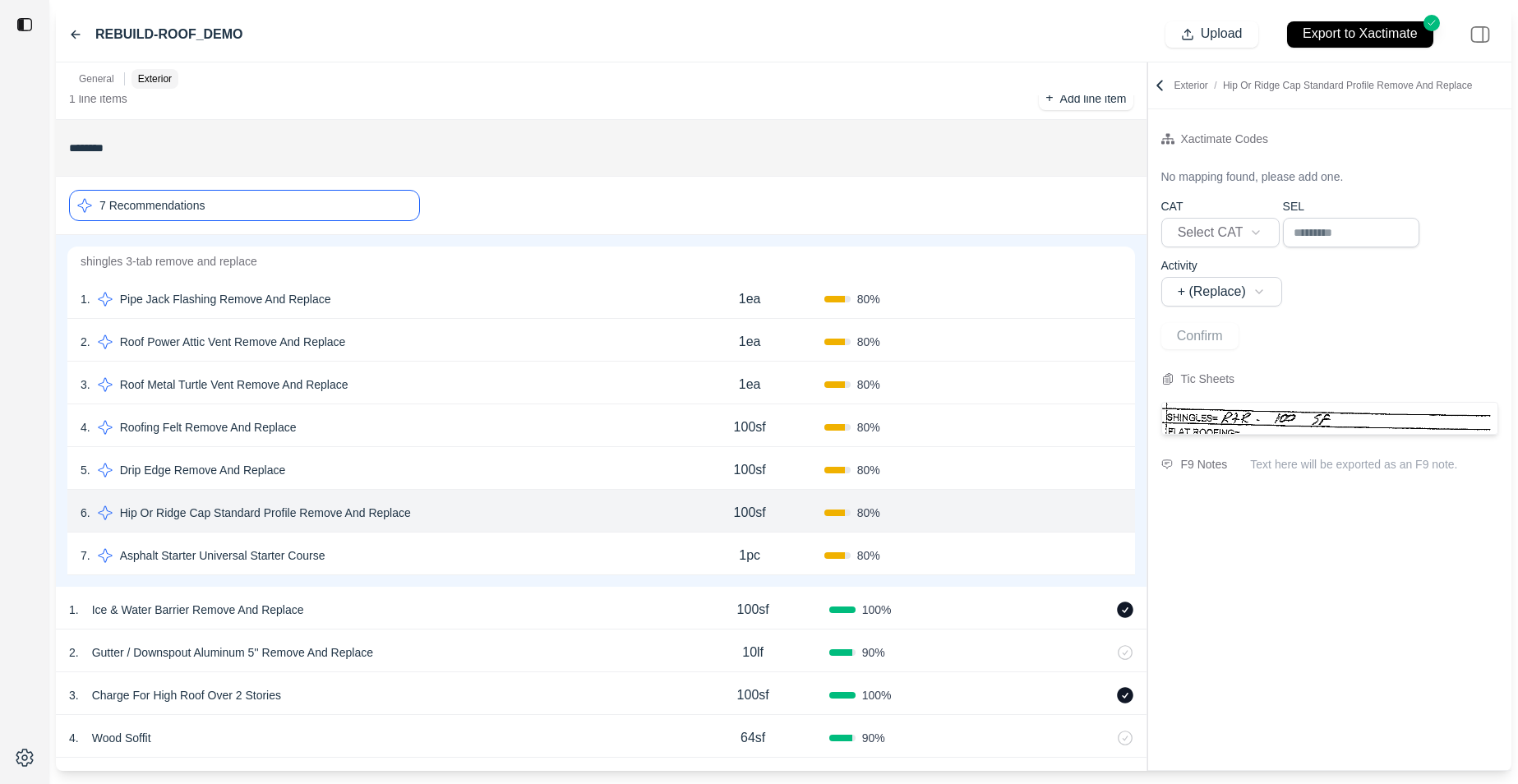
click at [474, 609] on div "1 . Ice & Water Barrier Remove And Replace" at bounding box center [373, 609] width 608 height 23
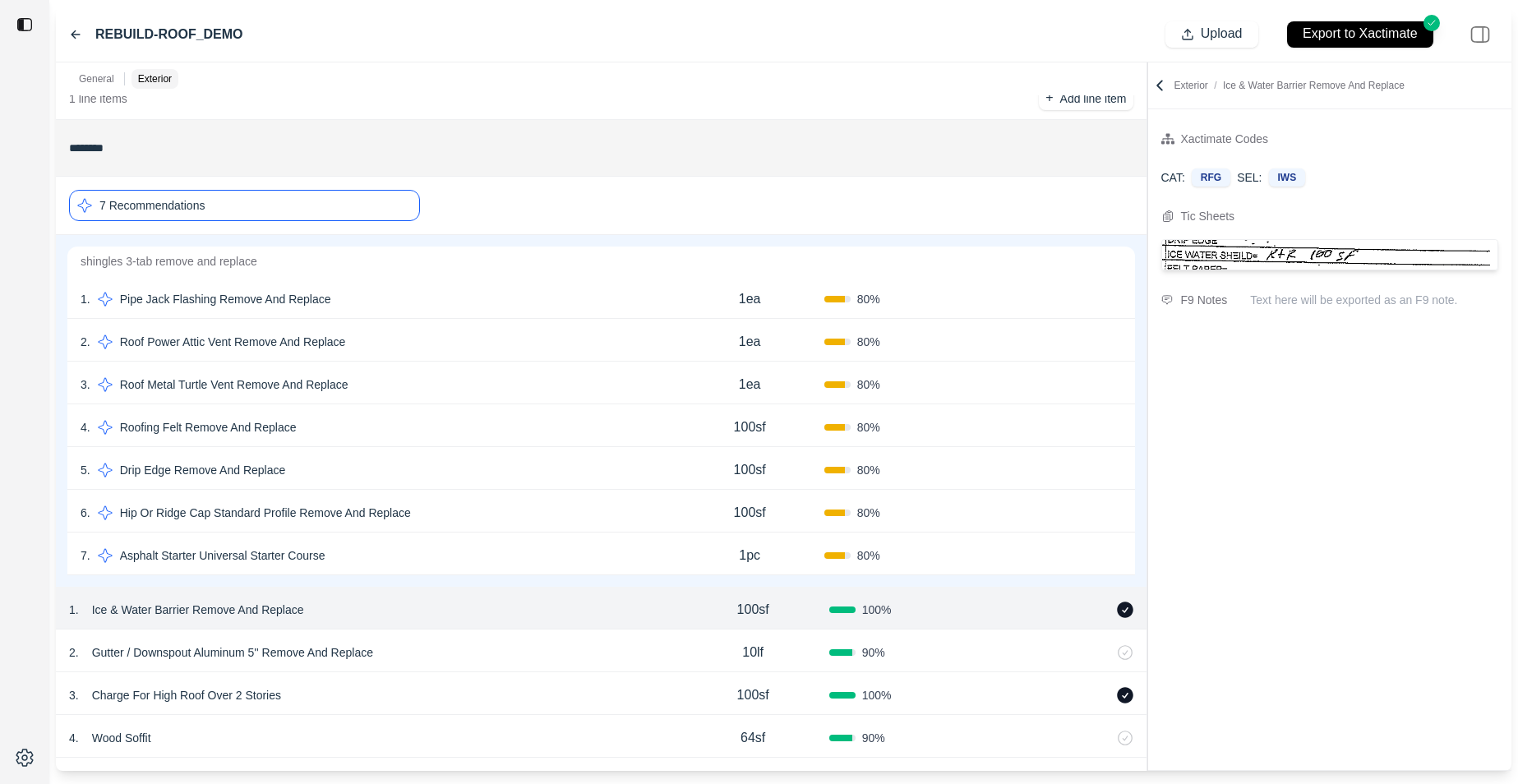
scroll to position [89, 0]
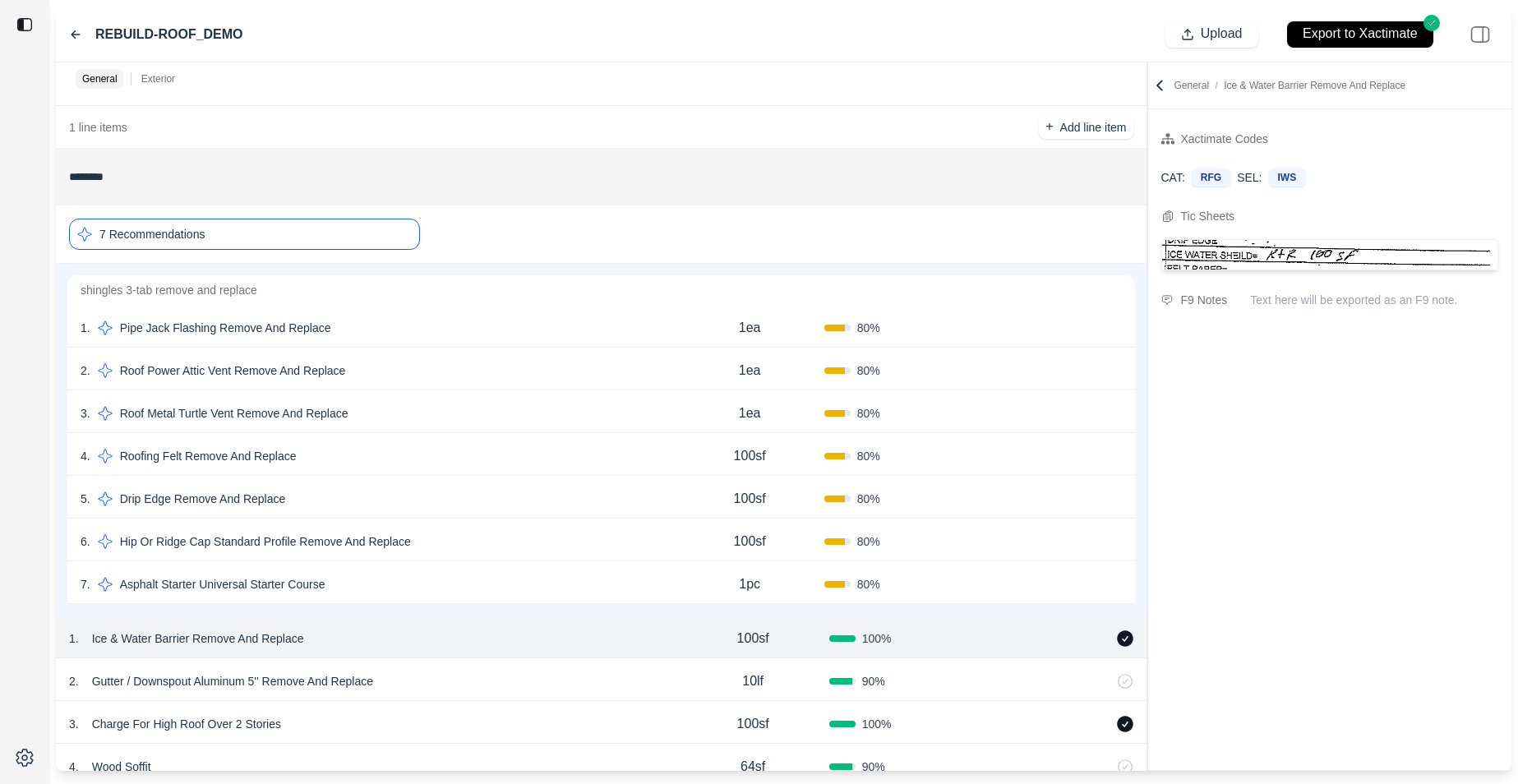
click at [302, 242] on div "7 Recommendations" at bounding box center [245, 234] width 351 height 31
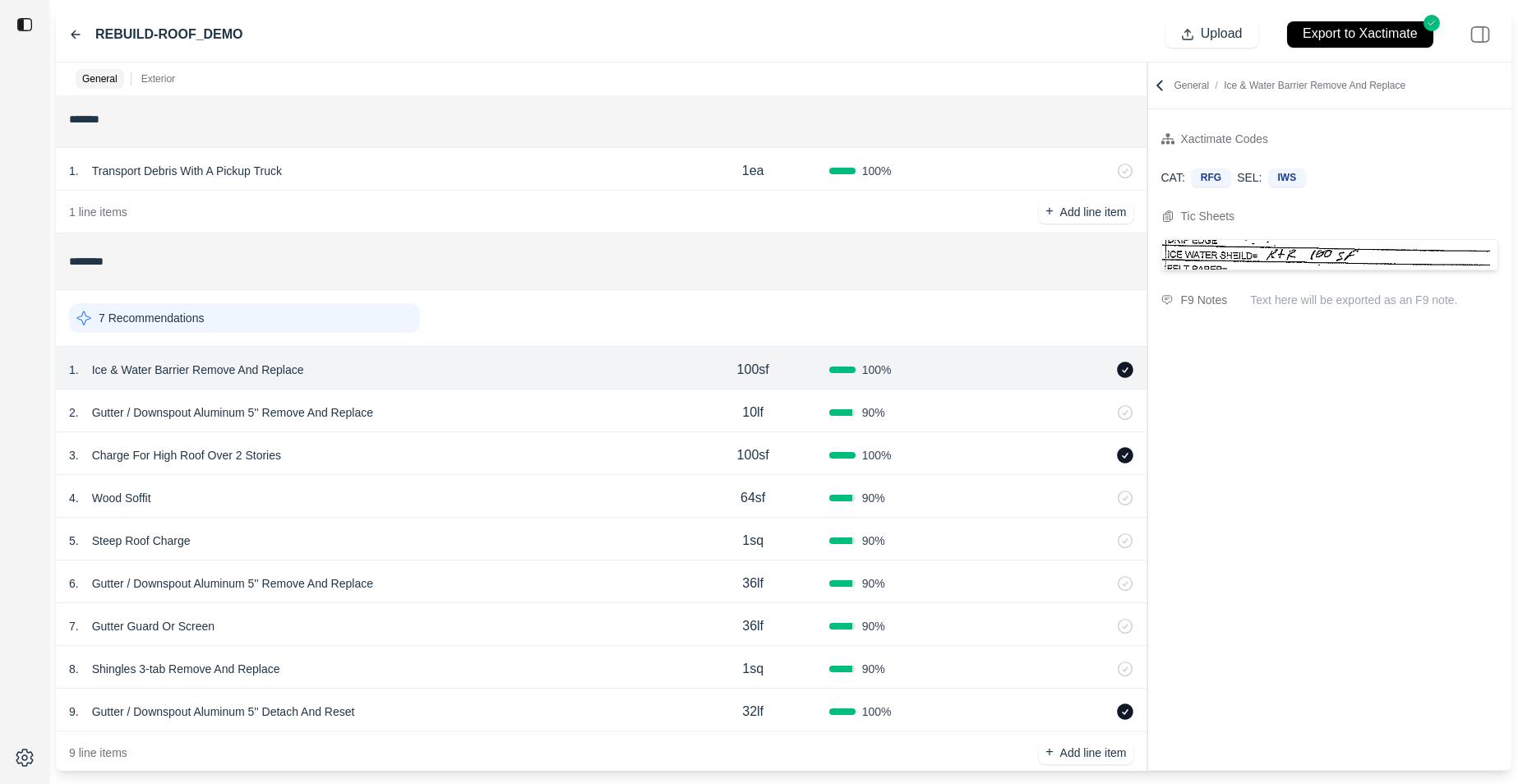
scroll to position [0, 0]
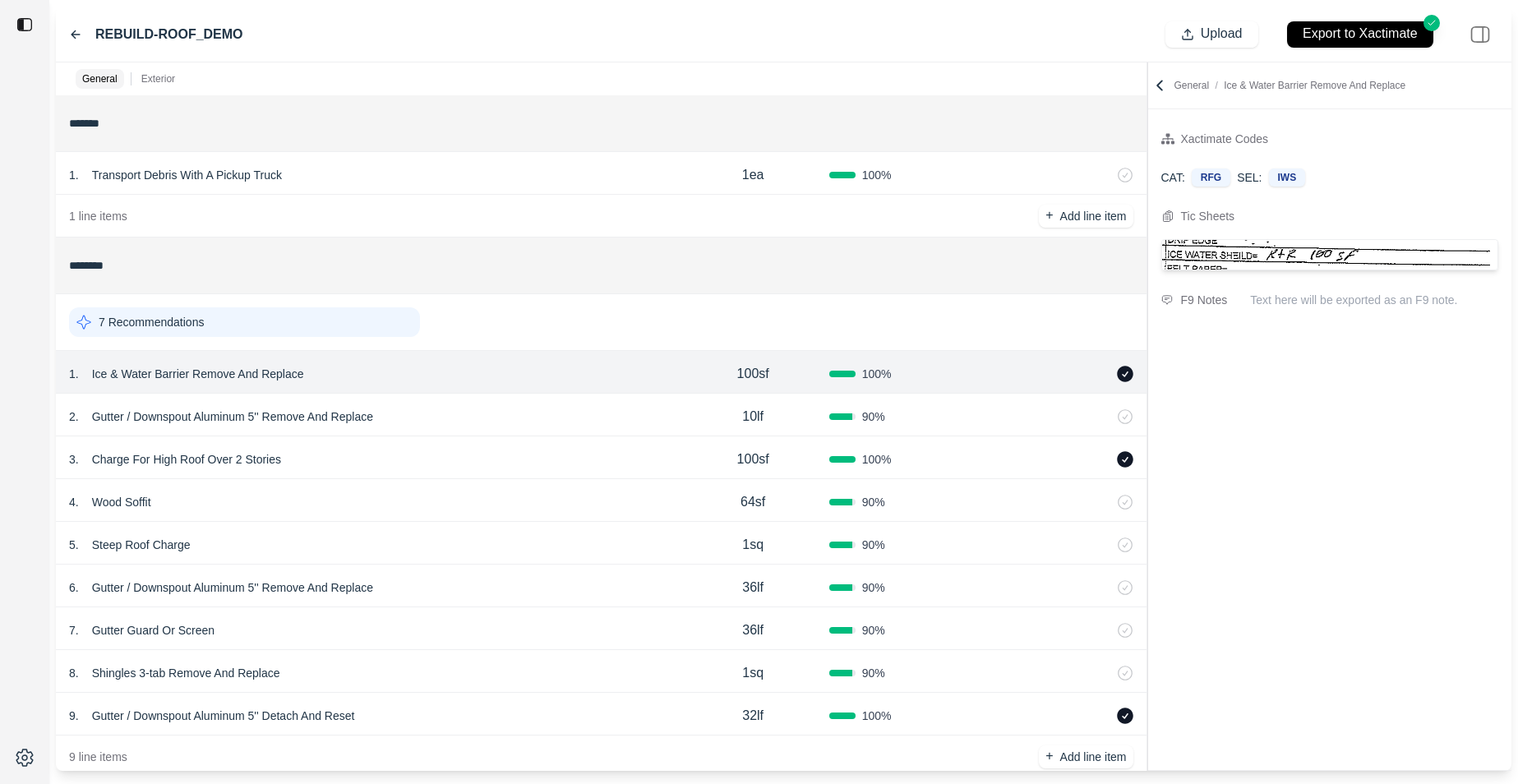
click at [309, 323] on div "7 Recommendations" at bounding box center [245, 321] width 351 height 29
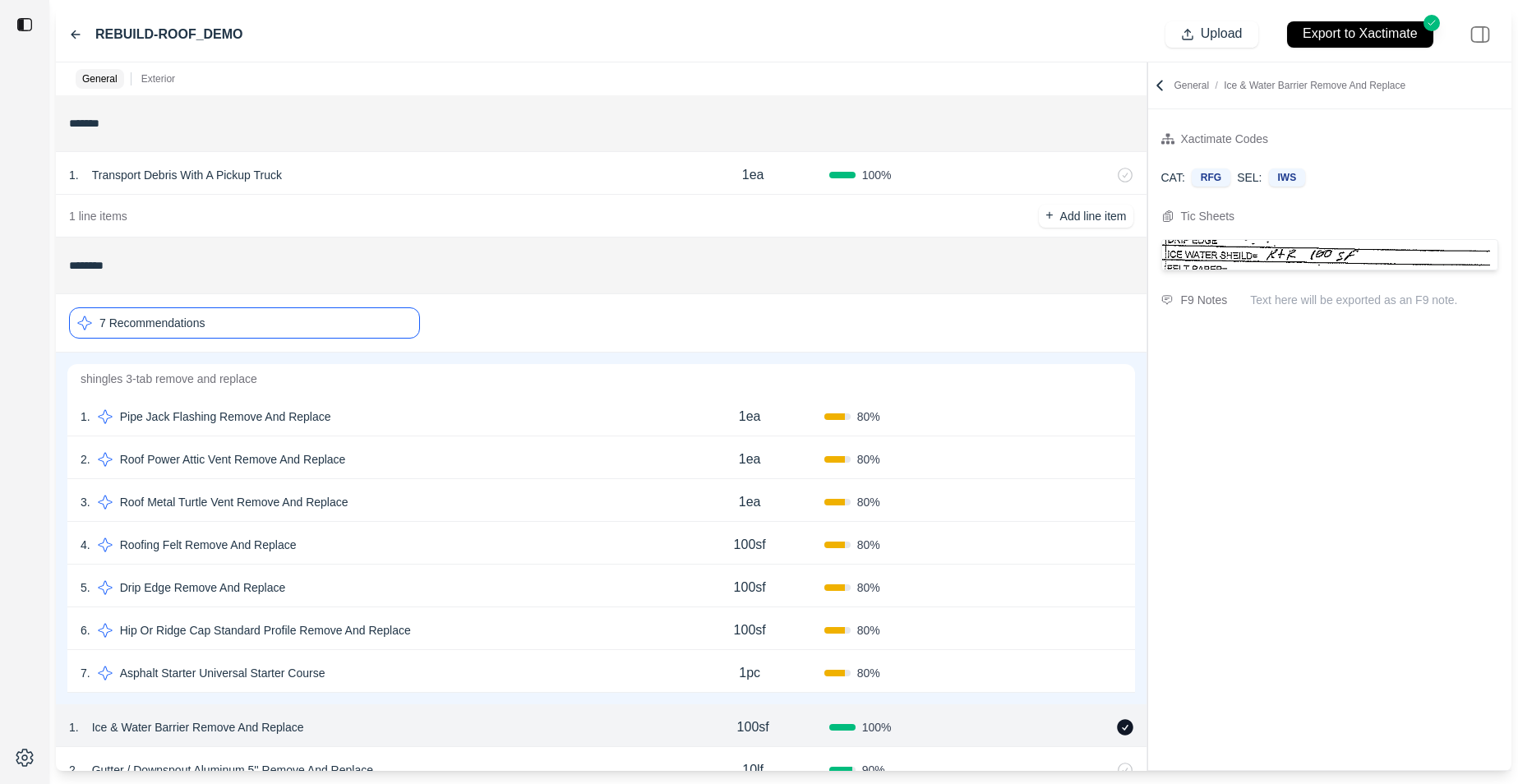
click at [354, 536] on div "4 . Roofing Felt Remove And Replace" at bounding box center [378, 545] width 595 height 23
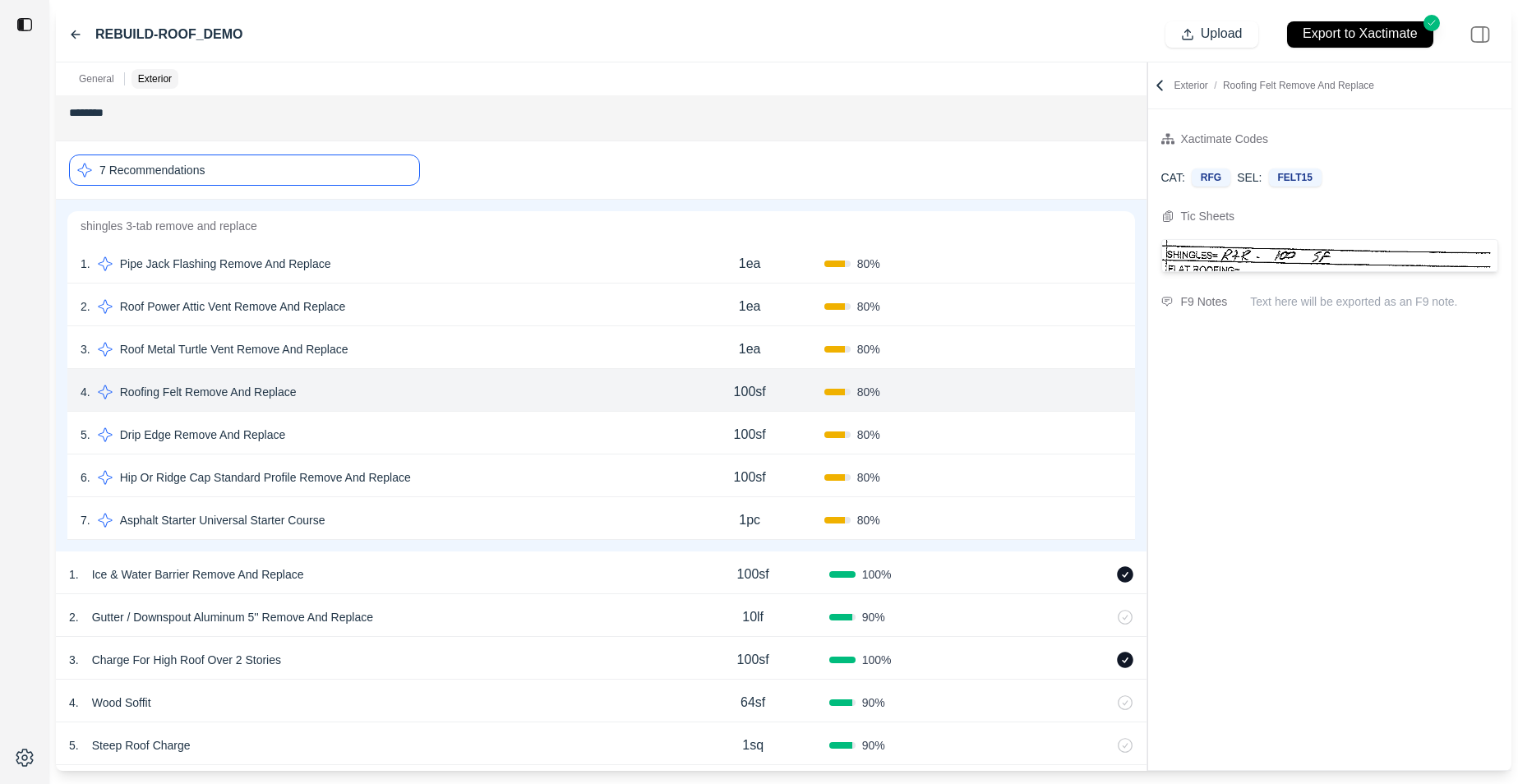
scroll to position [154, 0]
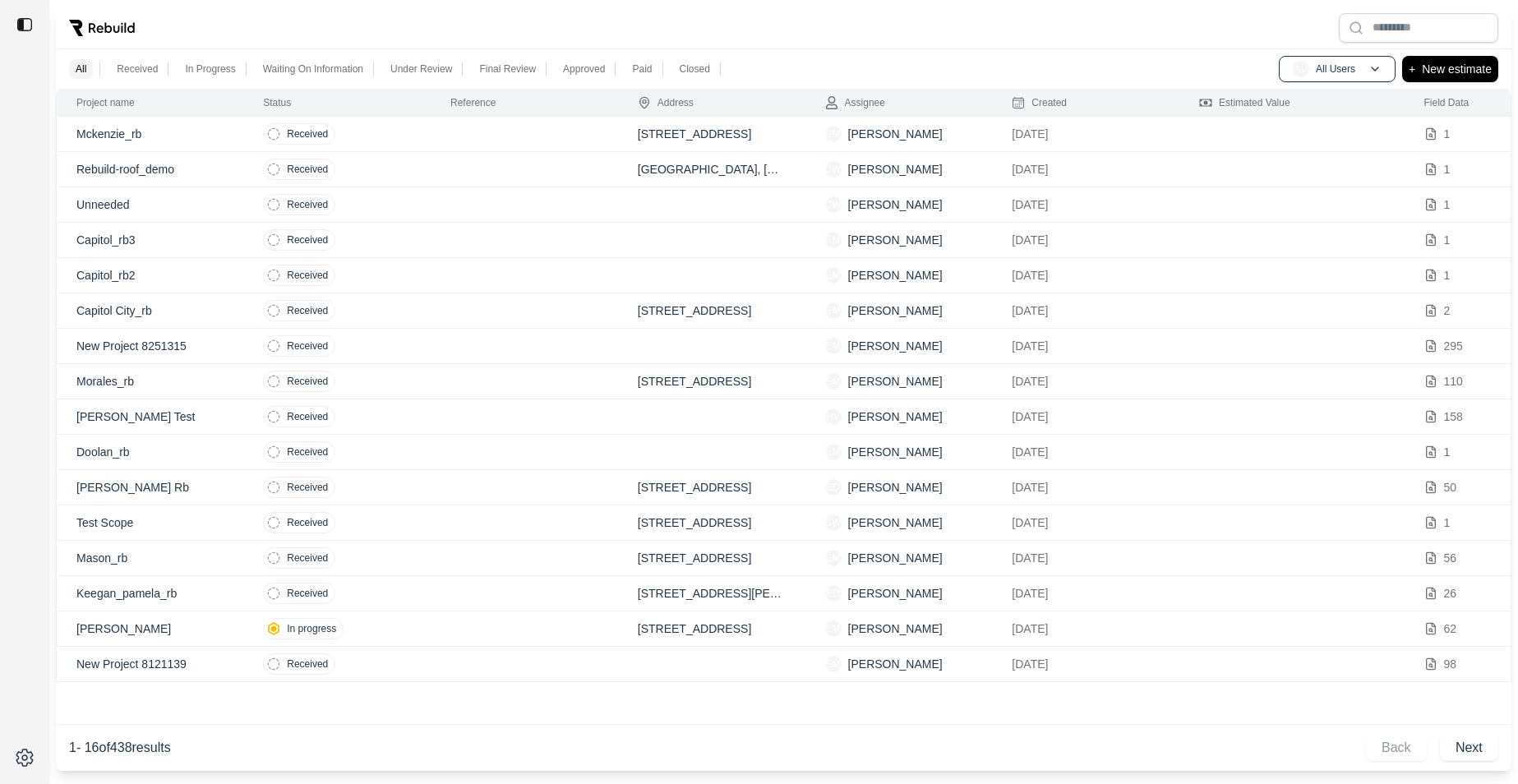
click at [449, 552] on td at bounding box center [525, 558] width 187 height 35
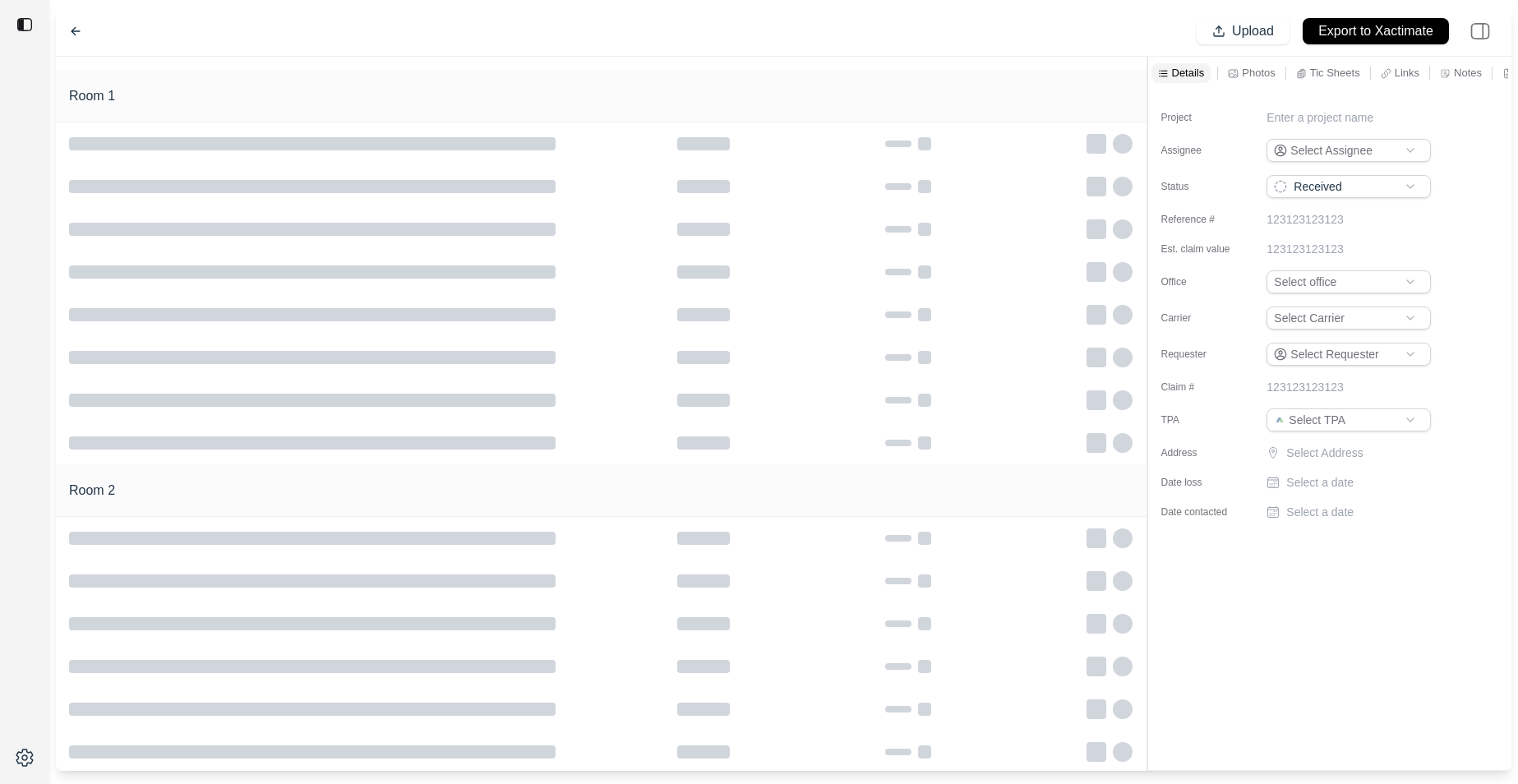
type input "**********"
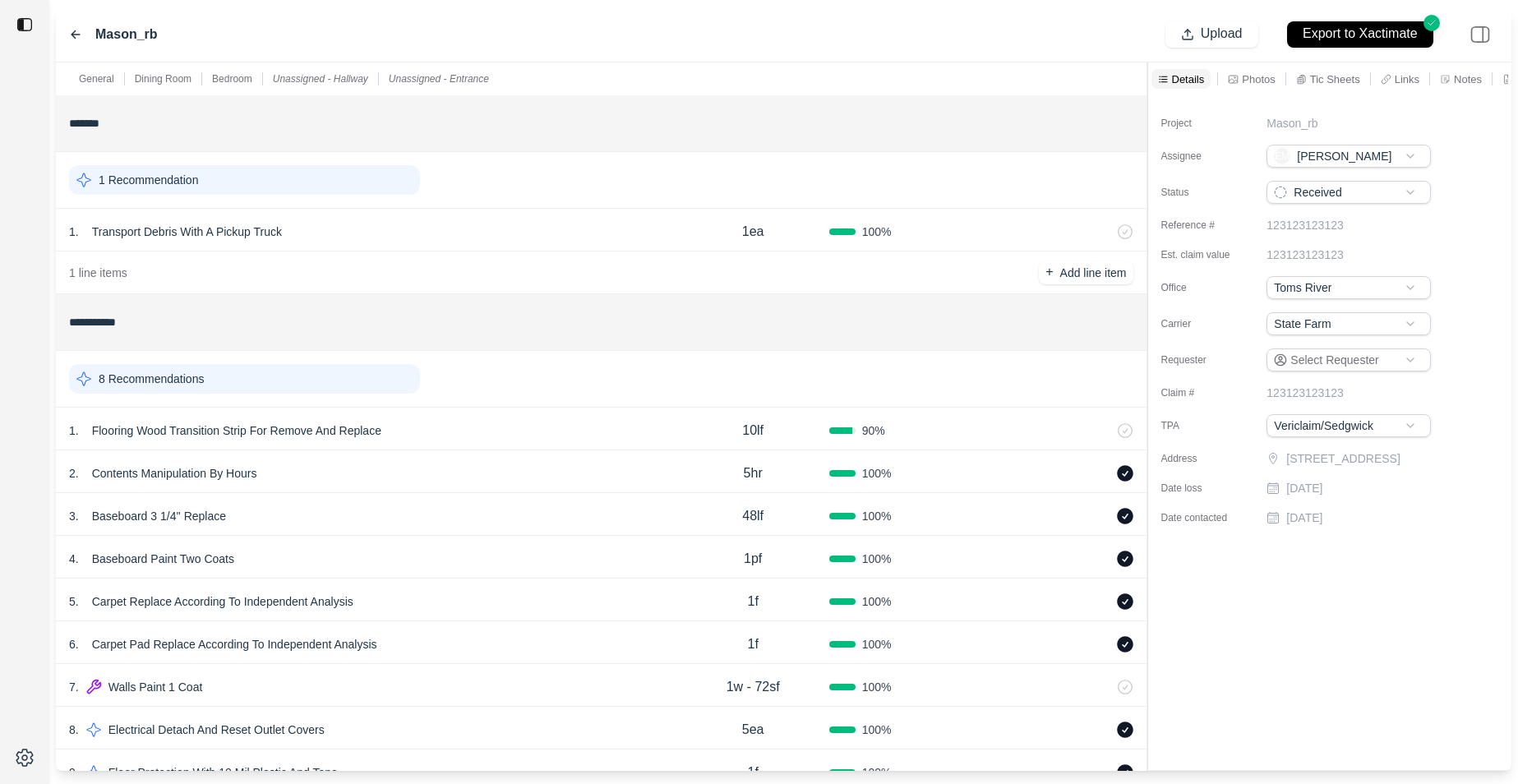
click at [1417, 74] on p "Links" at bounding box center [1408, 79] width 25 height 14
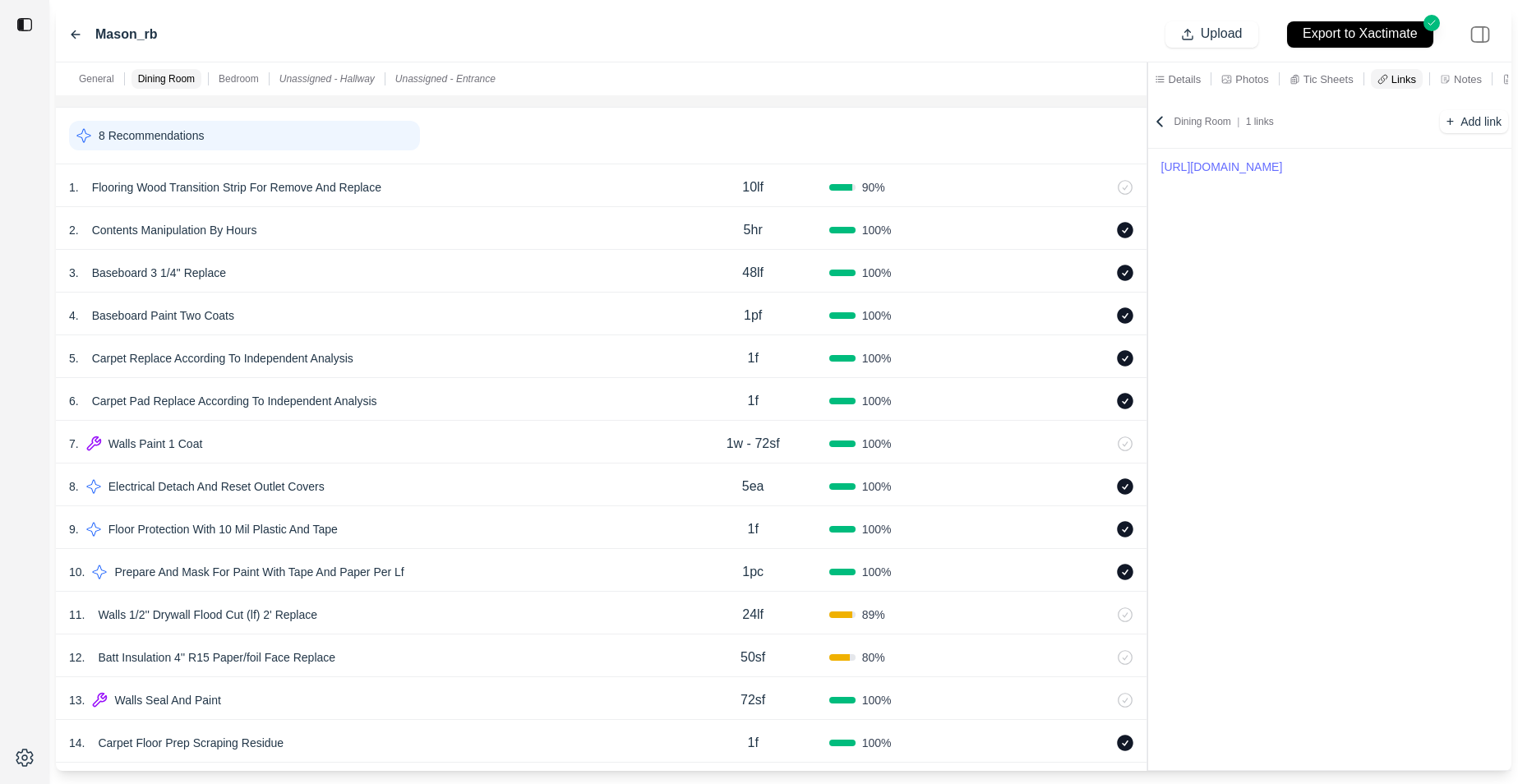
scroll to position [281, 0]
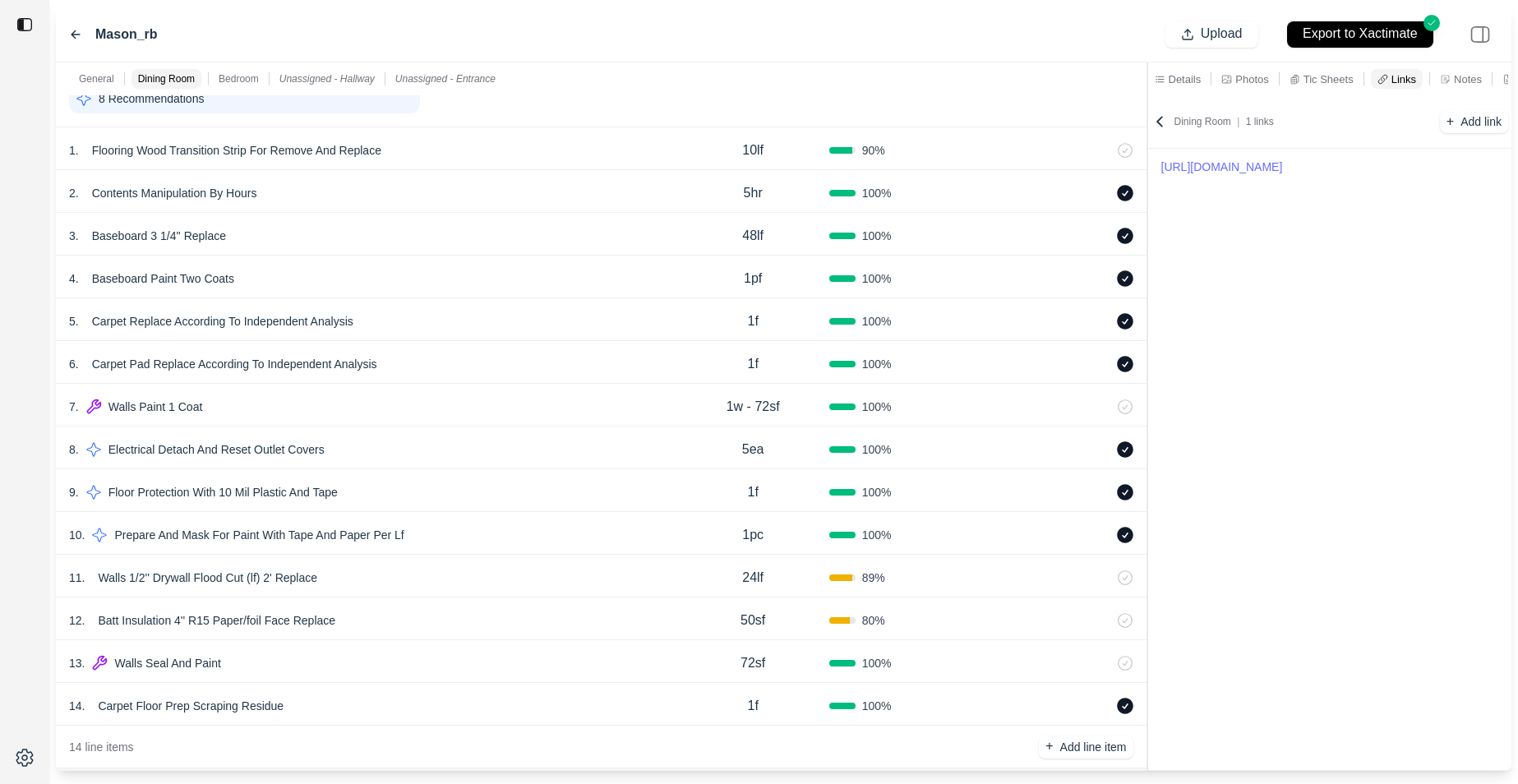
click at [484, 444] on div "8 . Electrical Detach And Reset Outlet Covers" at bounding box center [373, 449] width 608 height 23
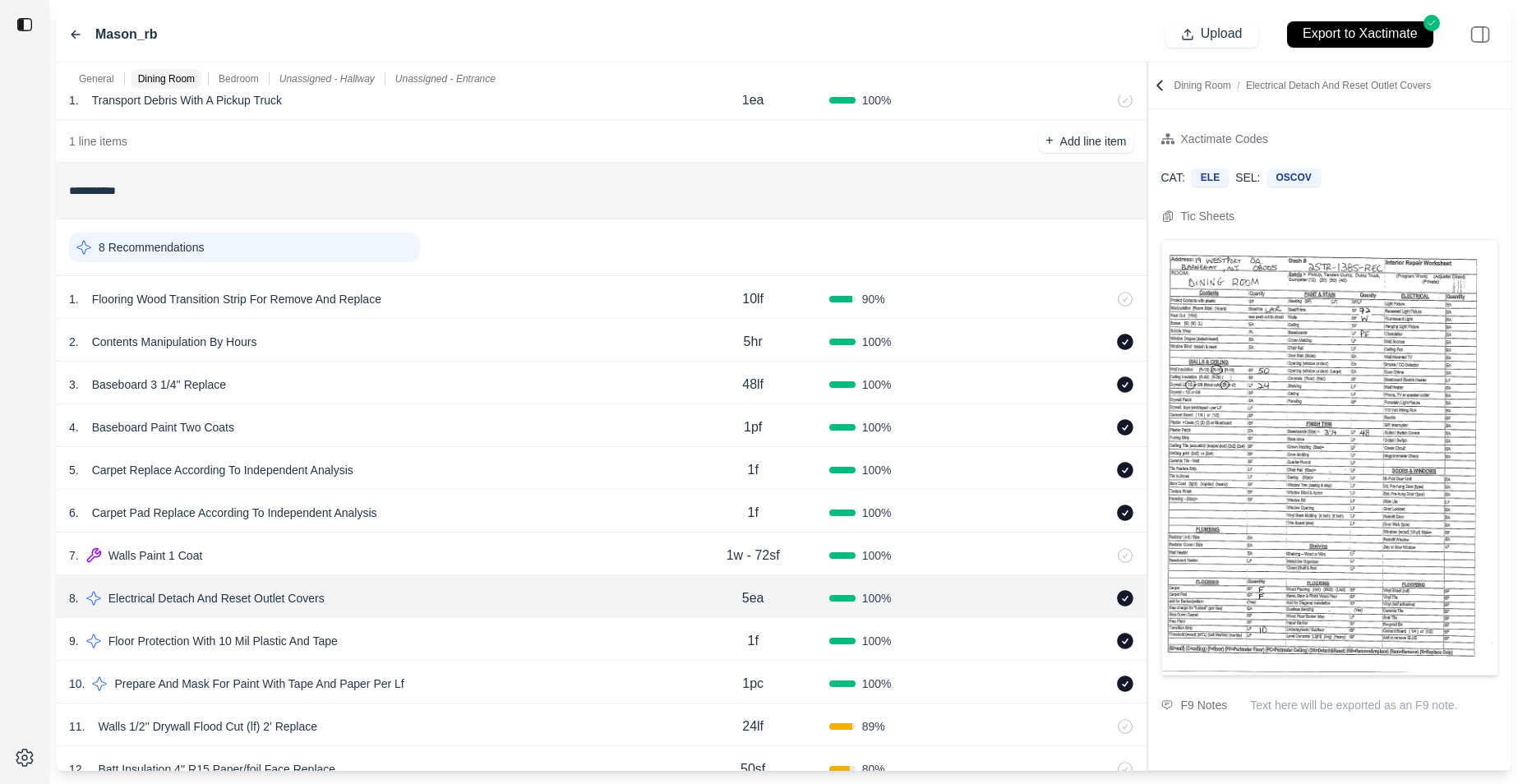
scroll to position [0, 0]
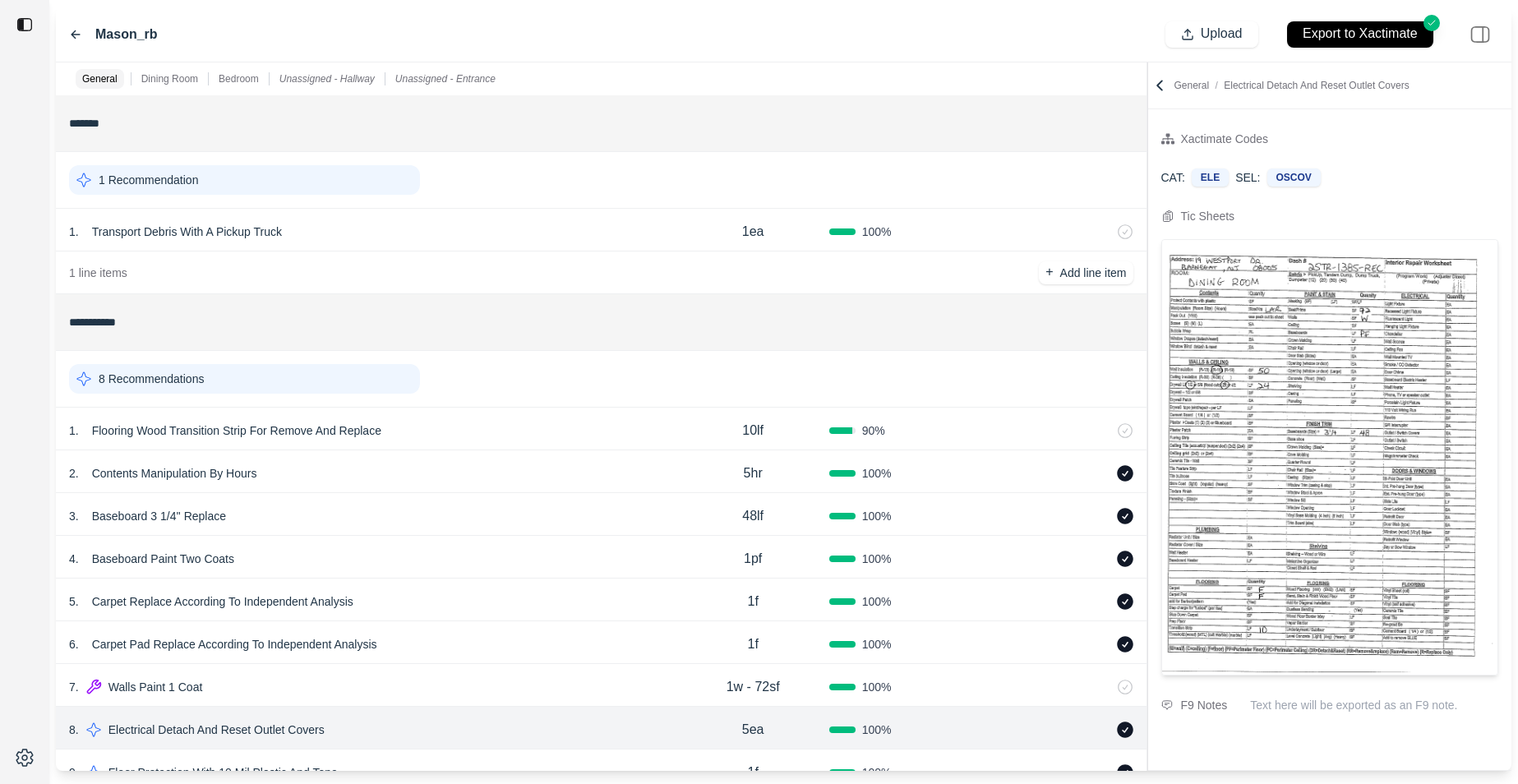
click at [1160, 81] on icon at bounding box center [1160, 85] width 5 height 9
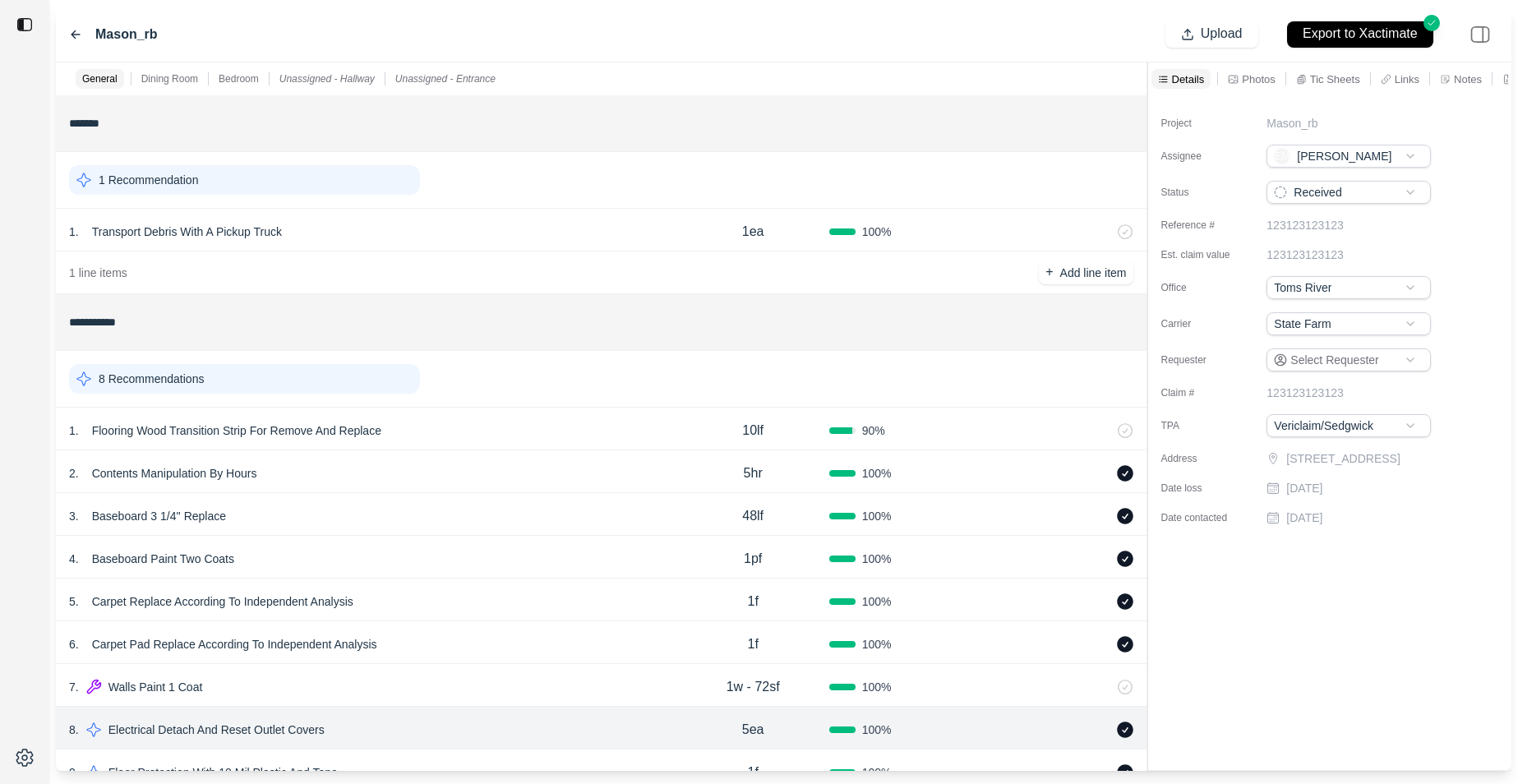
click at [1337, 82] on p "Tic Sheets" at bounding box center [1335, 79] width 50 height 14
click at [1494, 119] on icon at bounding box center [1497, 119] width 17 height 17
click at [1407, 82] on p "Links" at bounding box center [1408, 79] width 25 height 14
